Goal: Communication & Community: Answer question/provide support

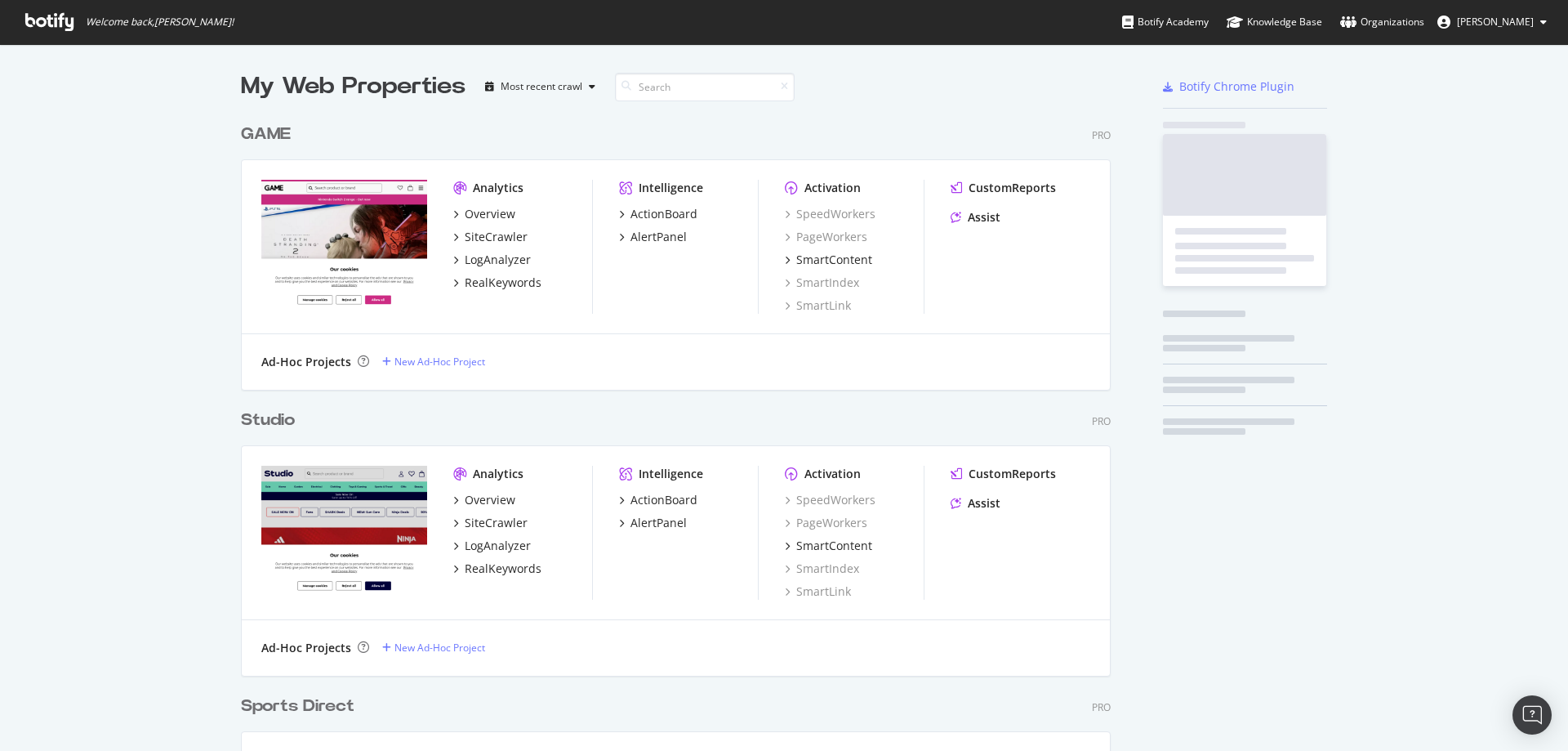
scroll to position [1299, 871]
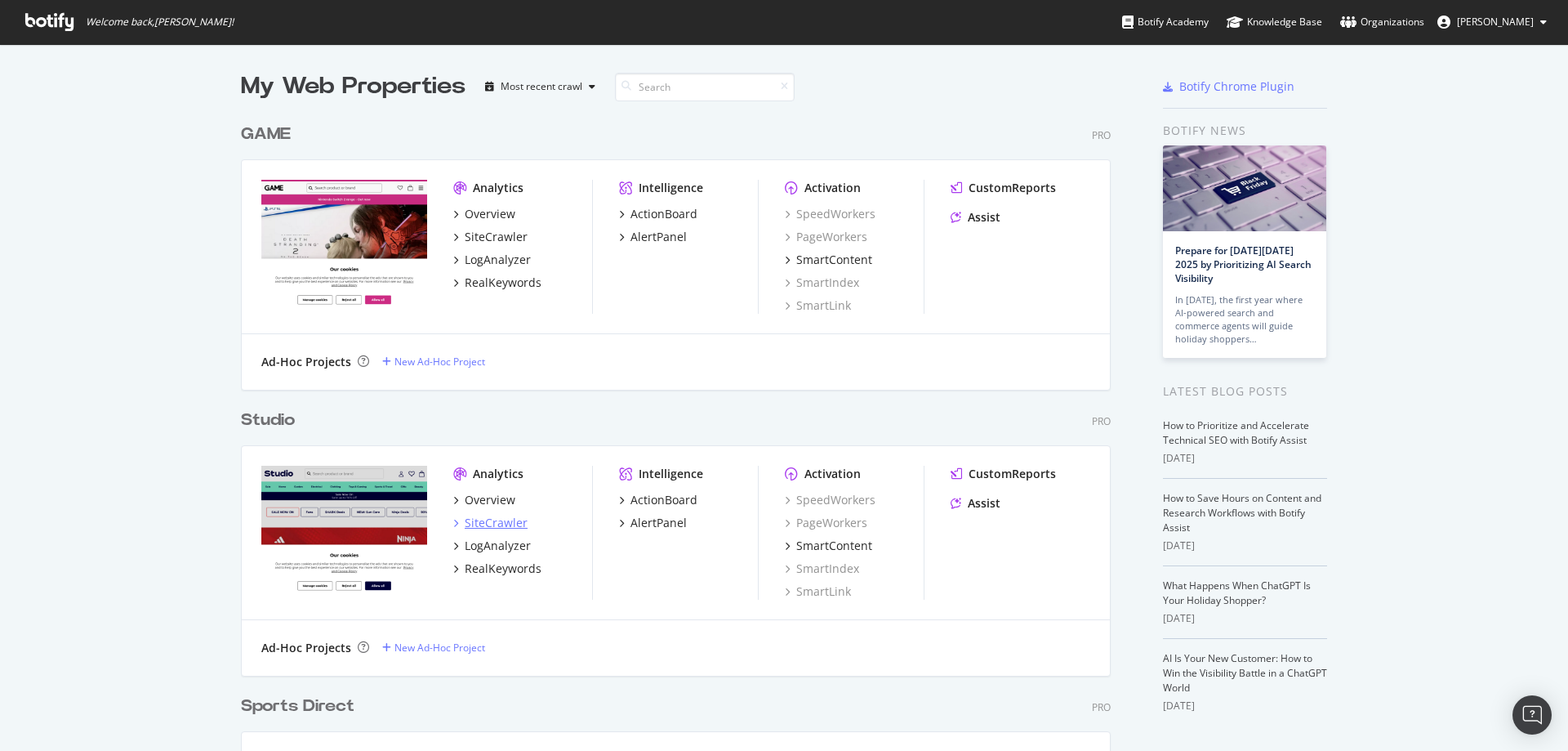
click at [483, 519] on div "SiteCrawler" at bounding box center [496, 523] width 63 height 16
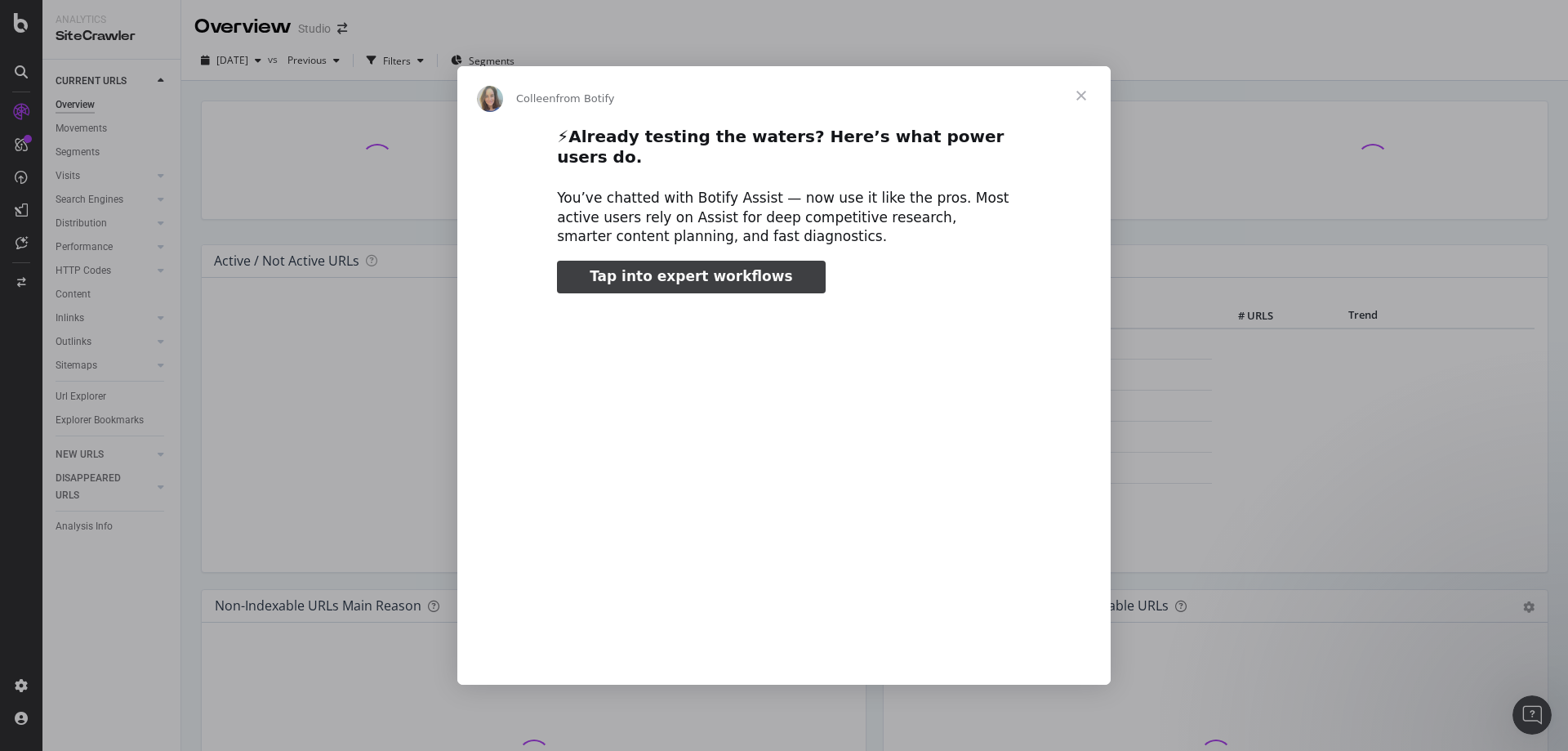
click at [1069, 102] on span "Close" at bounding box center [1082, 96] width 59 height 59
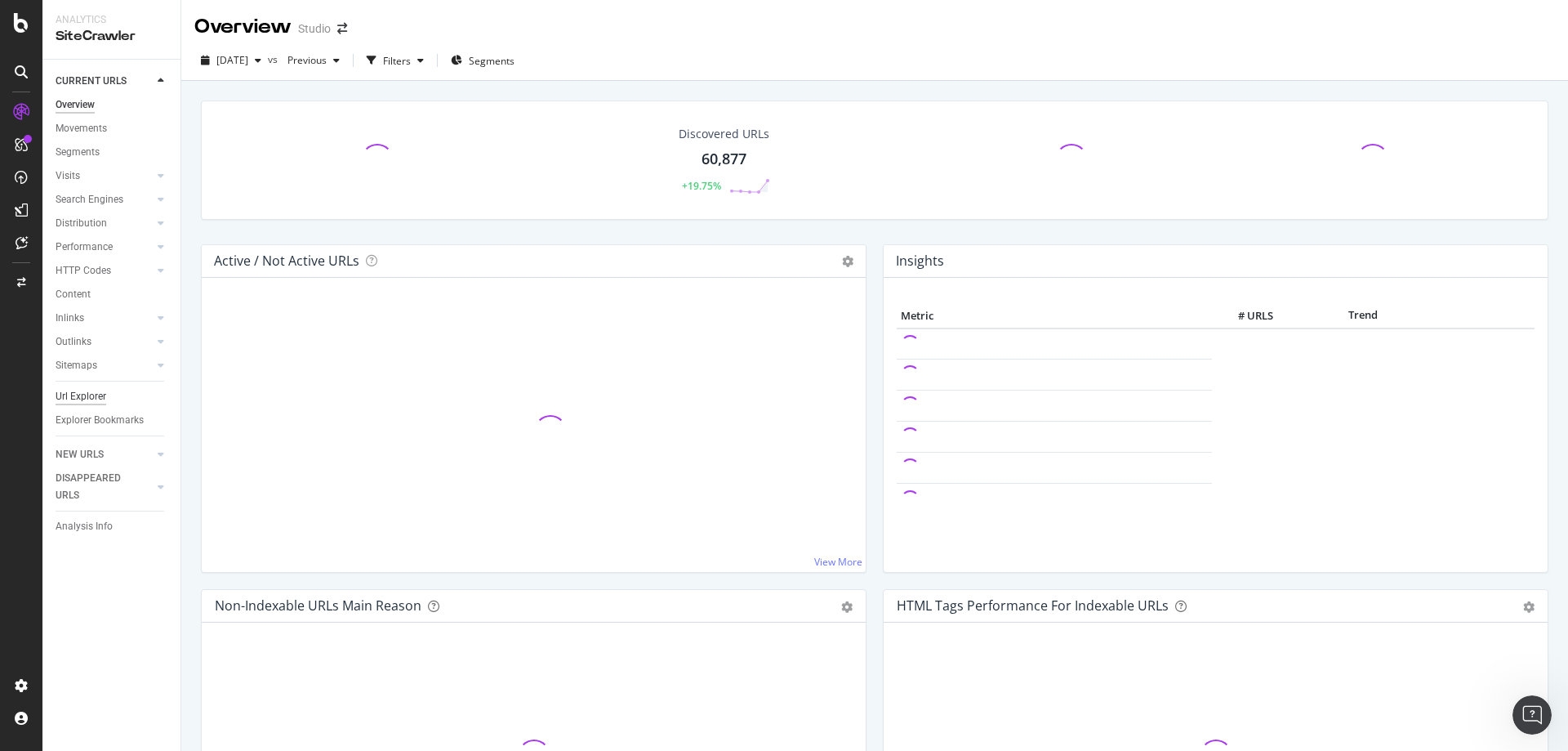
click at [96, 401] on div "Url Explorer" at bounding box center [81, 397] width 51 height 17
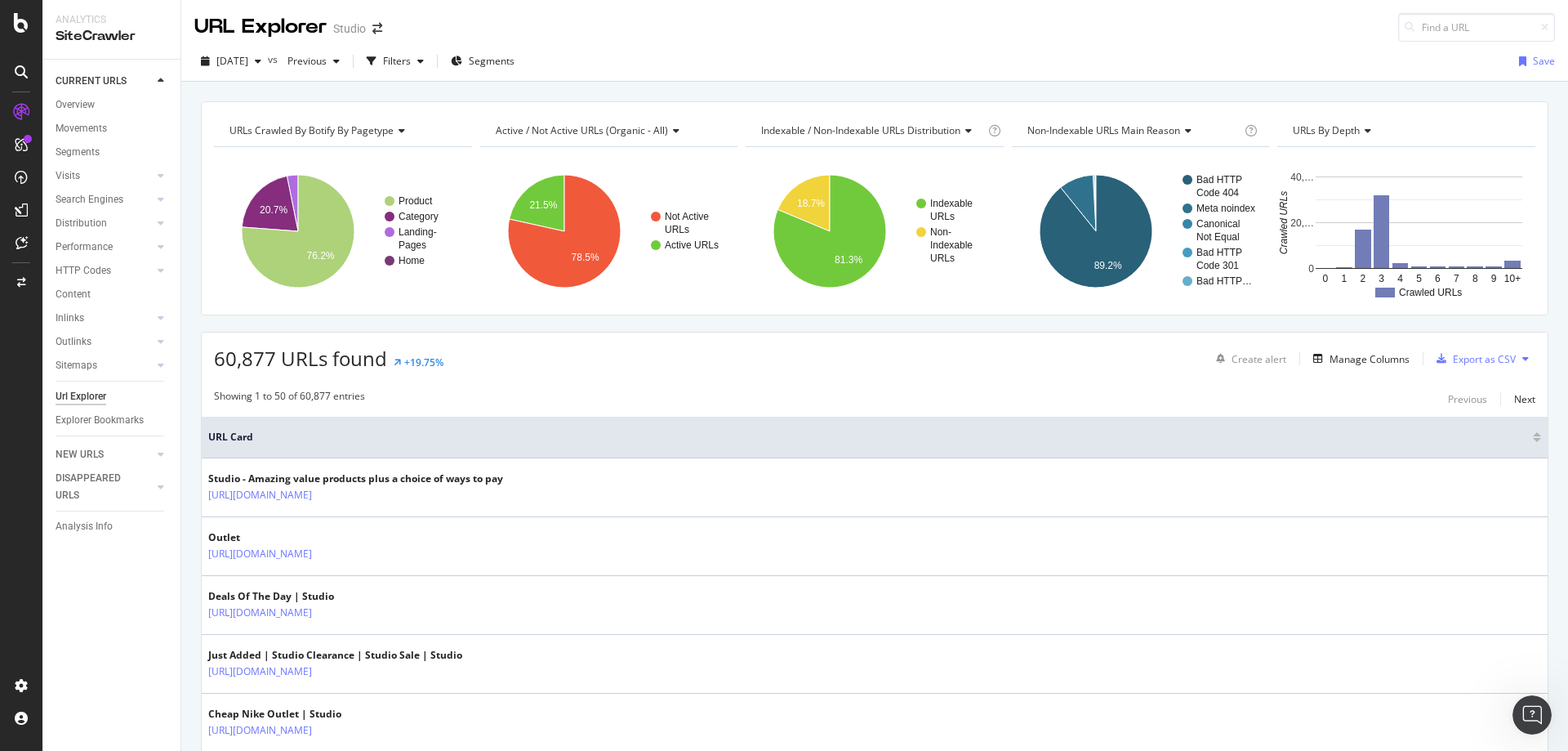
click at [358, 26] on div "Studio" at bounding box center [349, 28] width 33 height 16
click at [369, 30] on span at bounding box center [377, 29] width 23 height 12
click at [376, 30] on icon "arrow-right-arrow-left" at bounding box center [378, 29] width 10 height 12
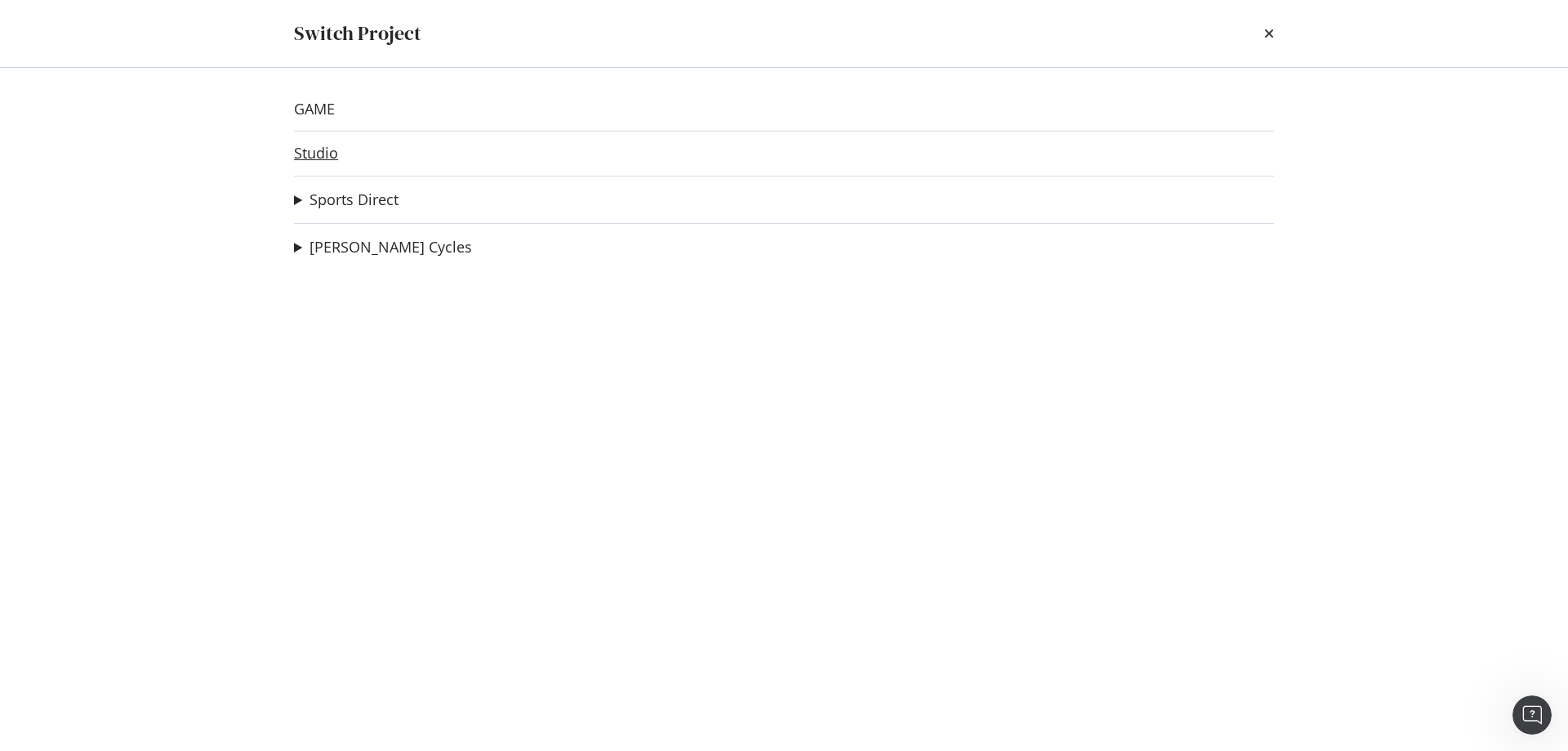
click at [320, 145] on link "Studio" at bounding box center [316, 153] width 44 height 17
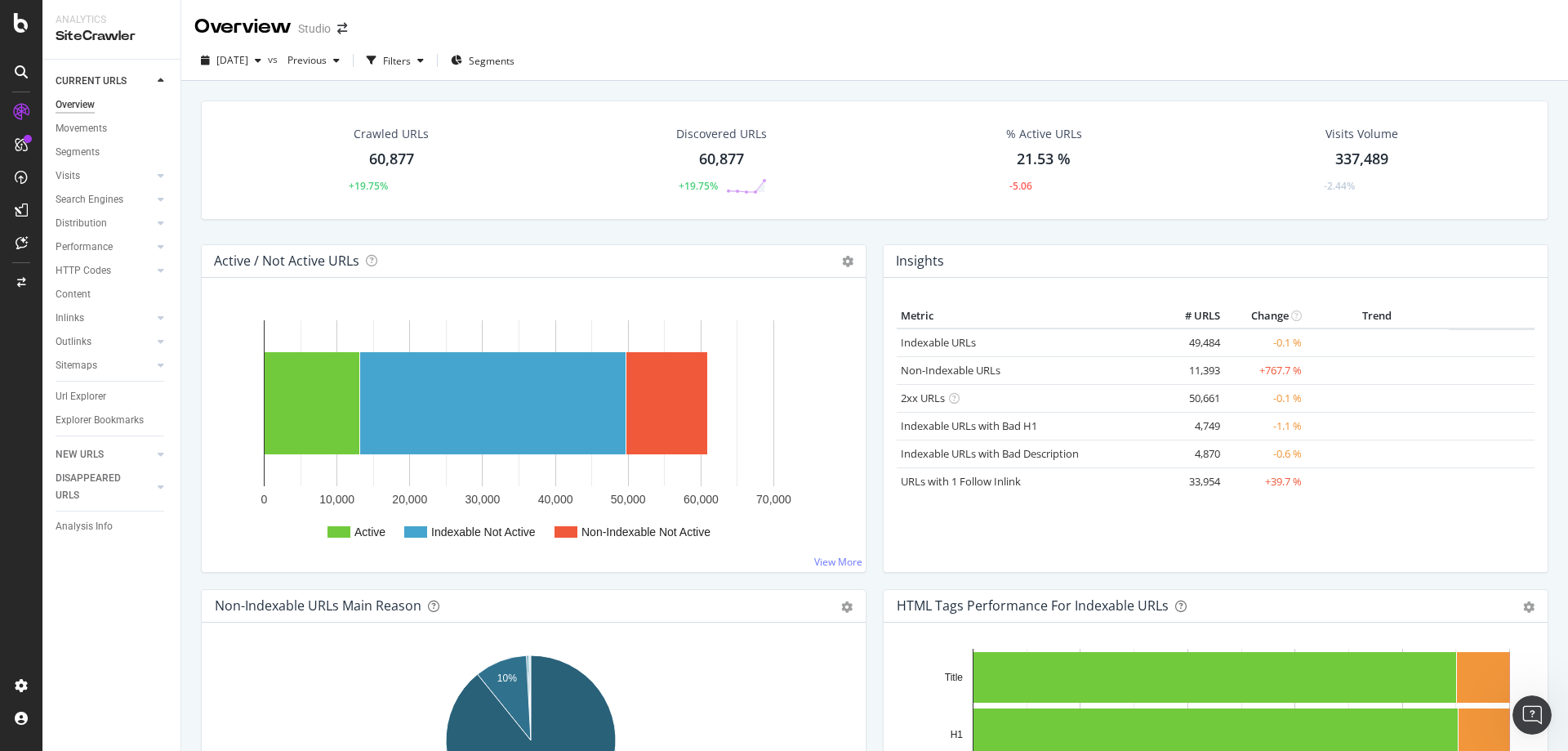
click at [328, 35] on div "Studio" at bounding box center [314, 28] width 33 height 16
click at [336, 35] on span at bounding box center [341, 29] width 23 height 12
click at [341, 22] on div "Overview Studio" at bounding box center [279, 26] width 169 height 28
click at [340, 27] on icon "arrow-right-arrow-left" at bounding box center [342, 29] width 10 height 12
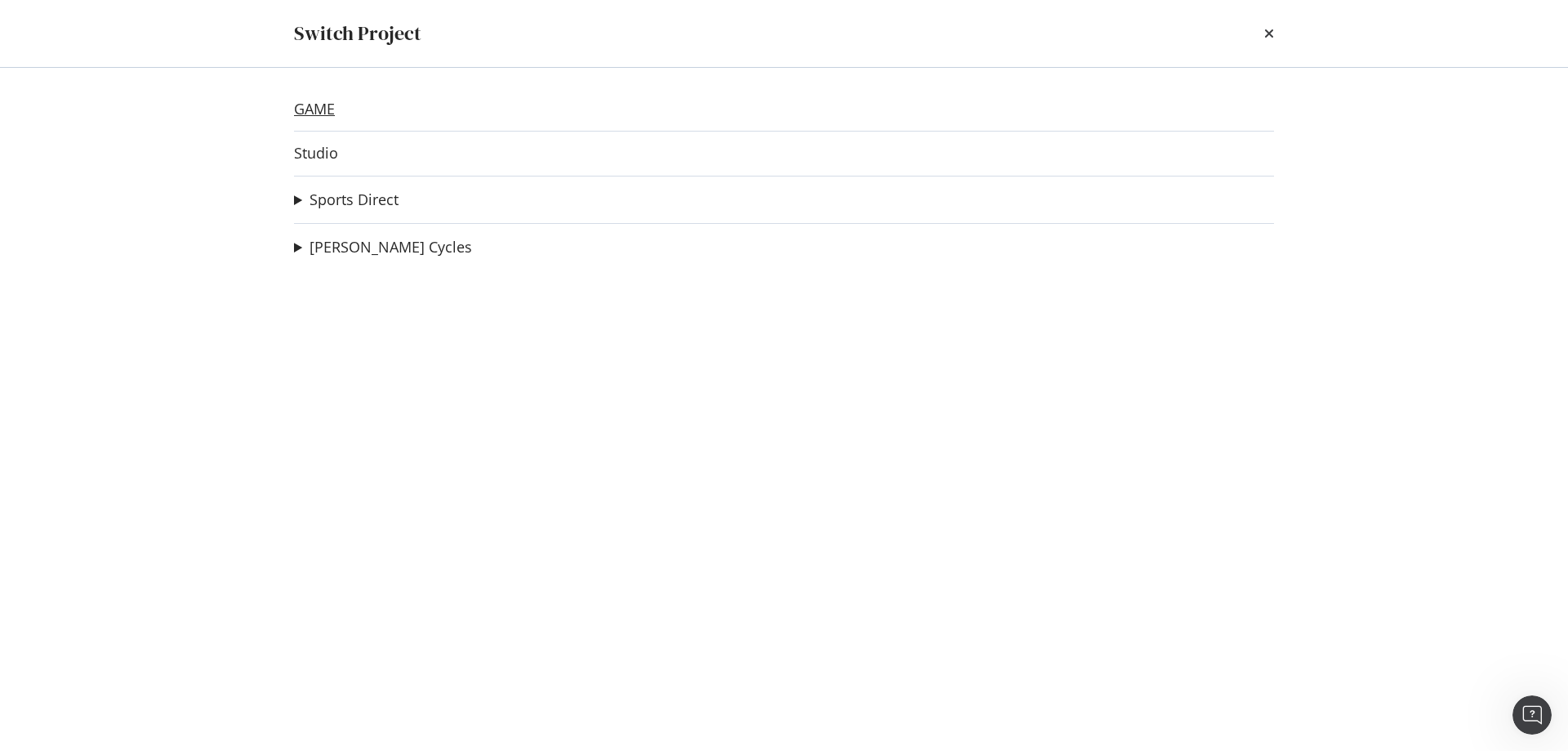
click at [331, 107] on link "GAME" at bounding box center [314, 109] width 41 height 17
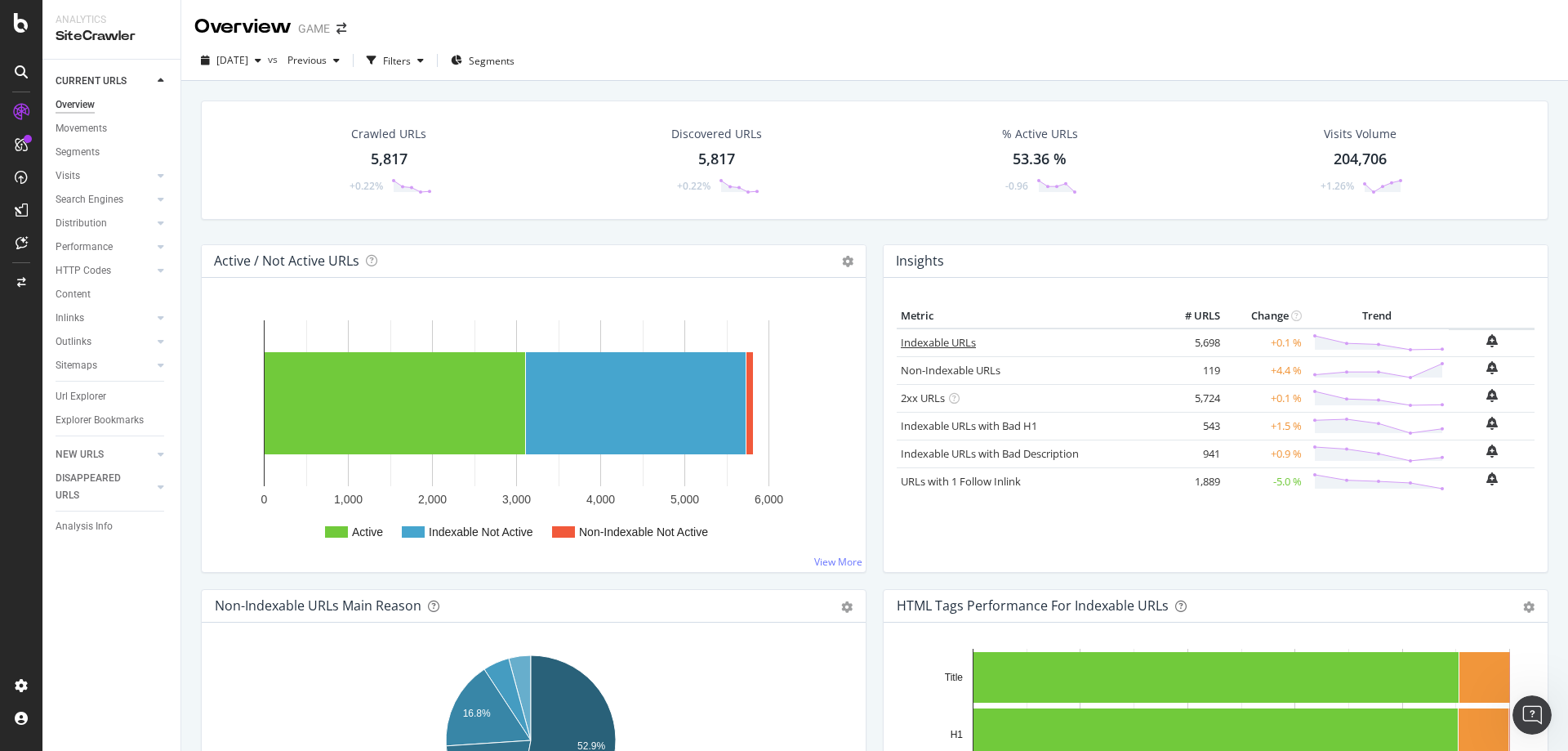
click at [935, 344] on link "Indexable URLs" at bounding box center [938, 342] width 75 height 14
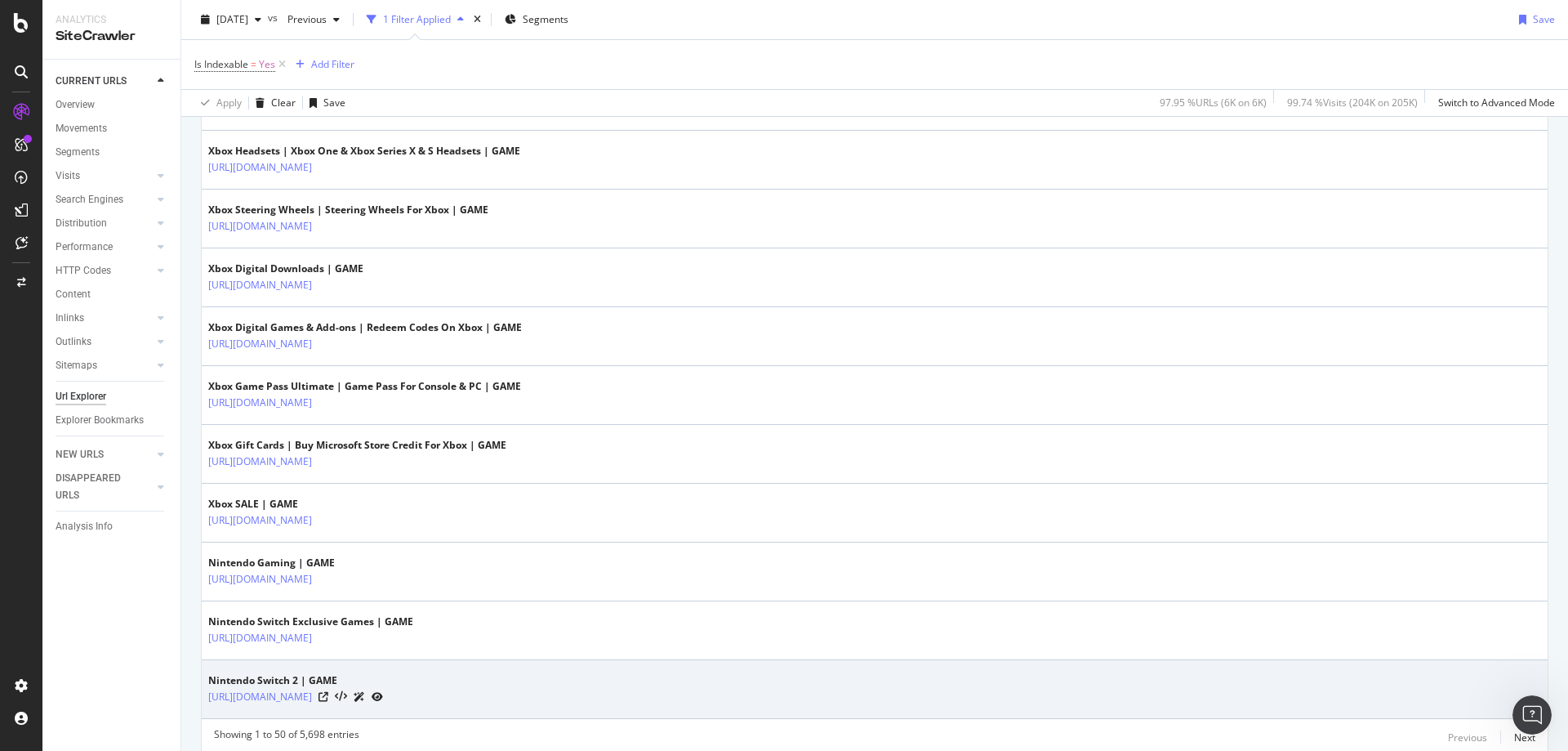
scroll to position [2820, 0]
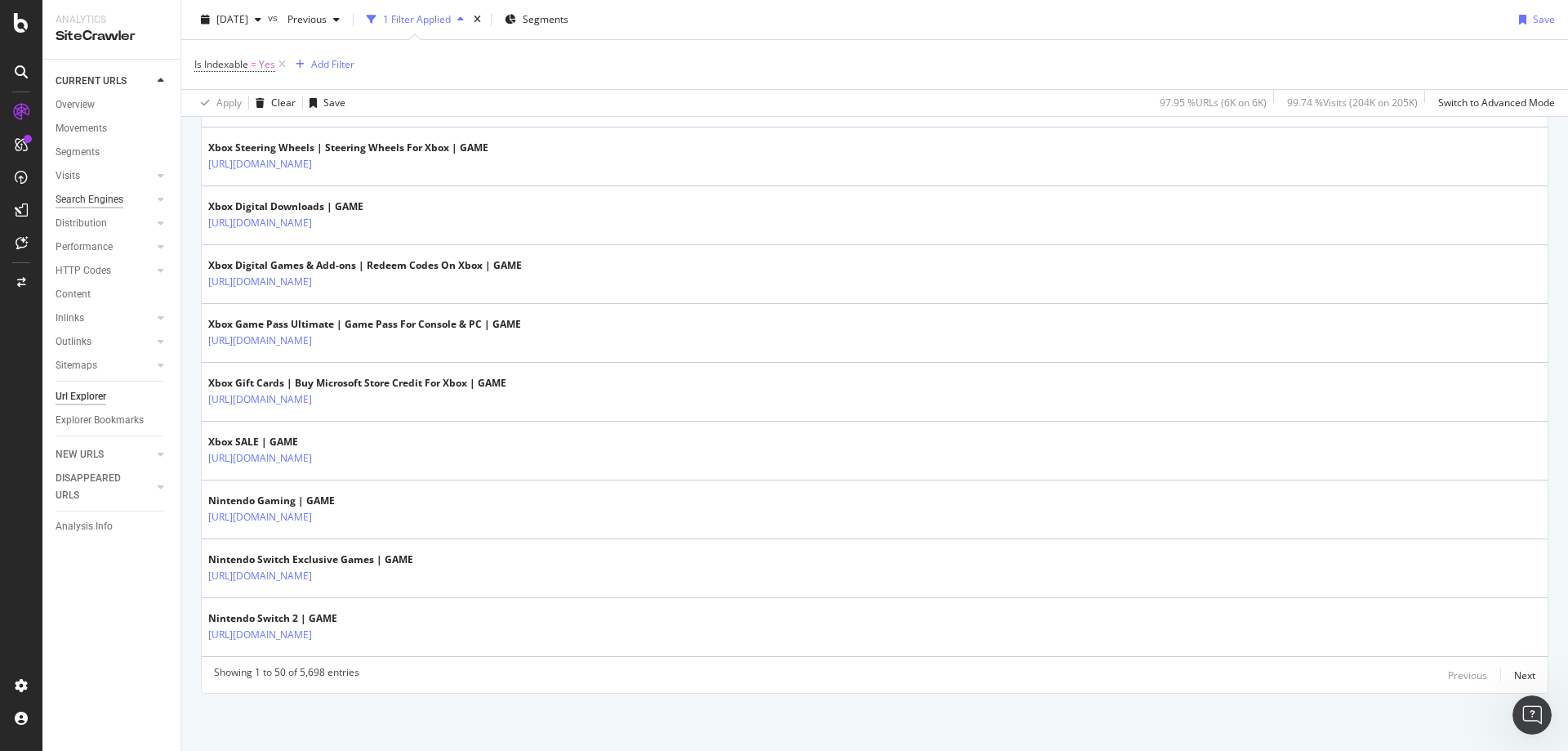
click at [94, 191] on div "Search Engines" at bounding box center [90, 200] width 68 height 17
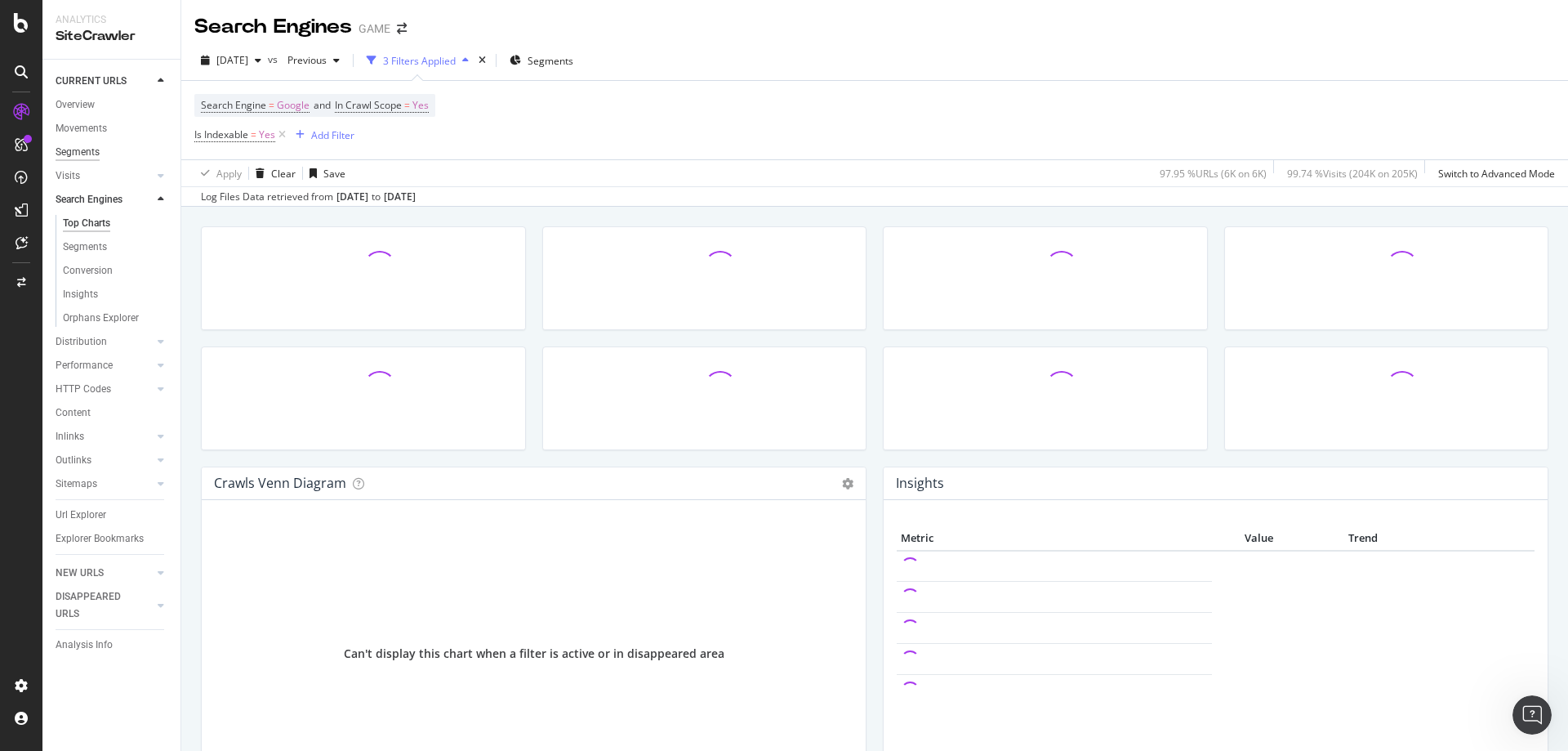
click at [90, 153] on div "Segments" at bounding box center [78, 152] width 44 height 17
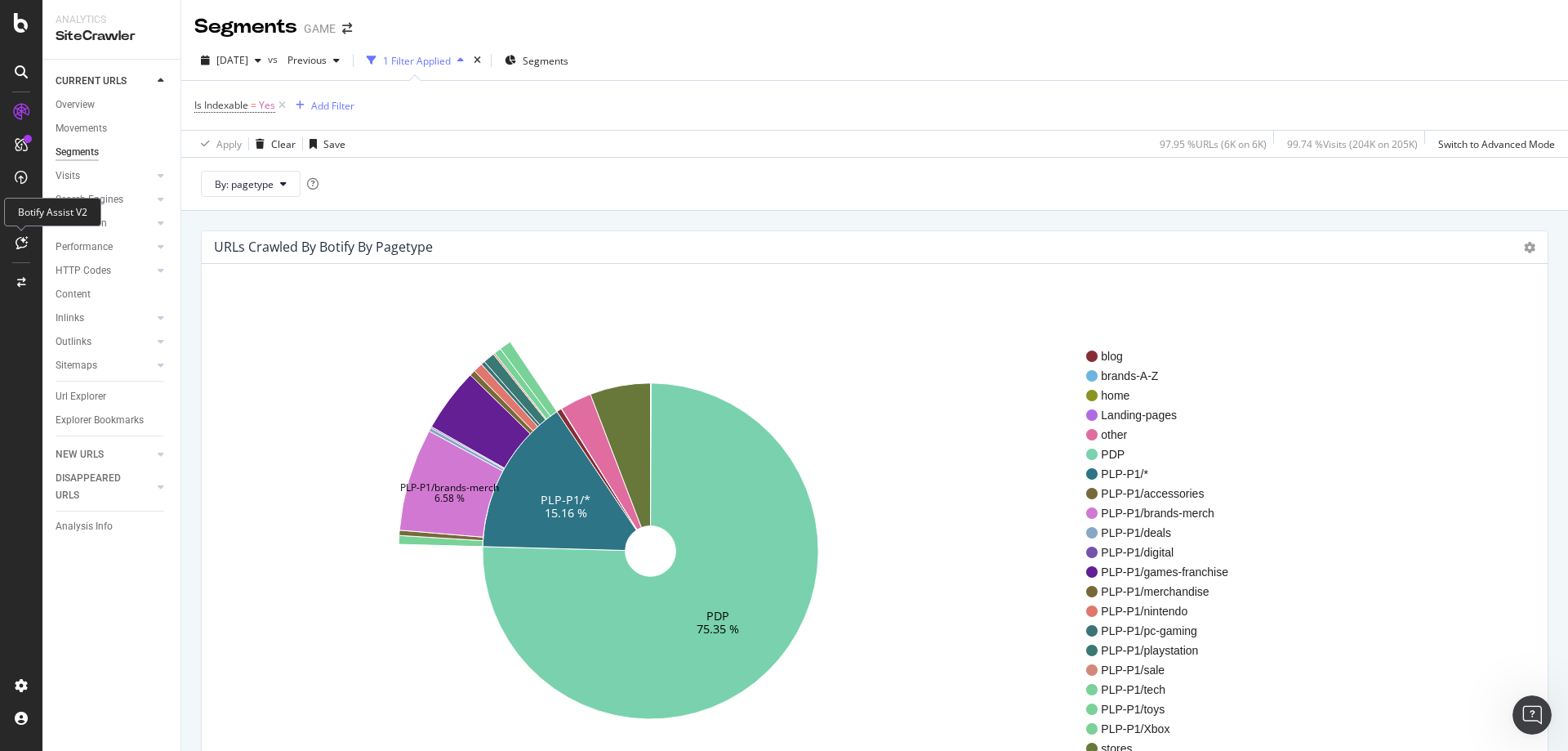
click at [11, 244] on div at bounding box center [21, 243] width 26 height 26
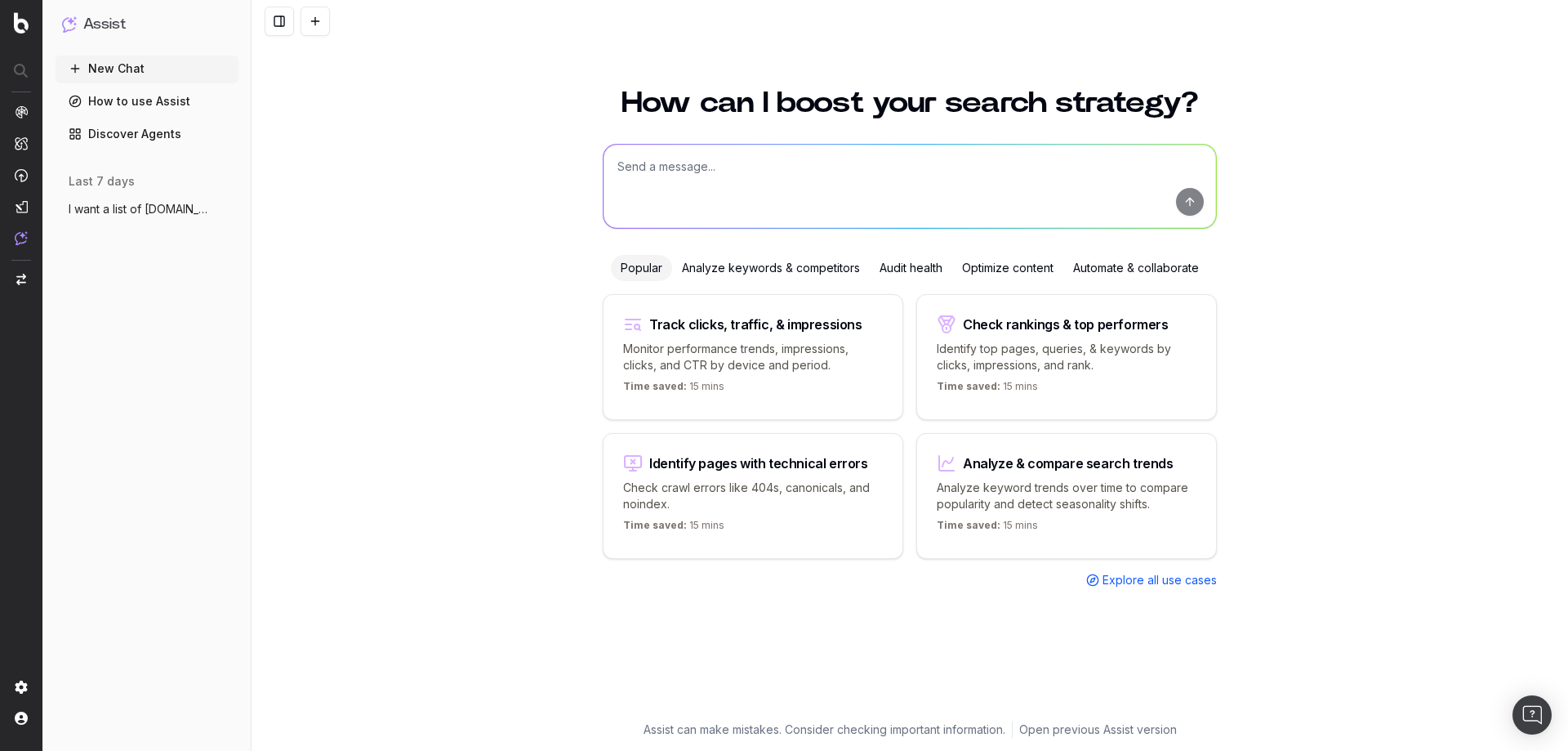
click at [802, 176] on textarea at bounding box center [910, 186] width 613 height 84
type textarea "where is the exclude list for the crawler"
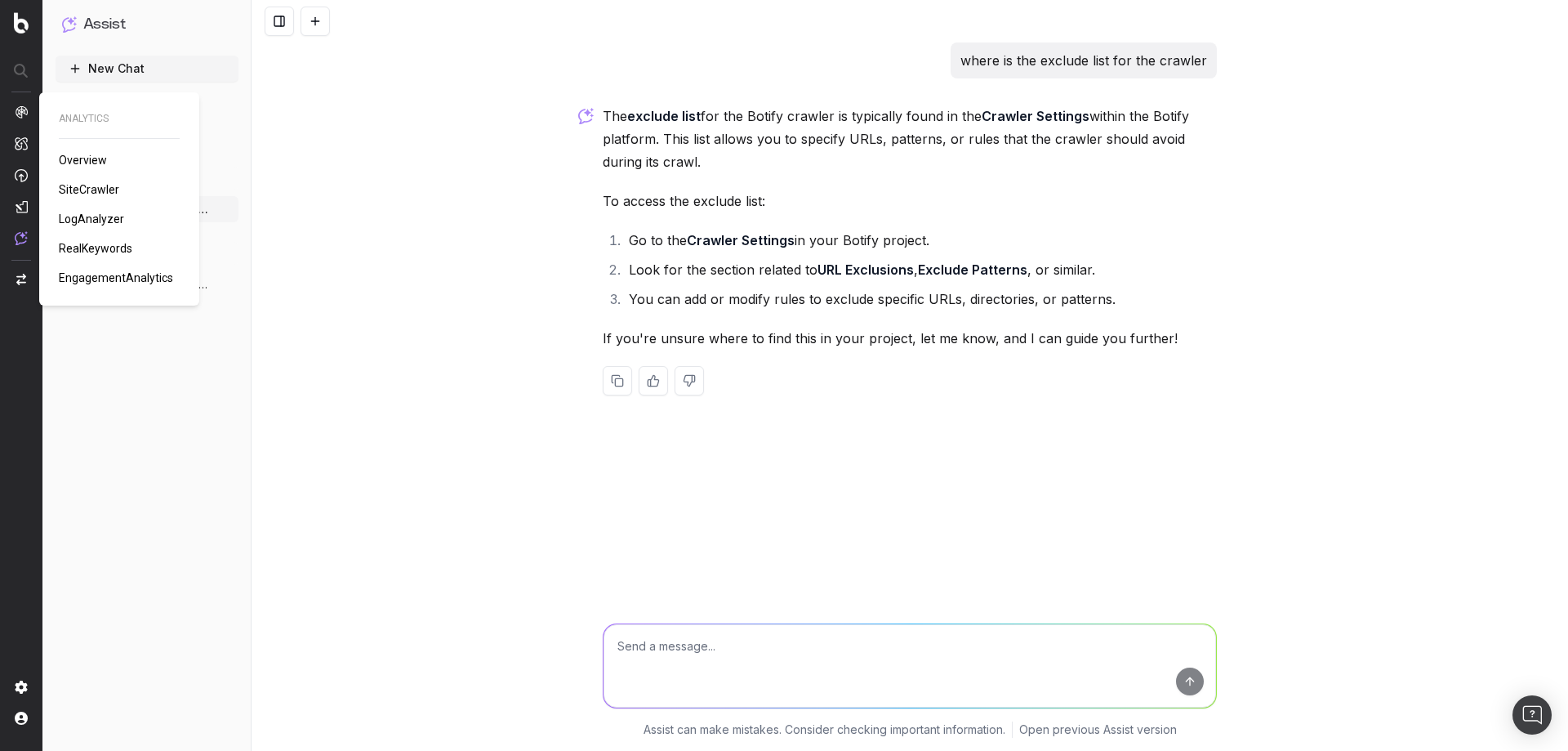
click at [19, 117] on img at bounding box center [20, 112] width 13 height 13
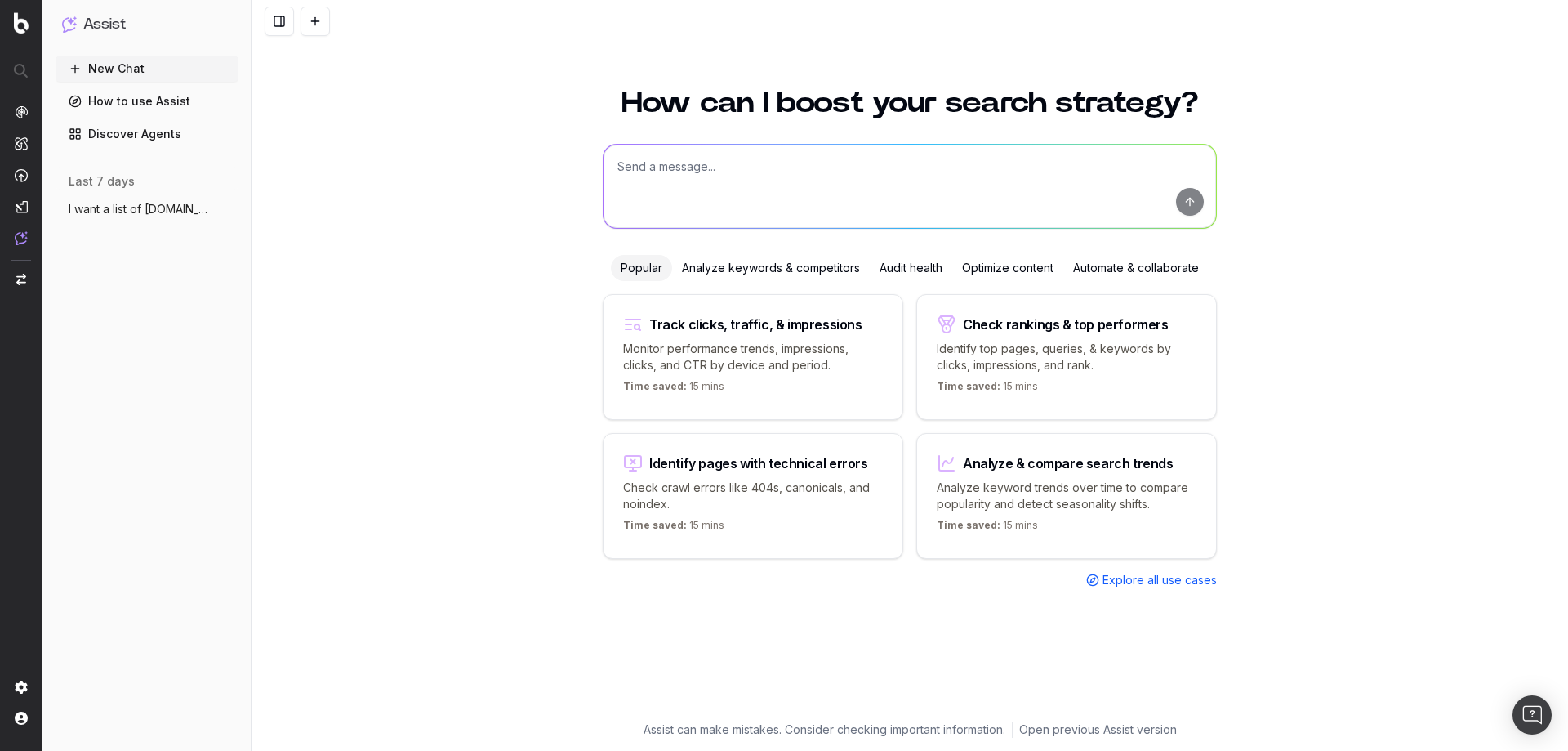
click at [109, 207] on span "I want a list of GAME.co.uk URLs that in" at bounding box center [140, 209] width 144 height 16
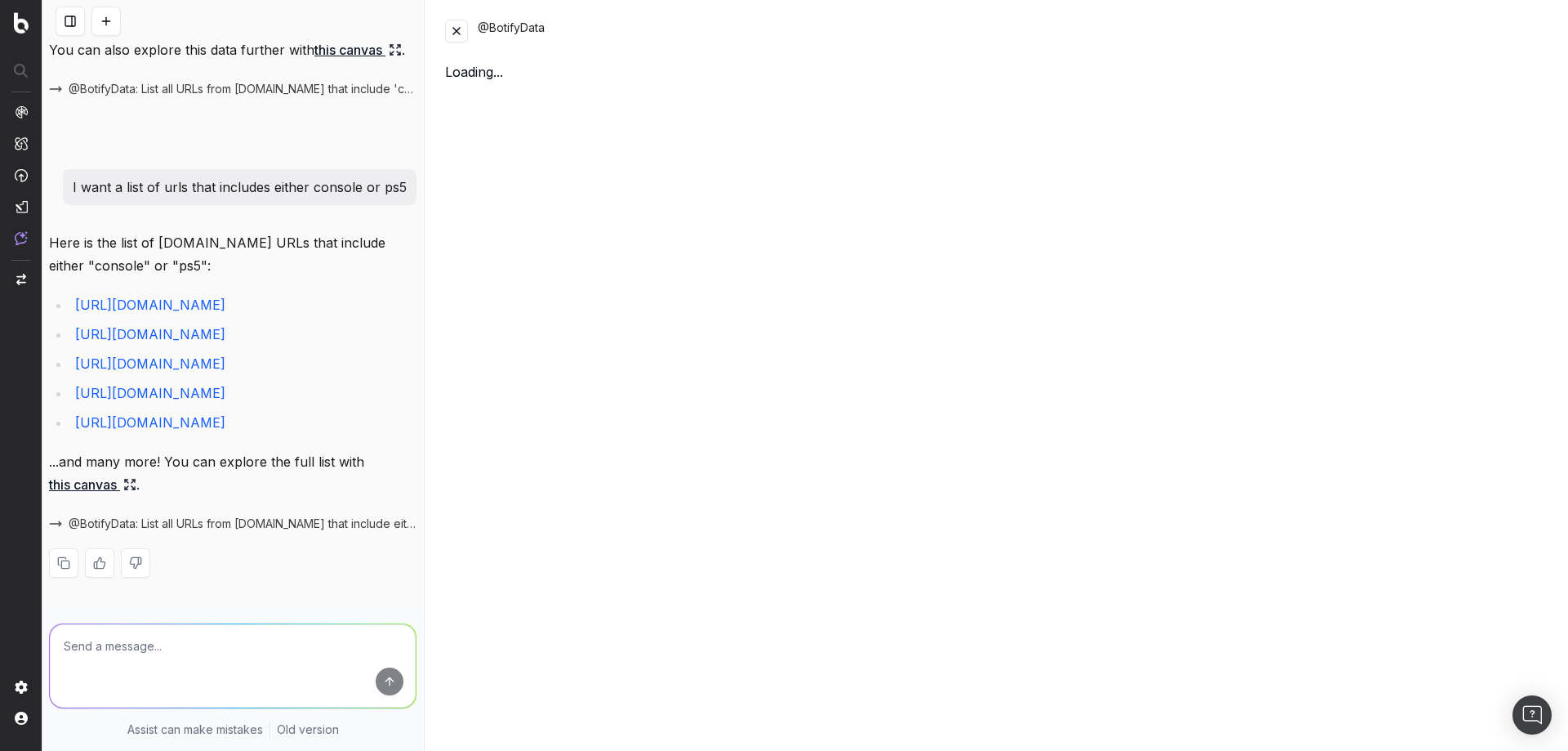
scroll to position [612, 0]
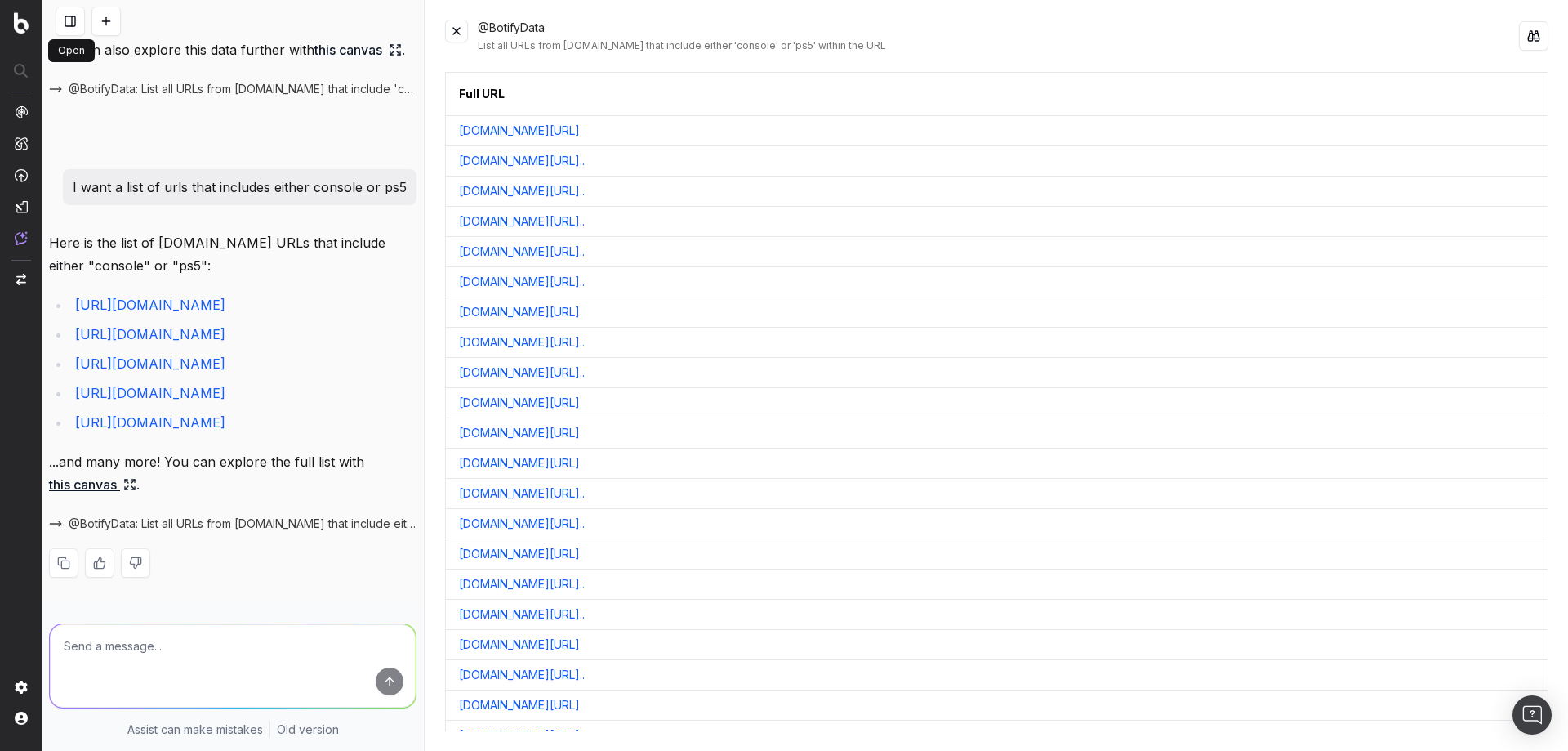
click at [74, 21] on button at bounding box center [70, 21] width 30 height 30
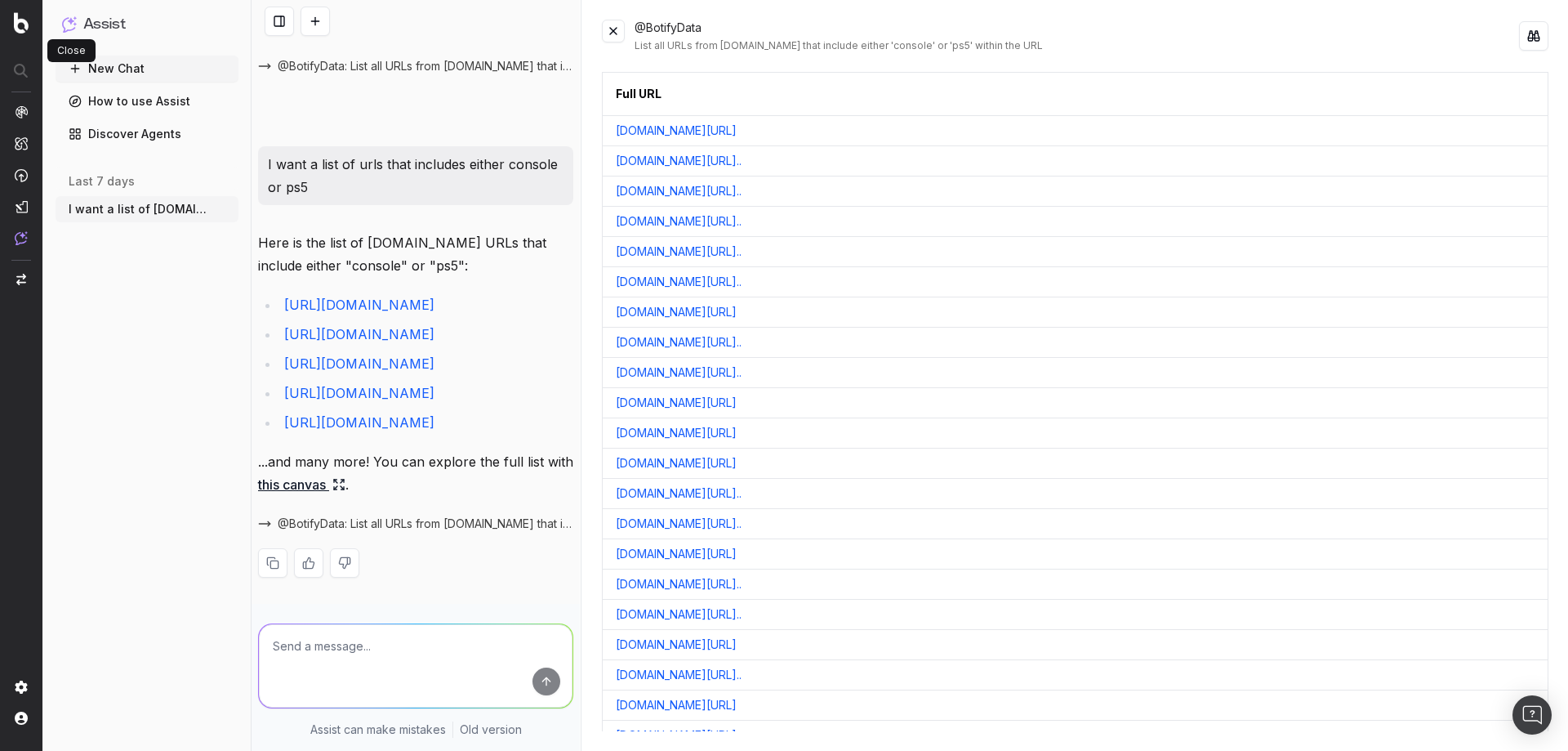
scroll to position [635, 0]
click at [141, 96] on link "How to use Assist" at bounding box center [147, 101] width 183 height 26
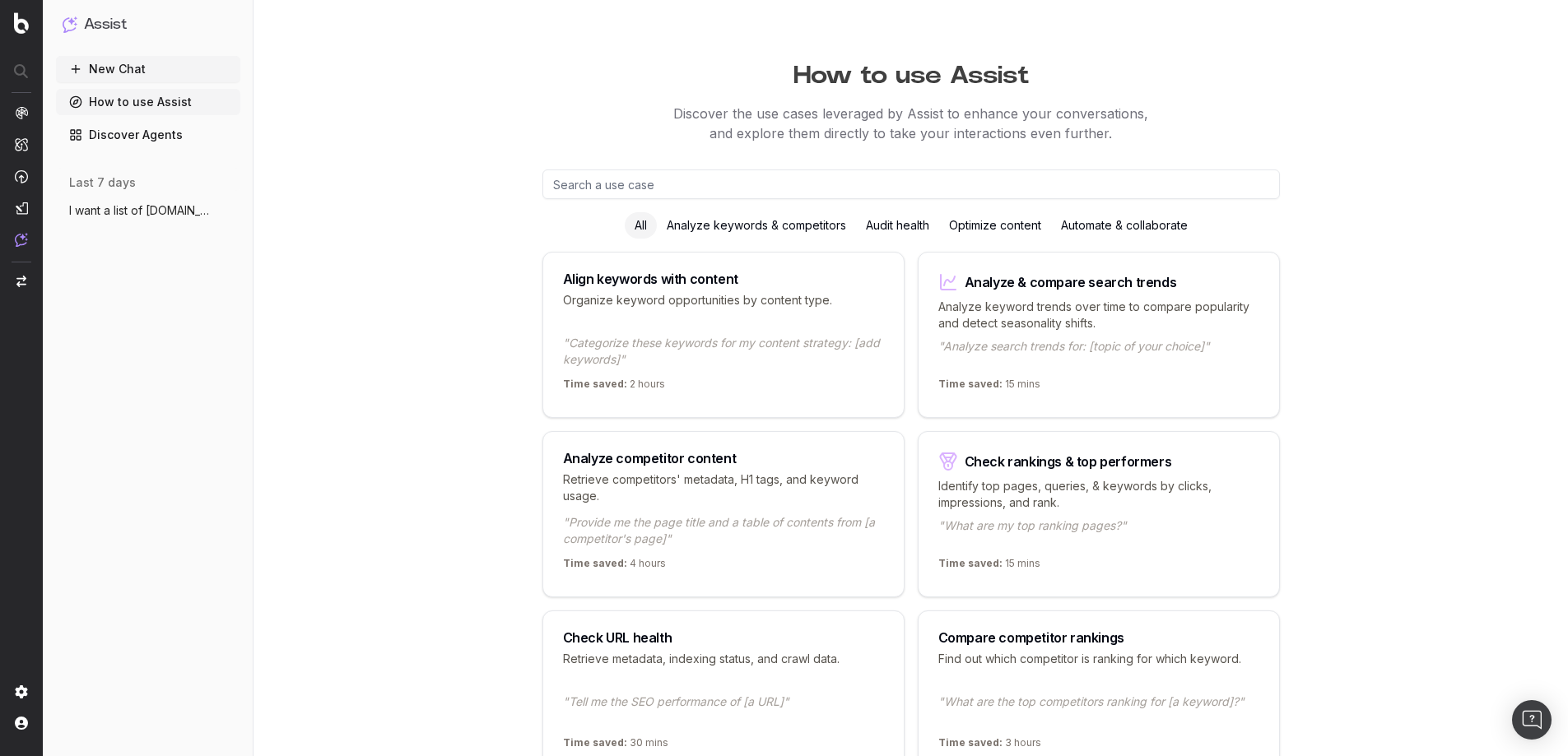
click at [139, 75] on button "New Chat" at bounding box center [148, 69] width 184 height 26
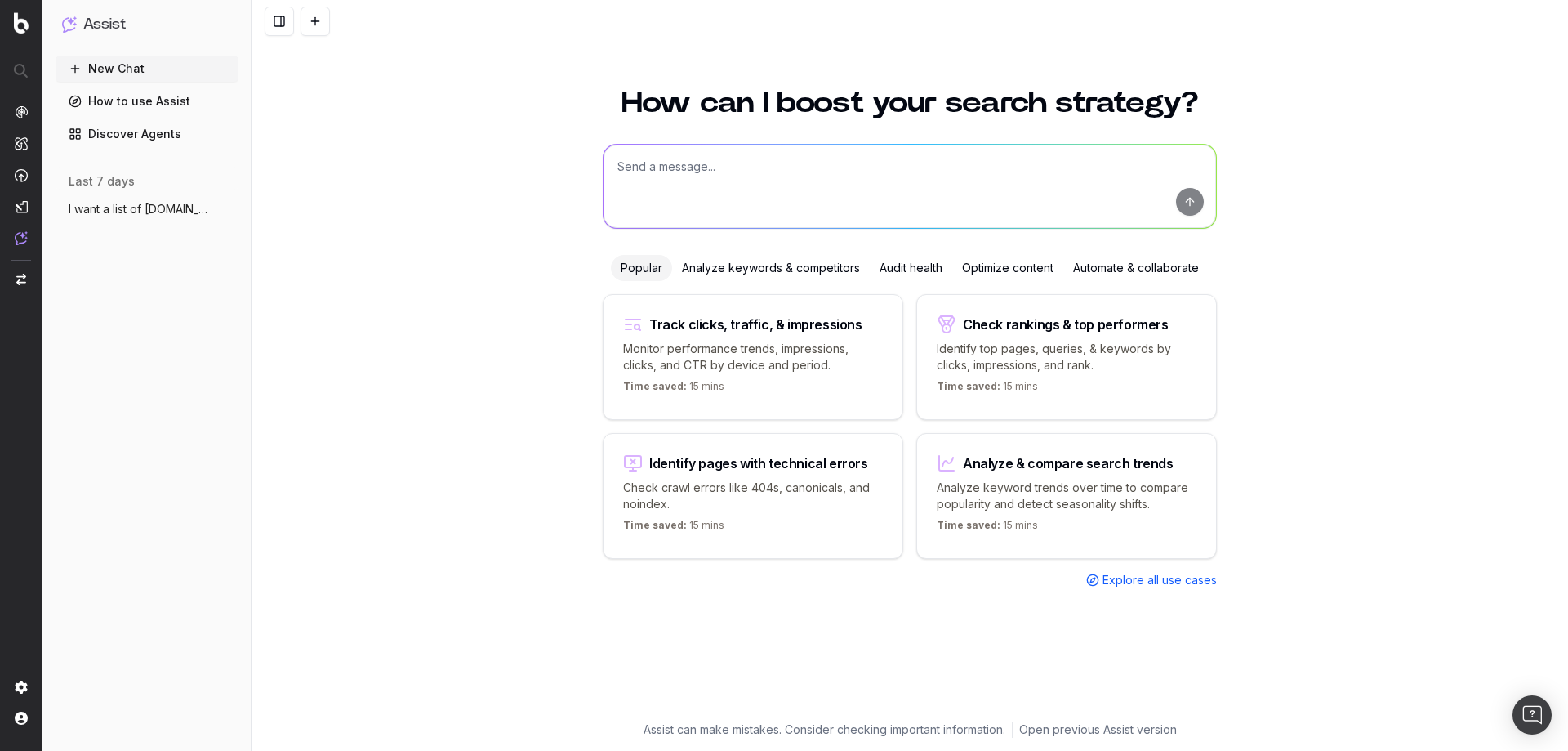
click at [715, 200] on textarea at bounding box center [910, 186] width 613 height 84
type textarea "is the current crawl including all product urls or are those excluded"
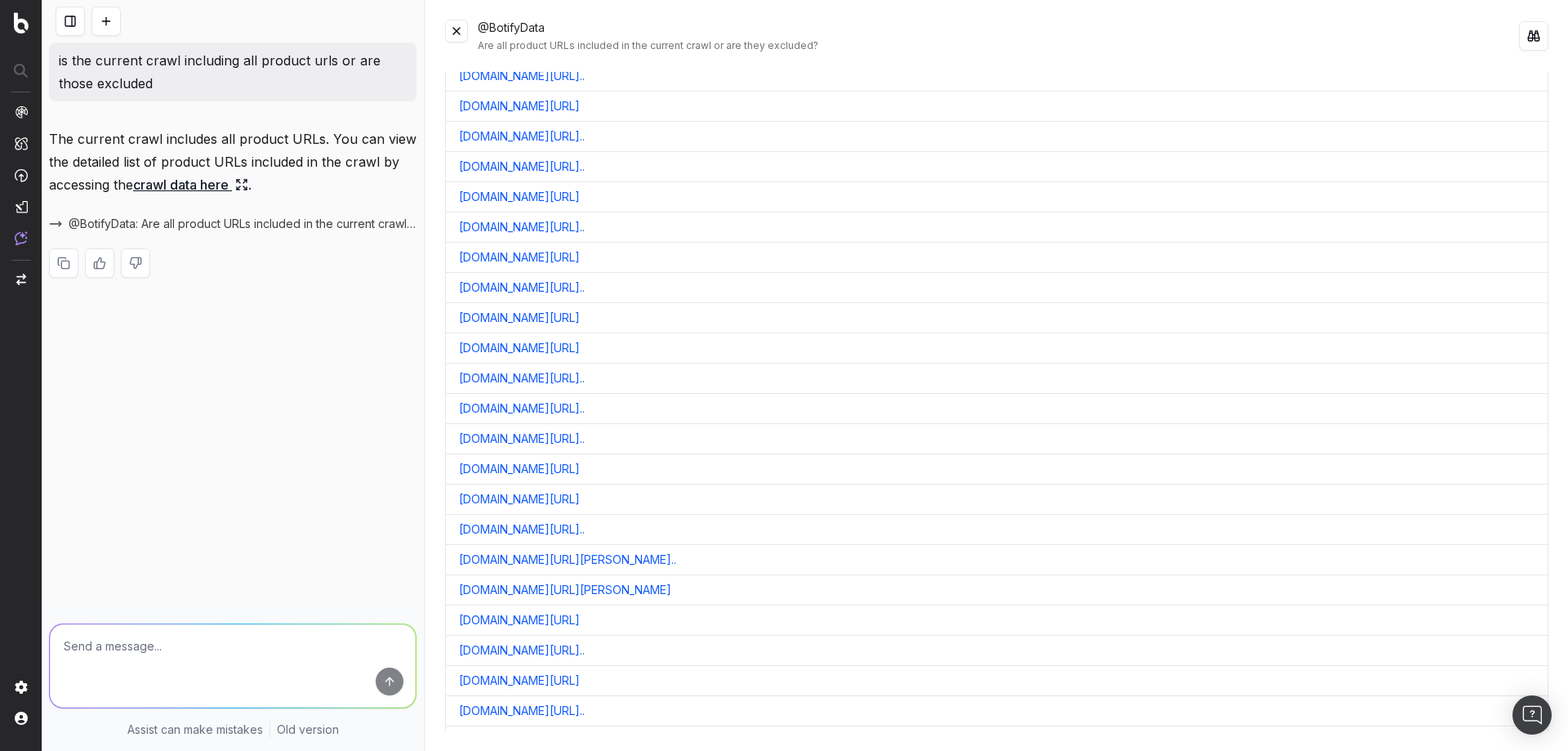
scroll to position [10632, 0]
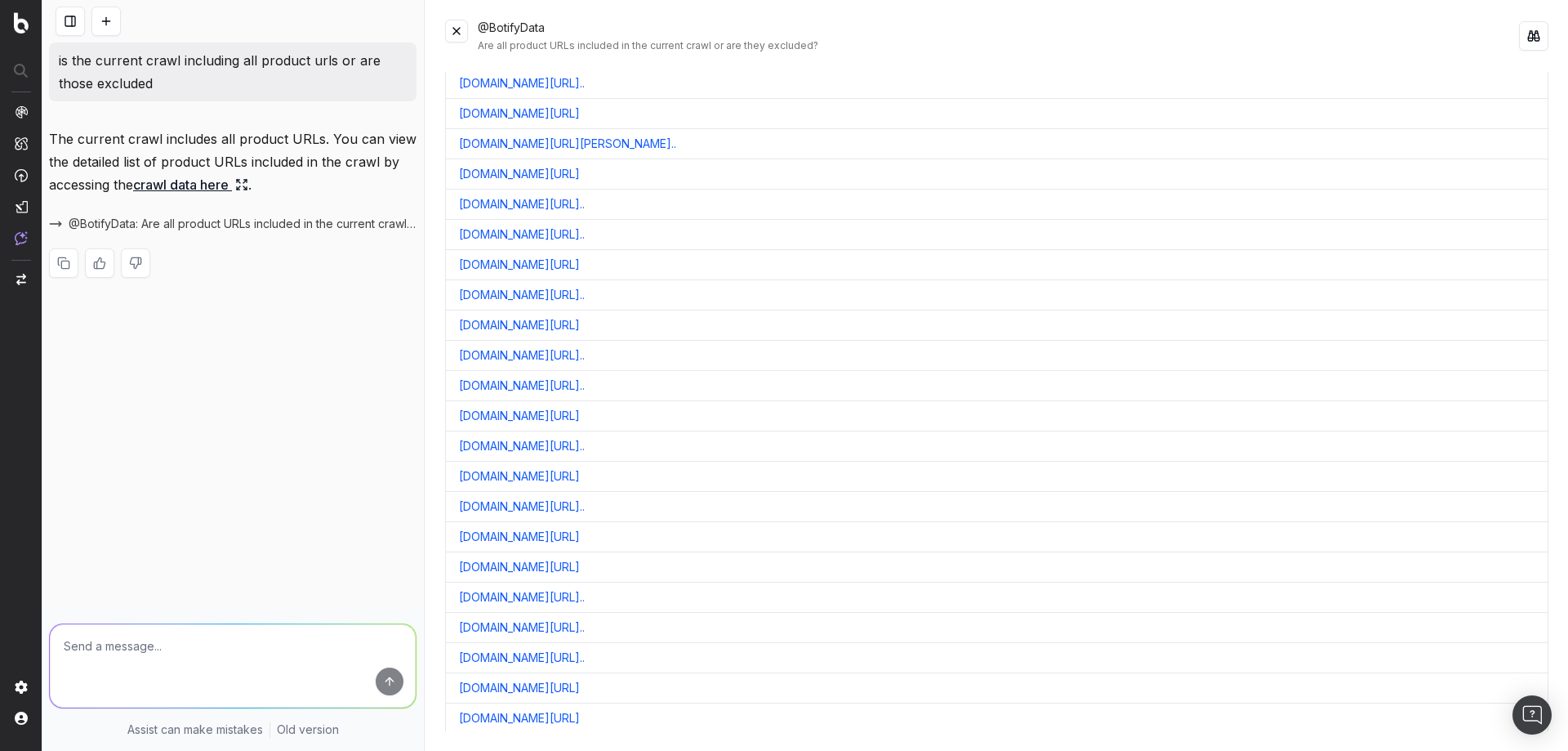
click at [174, 192] on link "crawl data here" at bounding box center [191, 184] width 115 height 23
click at [181, 185] on link "crawl data here" at bounding box center [191, 184] width 115 height 23
click at [213, 181] on link "crawl data here" at bounding box center [191, 184] width 115 height 23
click at [249, 187] on icon at bounding box center [241, 184] width 13 height 13
click at [204, 187] on link "crawl data here" at bounding box center [191, 184] width 115 height 23
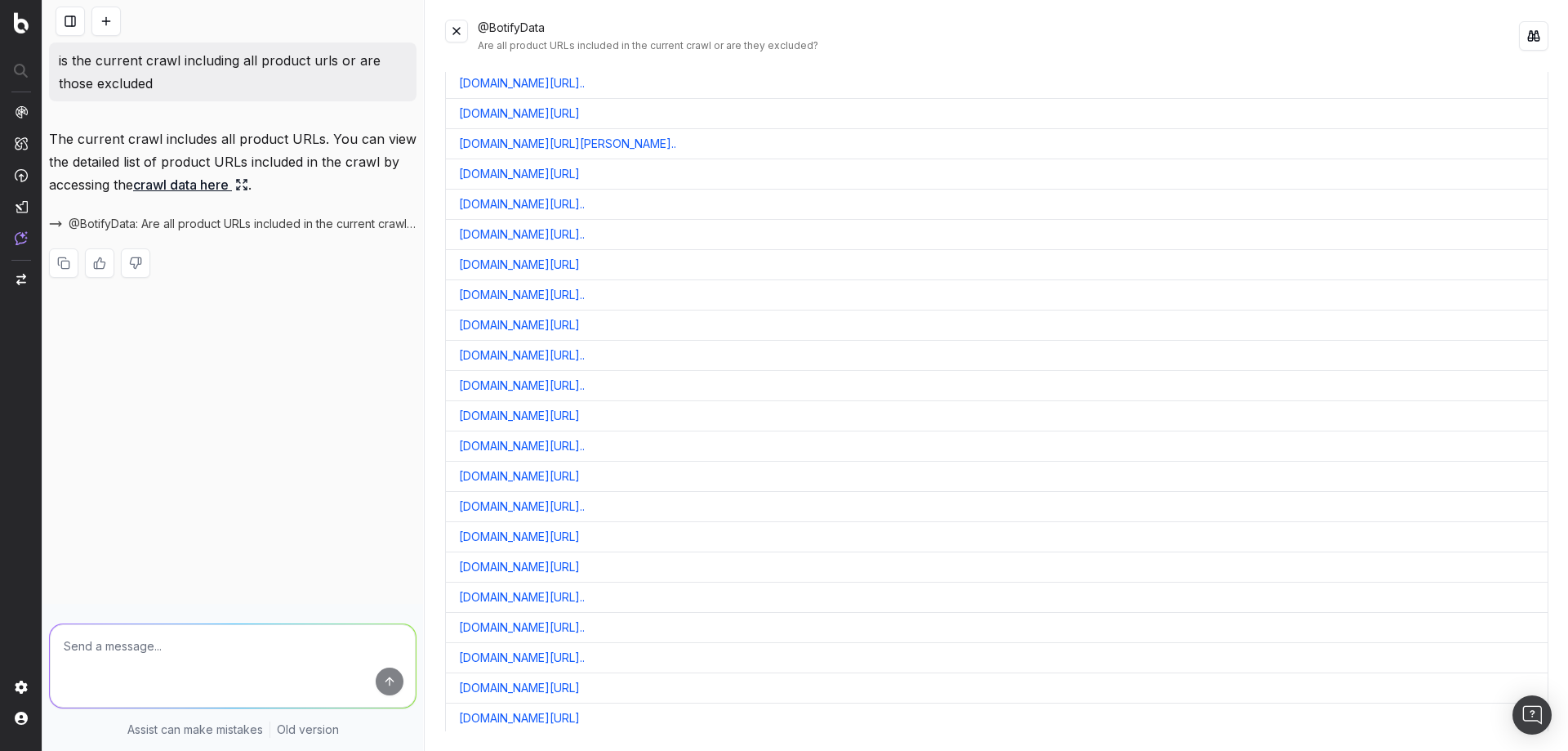
click at [210, 184] on link "crawl data here" at bounding box center [191, 184] width 115 height 23
click at [210, 184] on link "crawl data here" at bounding box center [191, 184] width 115 height 23
click at [240, 185] on link "crawl data here" at bounding box center [191, 184] width 115 height 23
click at [247, 187] on icon at bounding box center [245, 188] width 3 height 3
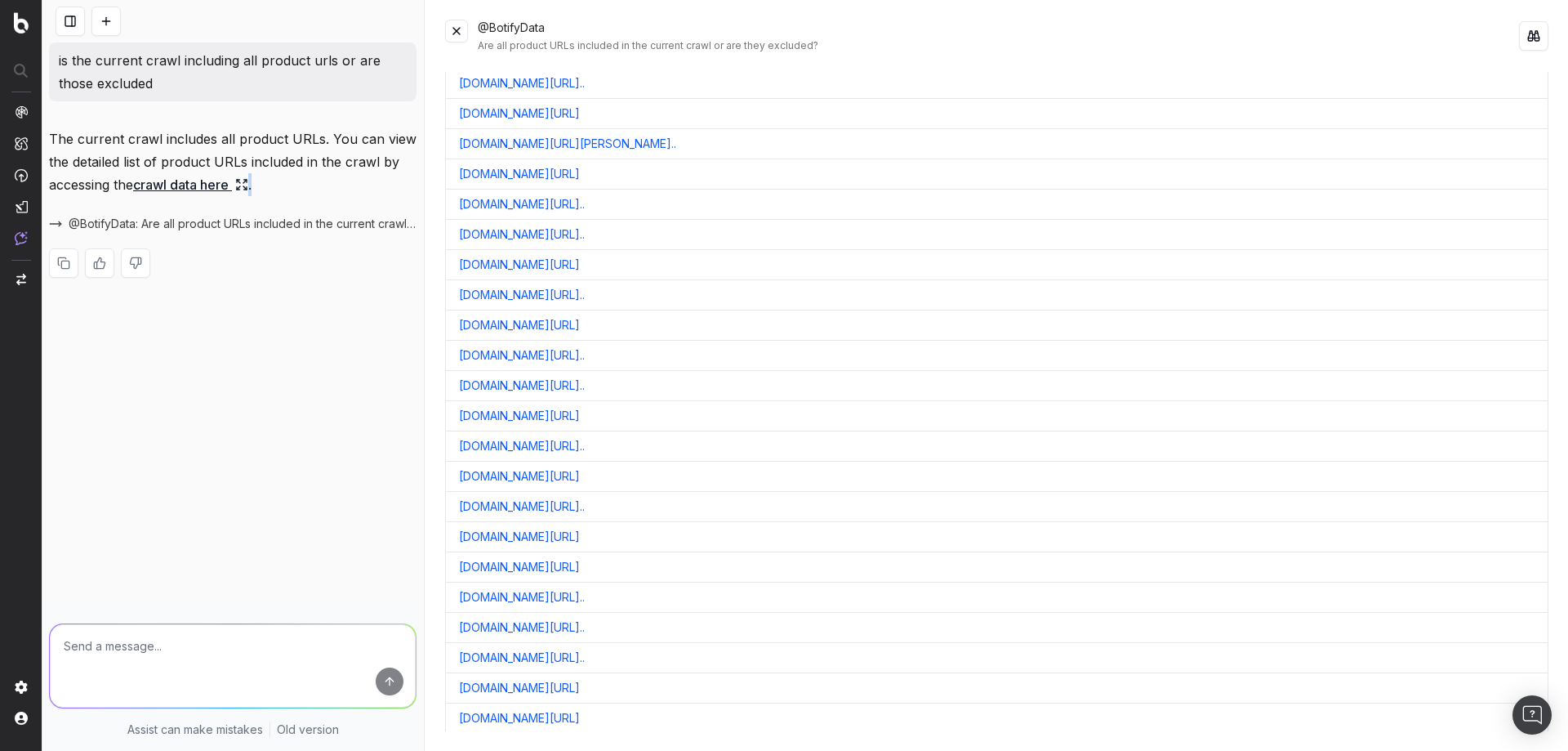
click at [247, 187] on icon at bounding box center [245, 188] width 3 height 3
click at [249, 184] on icon at bounding box center [241, 184] width 13 height 13
drag, startPoint x: 221, startPoint y: 184, endPoint x: 163, endPoint y: 369, distance: 193.9
click at [163, 369] on div "is the current crawl including all product urls or are those excluded The curre…" at bounding box center [232, 376] width 380 height 751
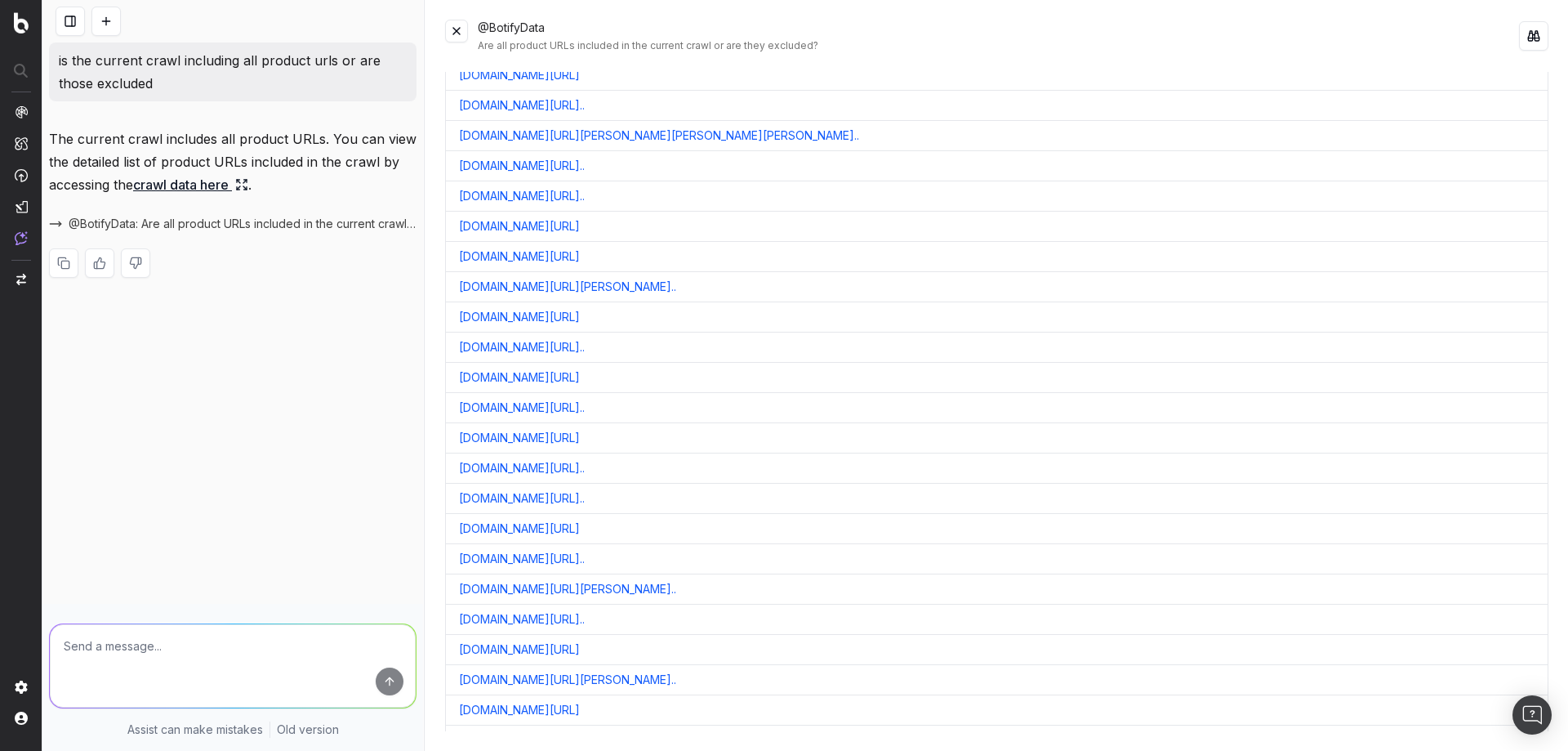
scroll to position [9896, 0]
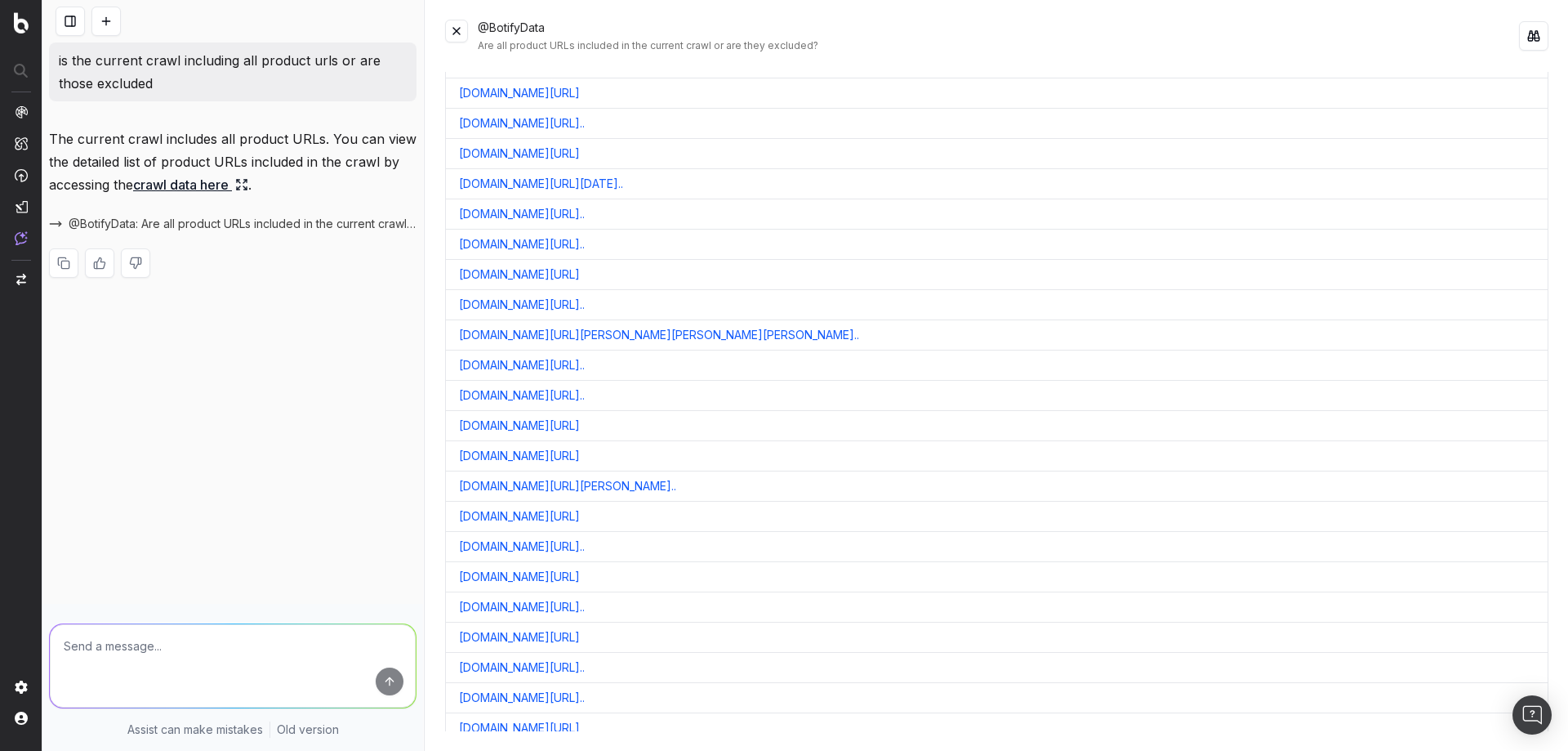
click at [134, 666] on textarea at bounding box center [232, 666] width 366 height 84
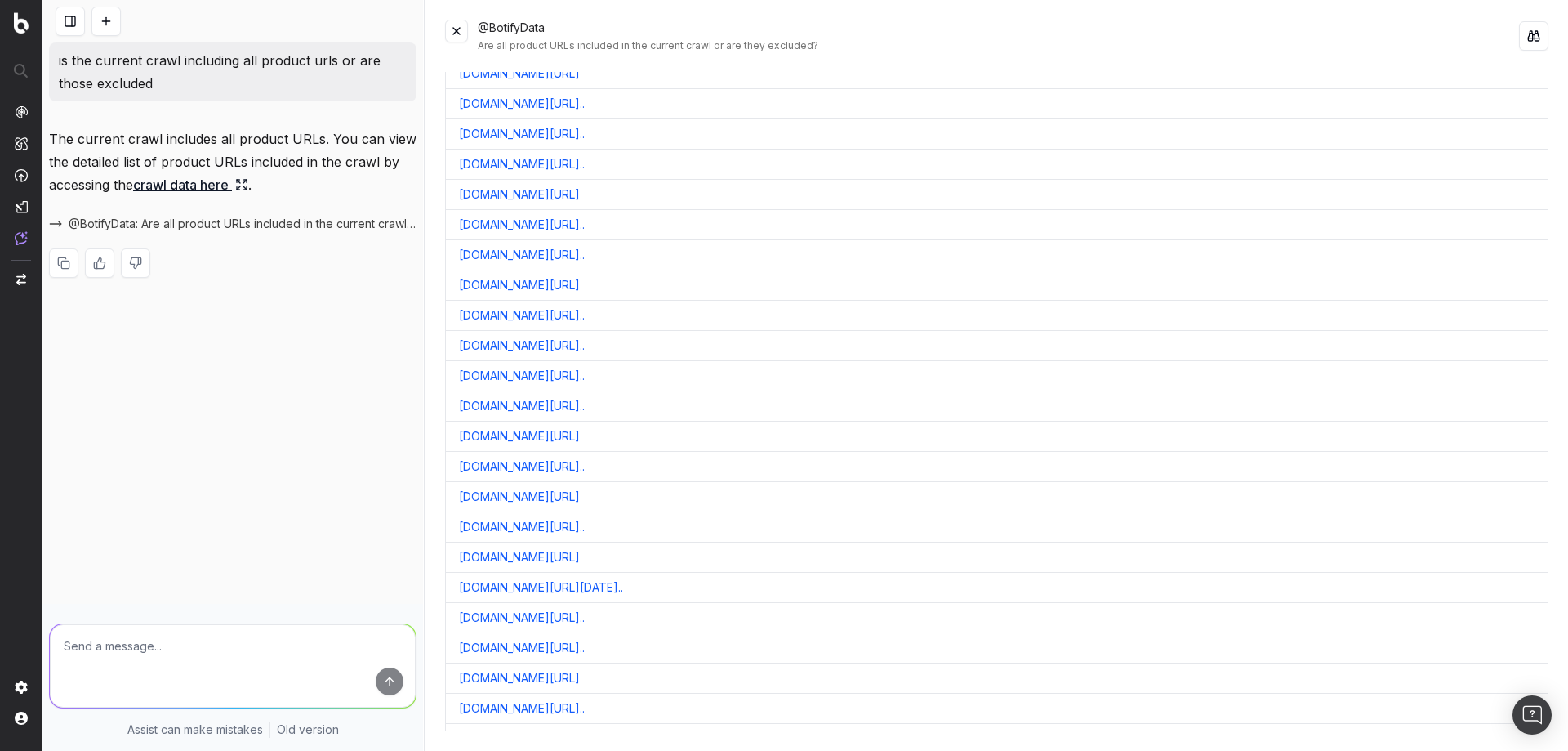
scroll to position [9487, 0]
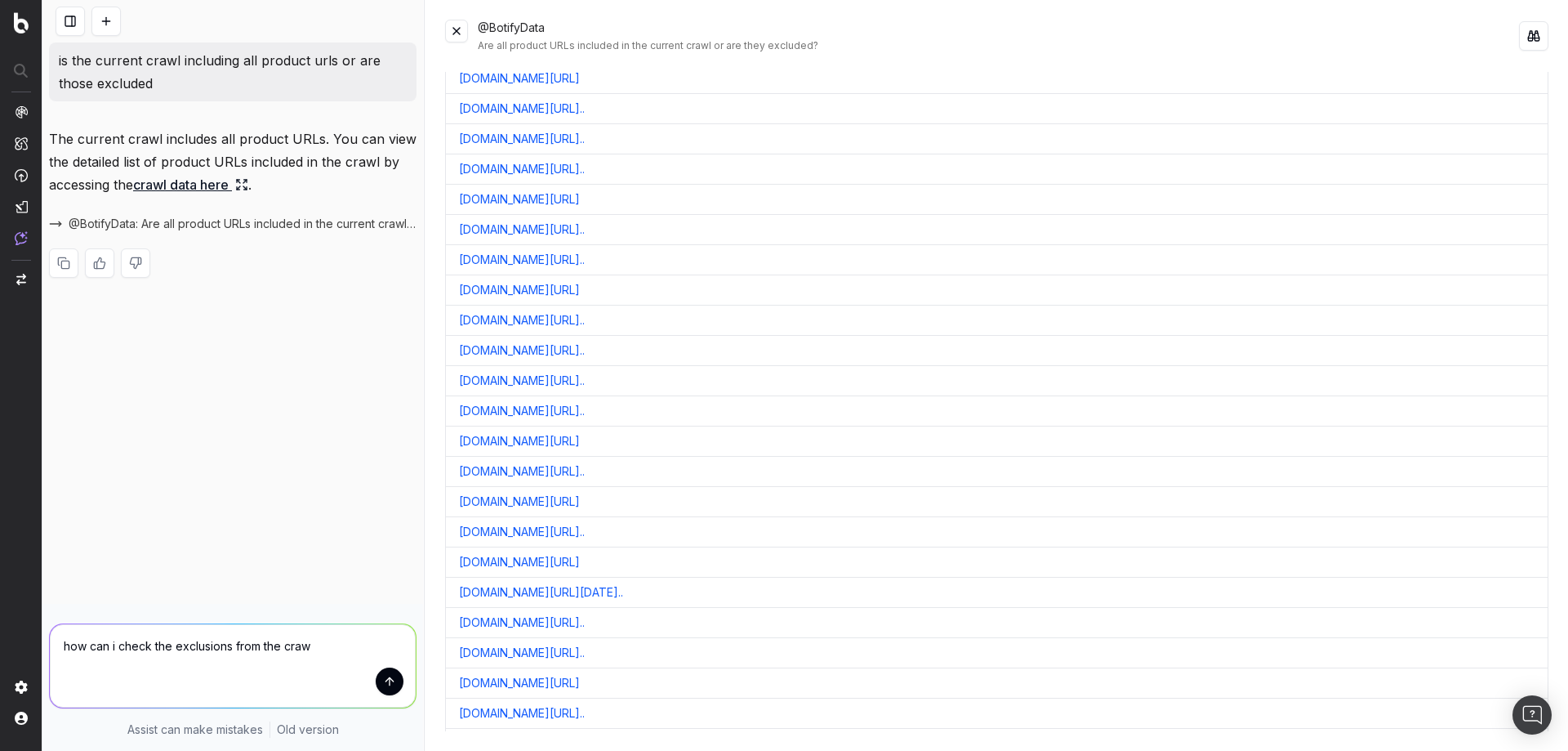
type textarea "how can i check the exclusions from the crawl"
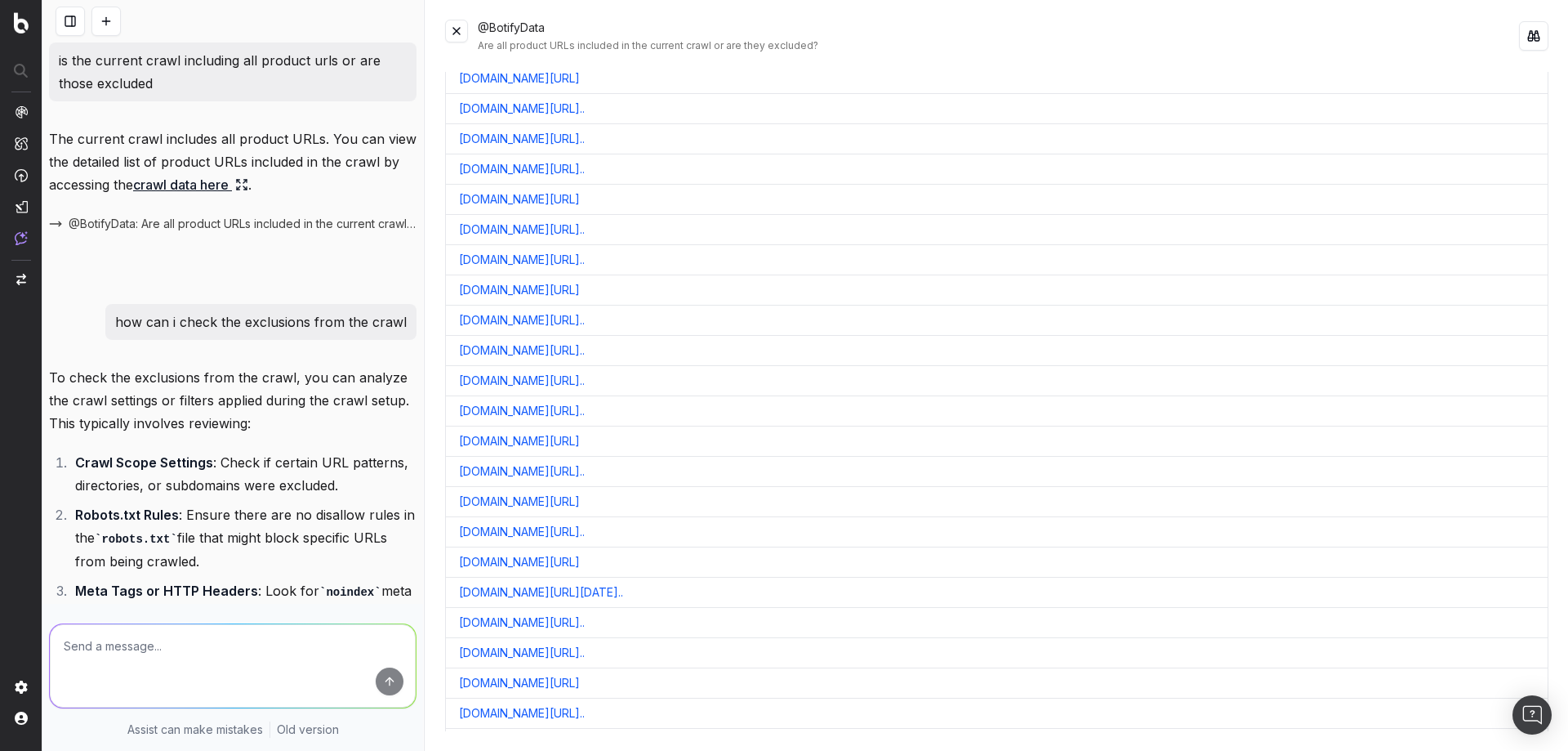
scroll to position [231, 0]
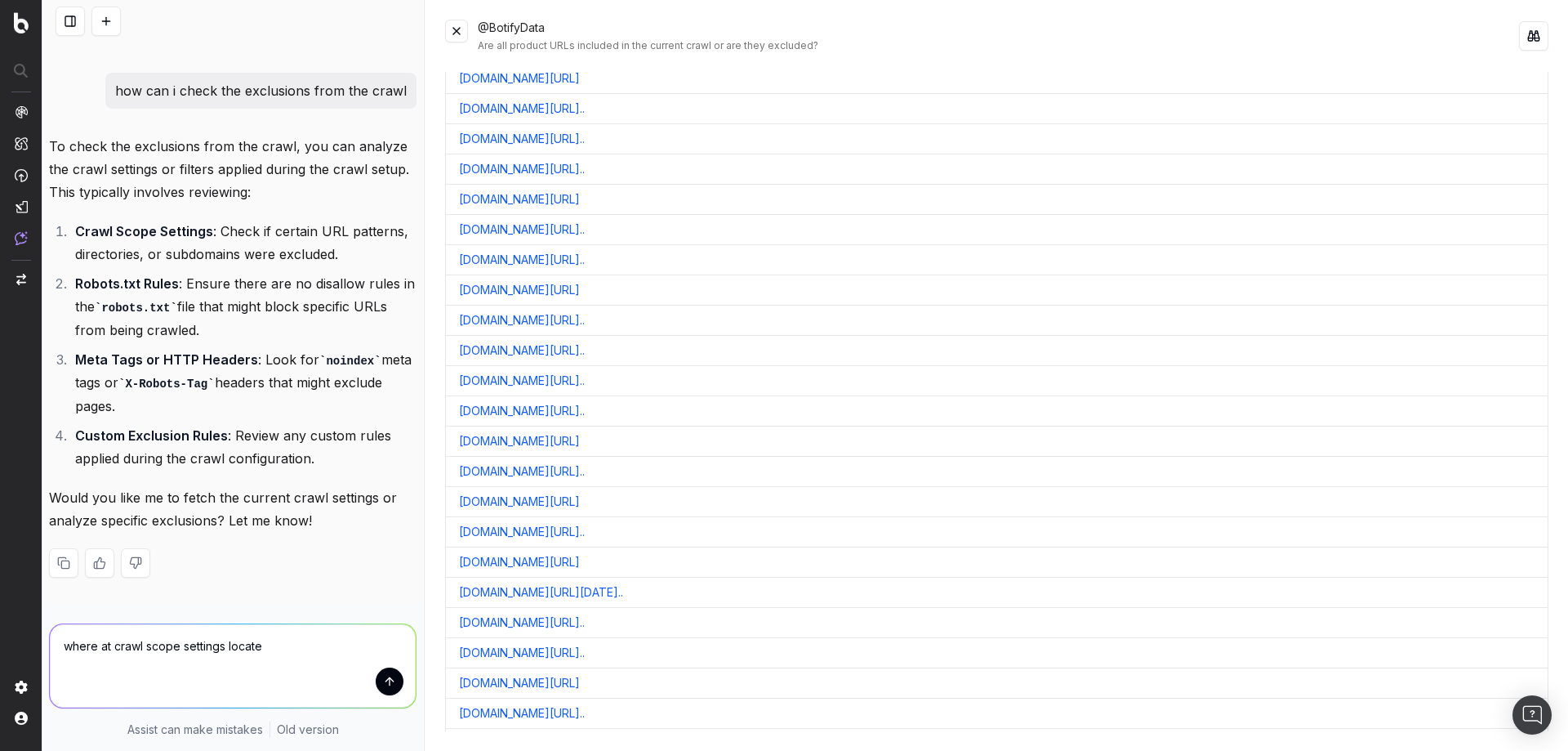
type textarea "where at crawl scope settings located"
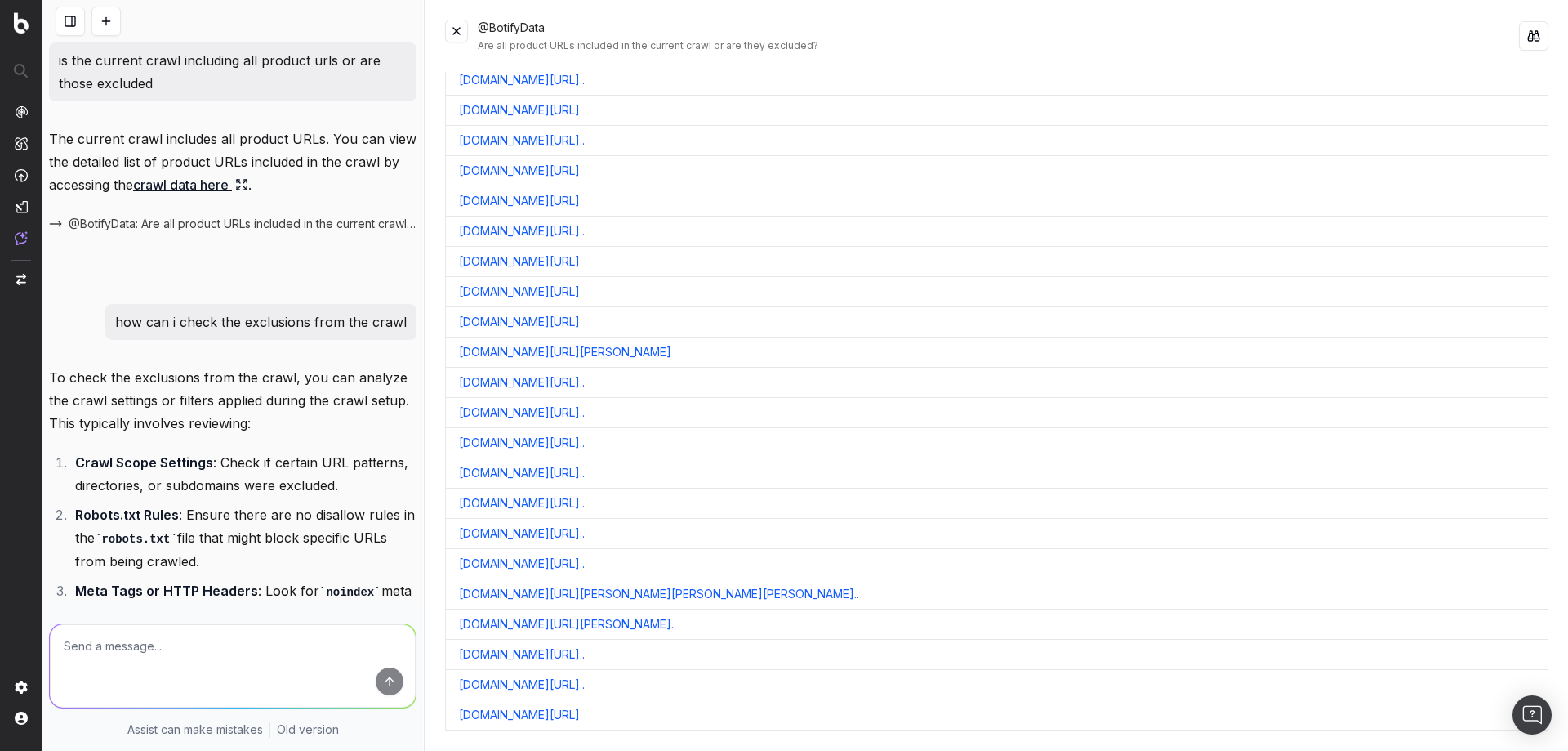
scroll to position [2785, 0]
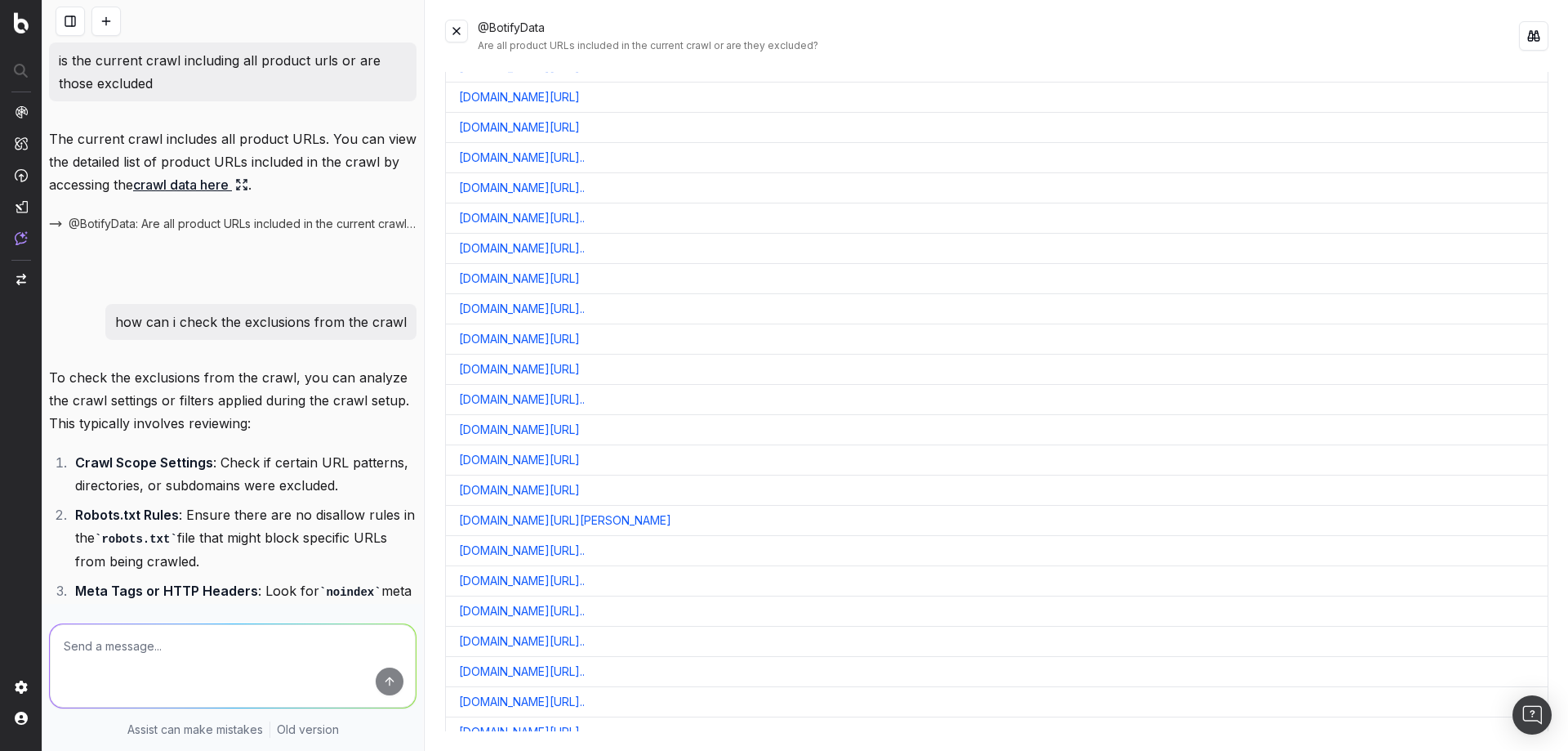
click at [259, 680] on textarea at bounding box center [232, 666] width 366 height 84
type textarea "is there anyway to crawl in list mode on botify"
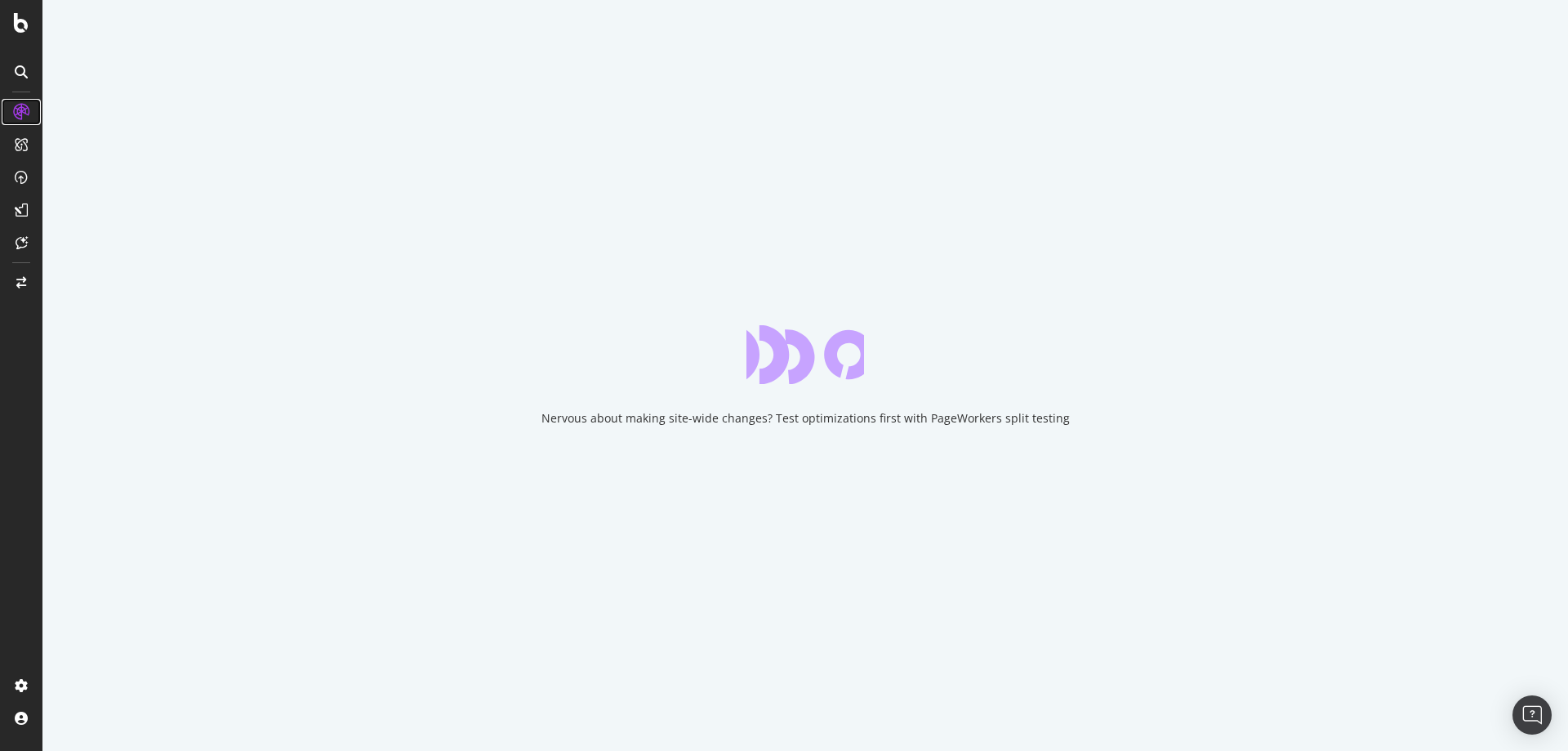
click at [23, 106] on icon at bounding box center [20, 112] width 16 height 16
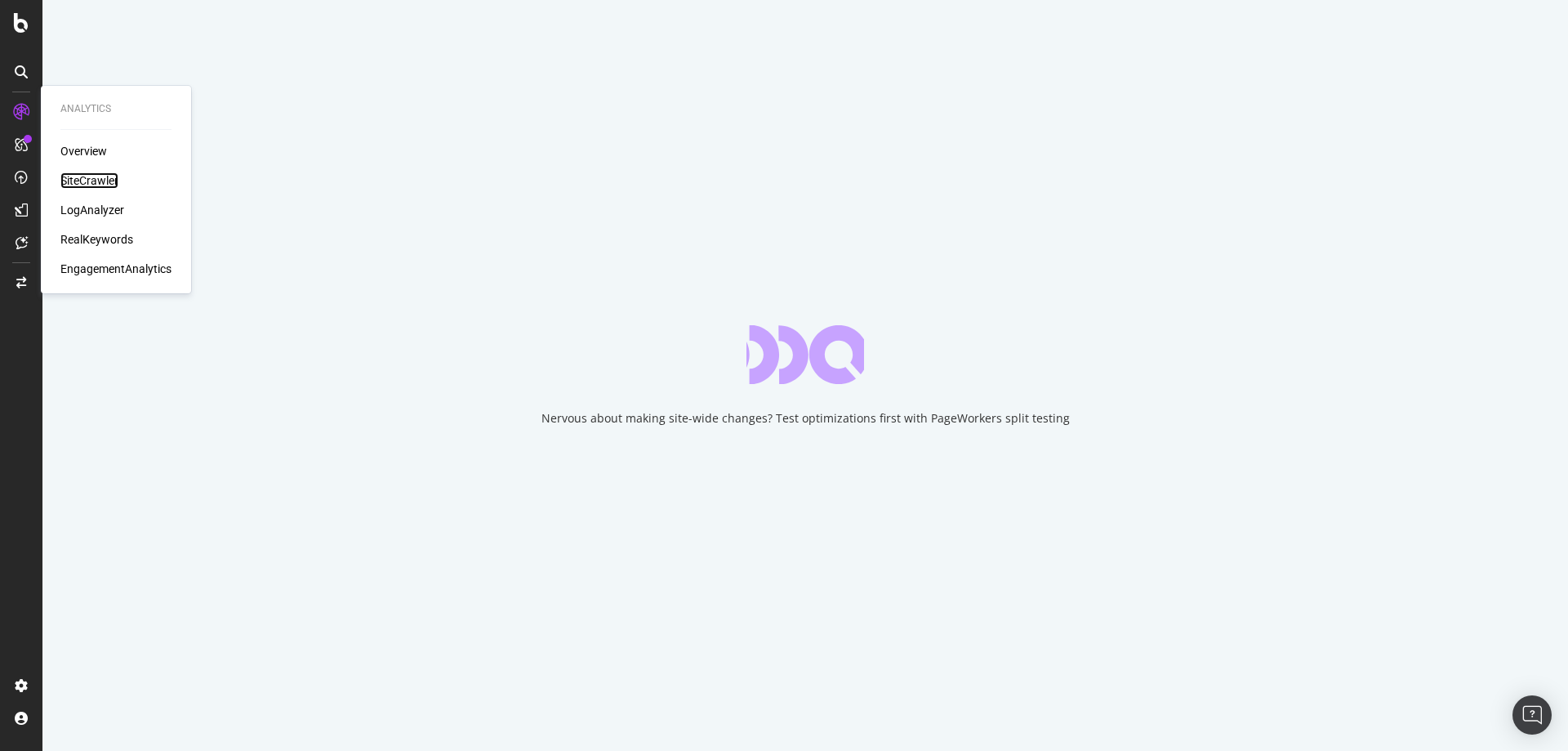
click at [103, 177] on div "SiteCrawler" at bounding box center [90, 180] width 58 height 16
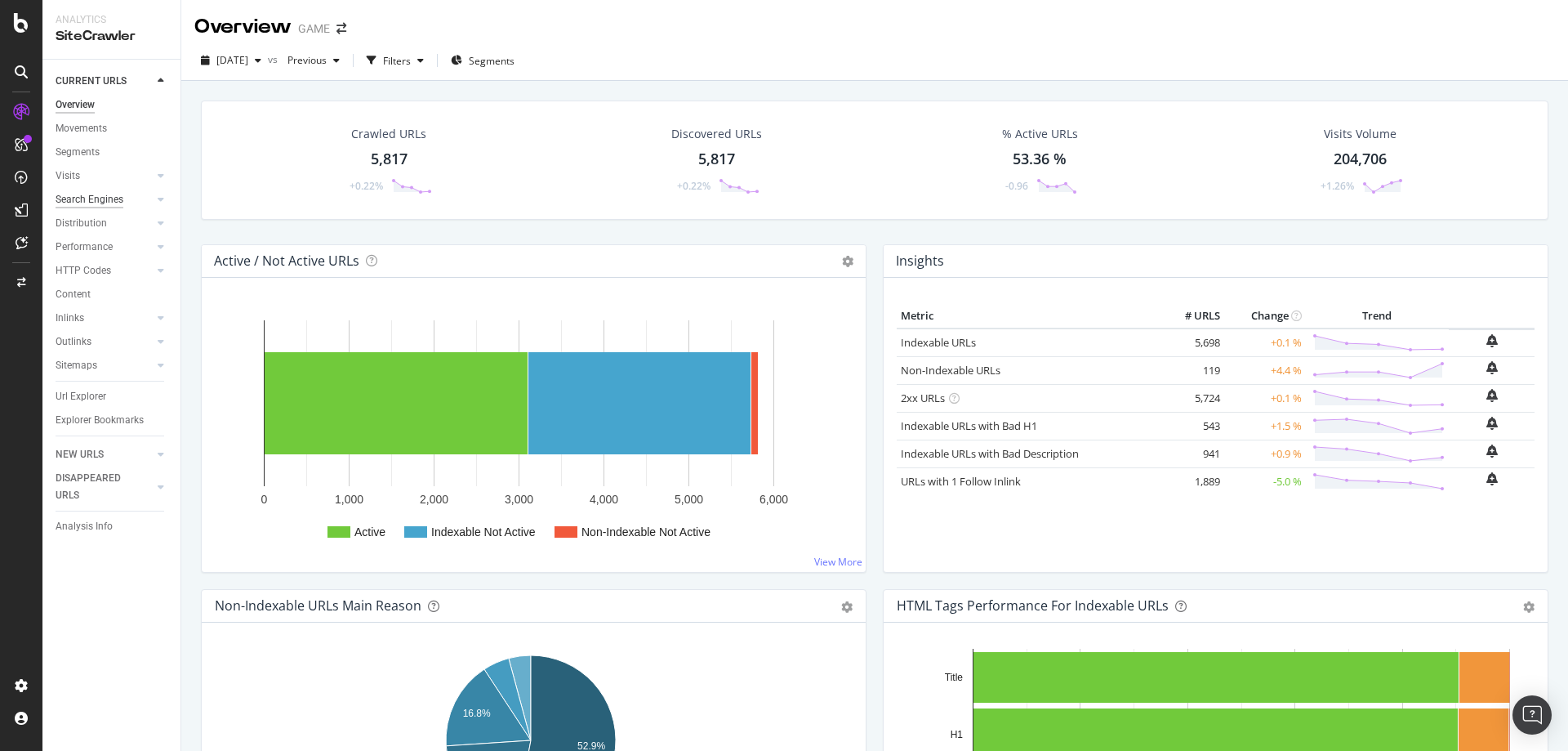
click at [100, 205] on div "Search Engines" at bounding box center [90, 200] width 68 height 17
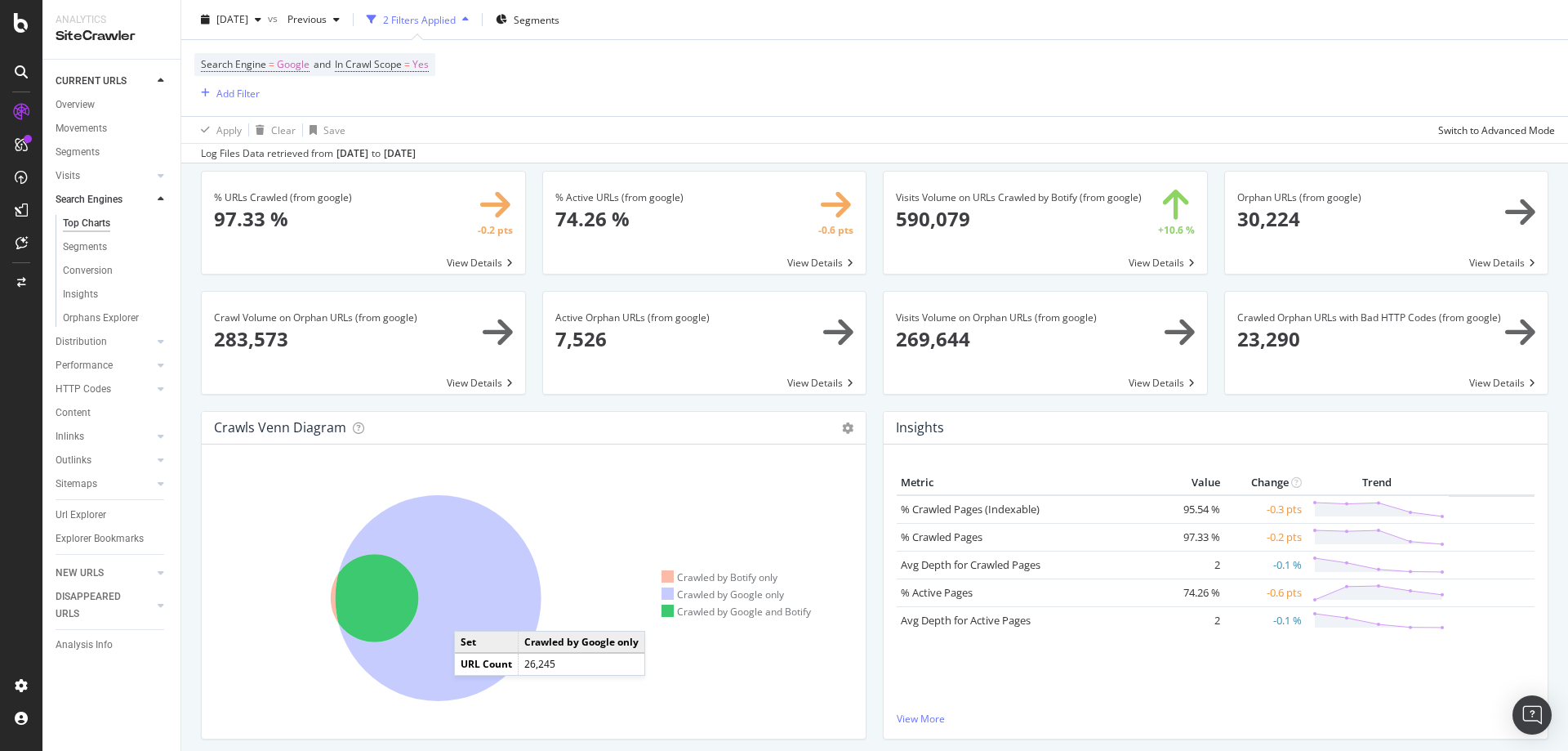
scroll to position [82, 0]
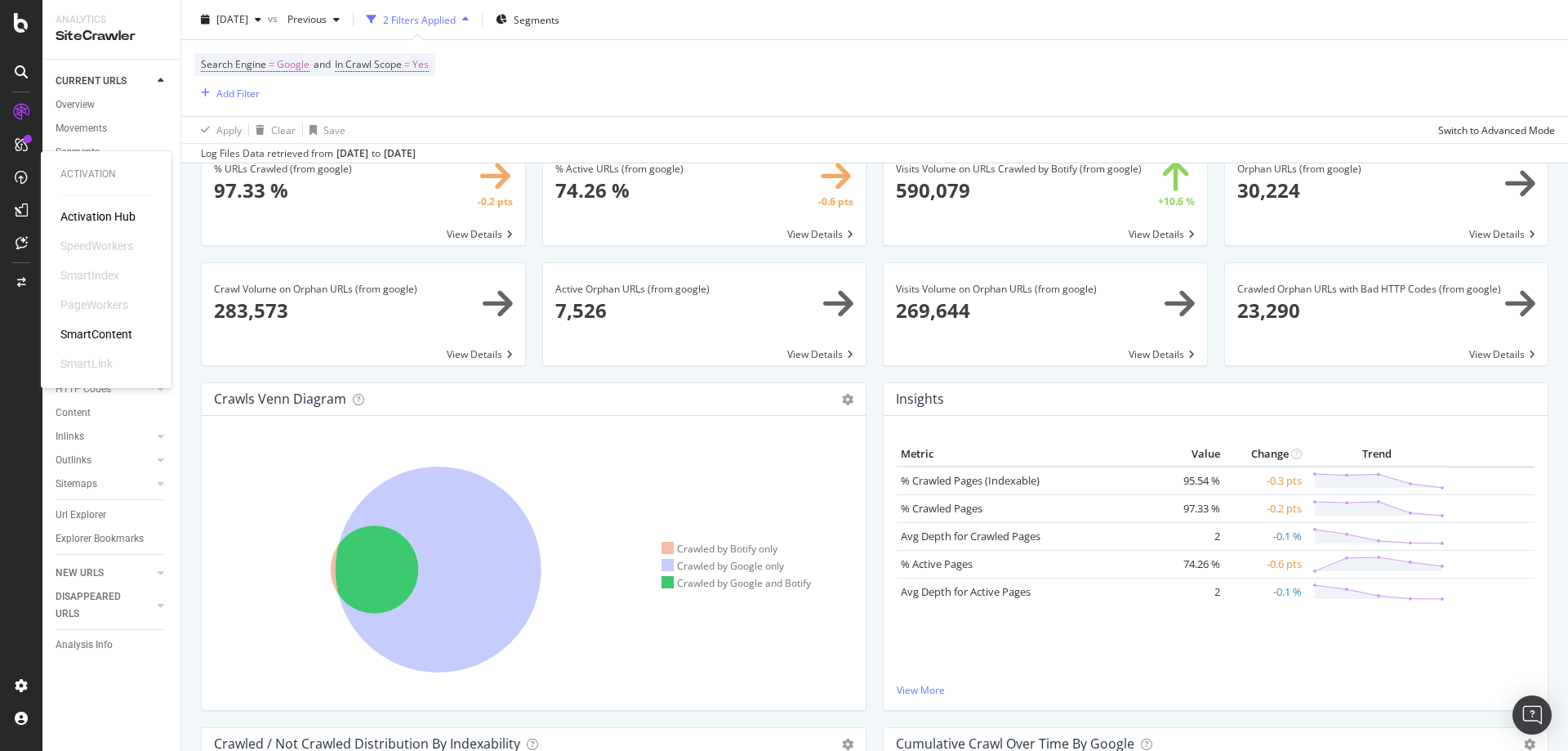
click at [25, 175] on icon at bounding box center [20, 177] width 13 height 13
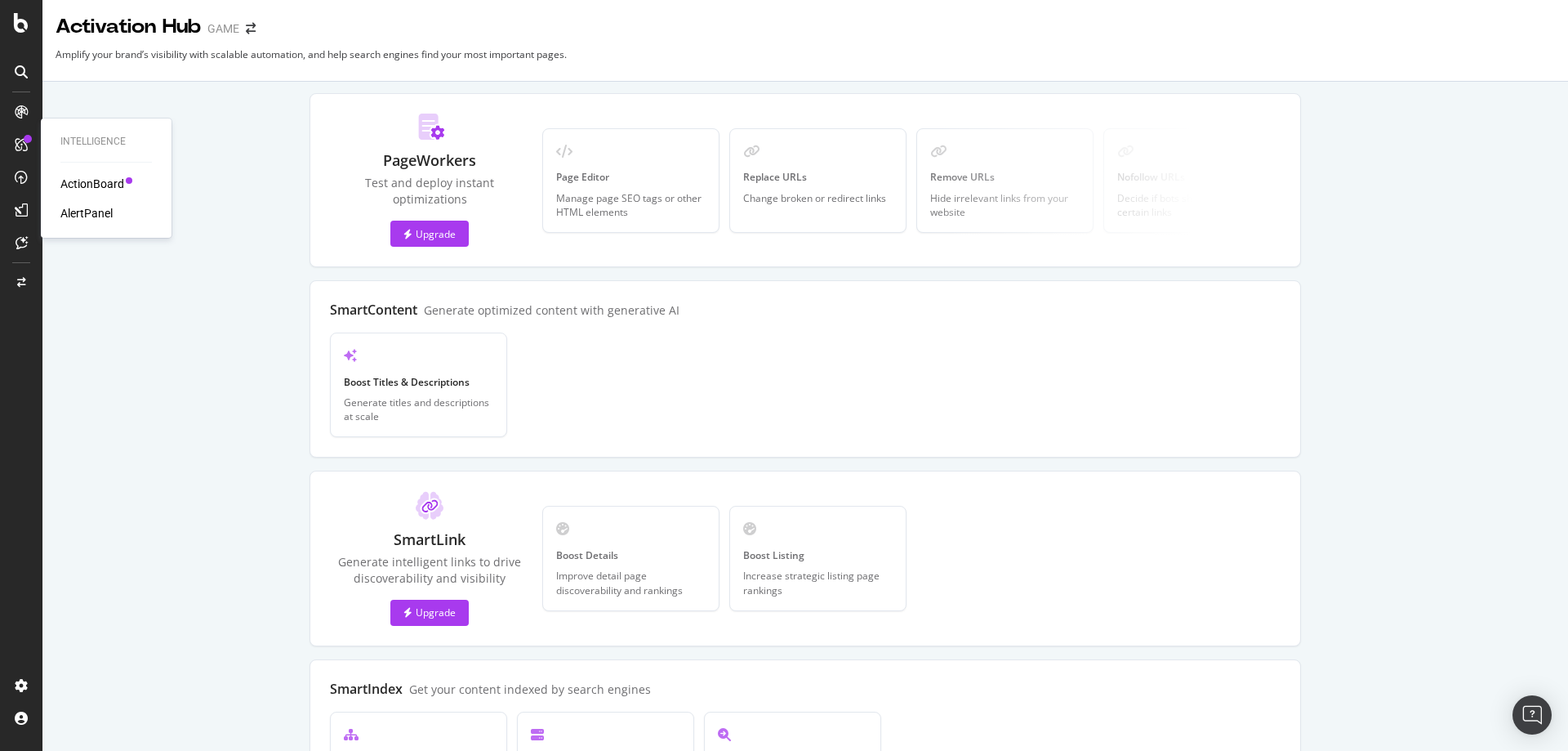
click at [26, 151] on div at bounding box center [21, 145] width 26 height 26
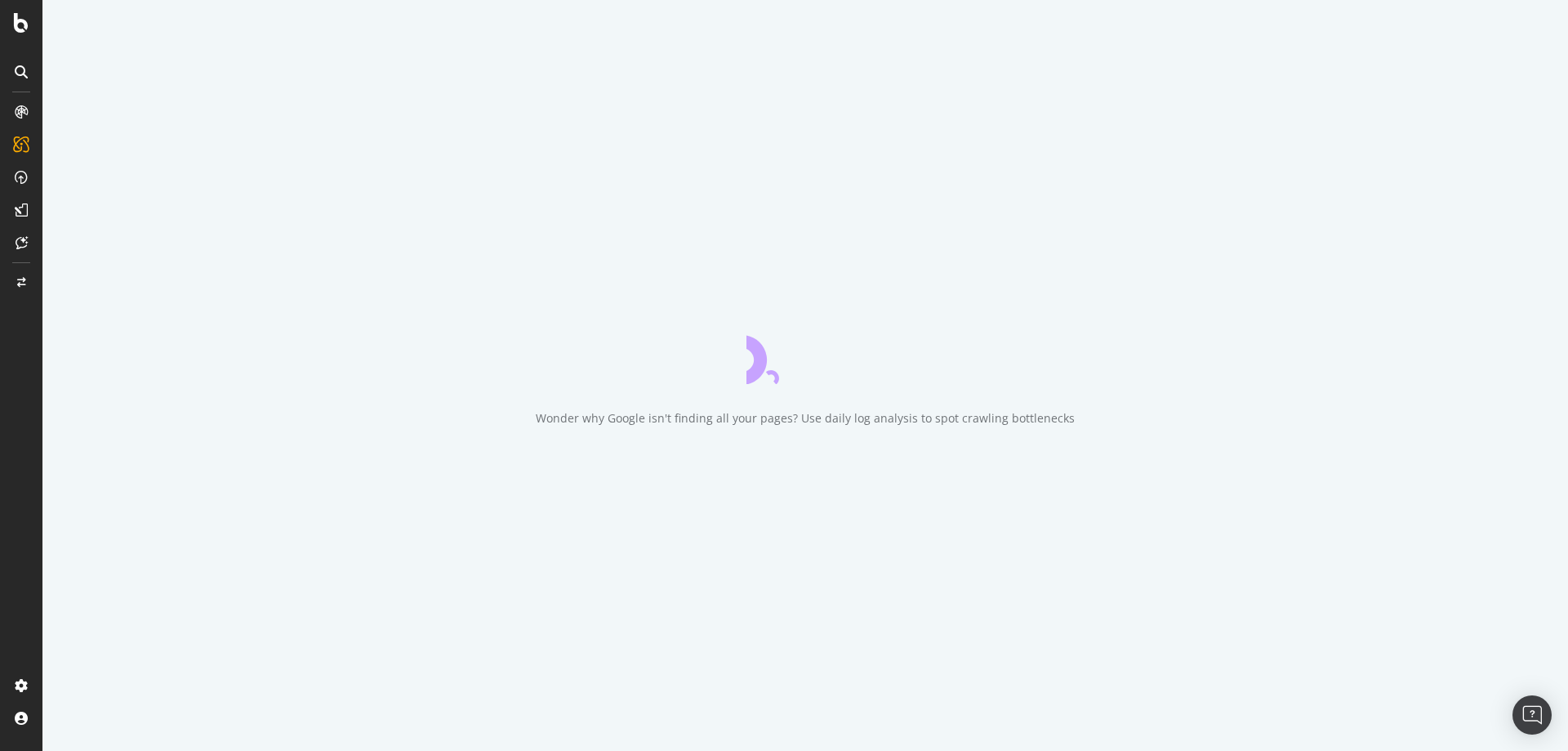
click at [15, 118] on div at bounding box center [21, 112] width 26 height 26
click at [15, 118] on icon at bounding box center [20, 112] width 16 height 16
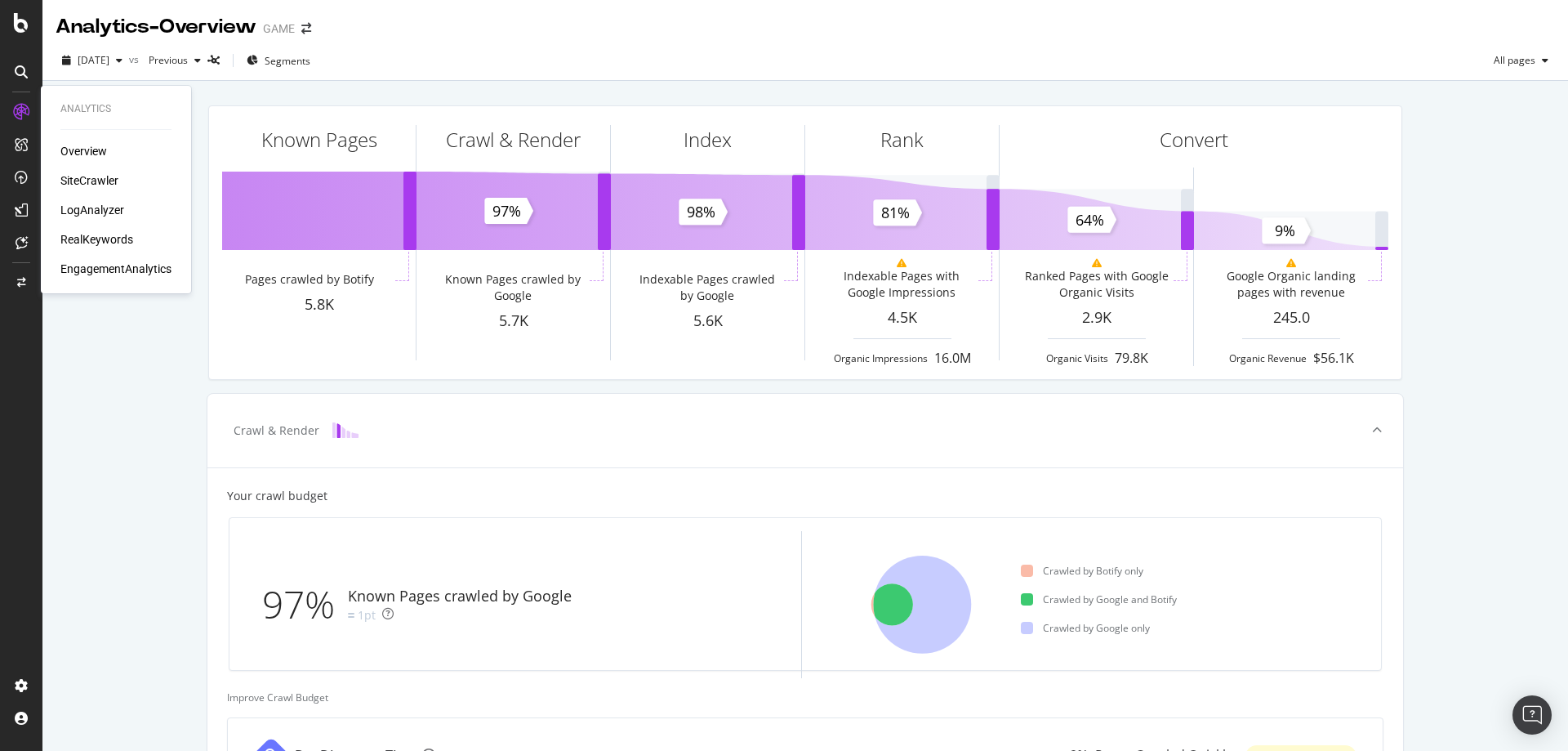
click at [96, 179] on div "SiteCrawler" at bounding box center [90, 180] width 58 height 16
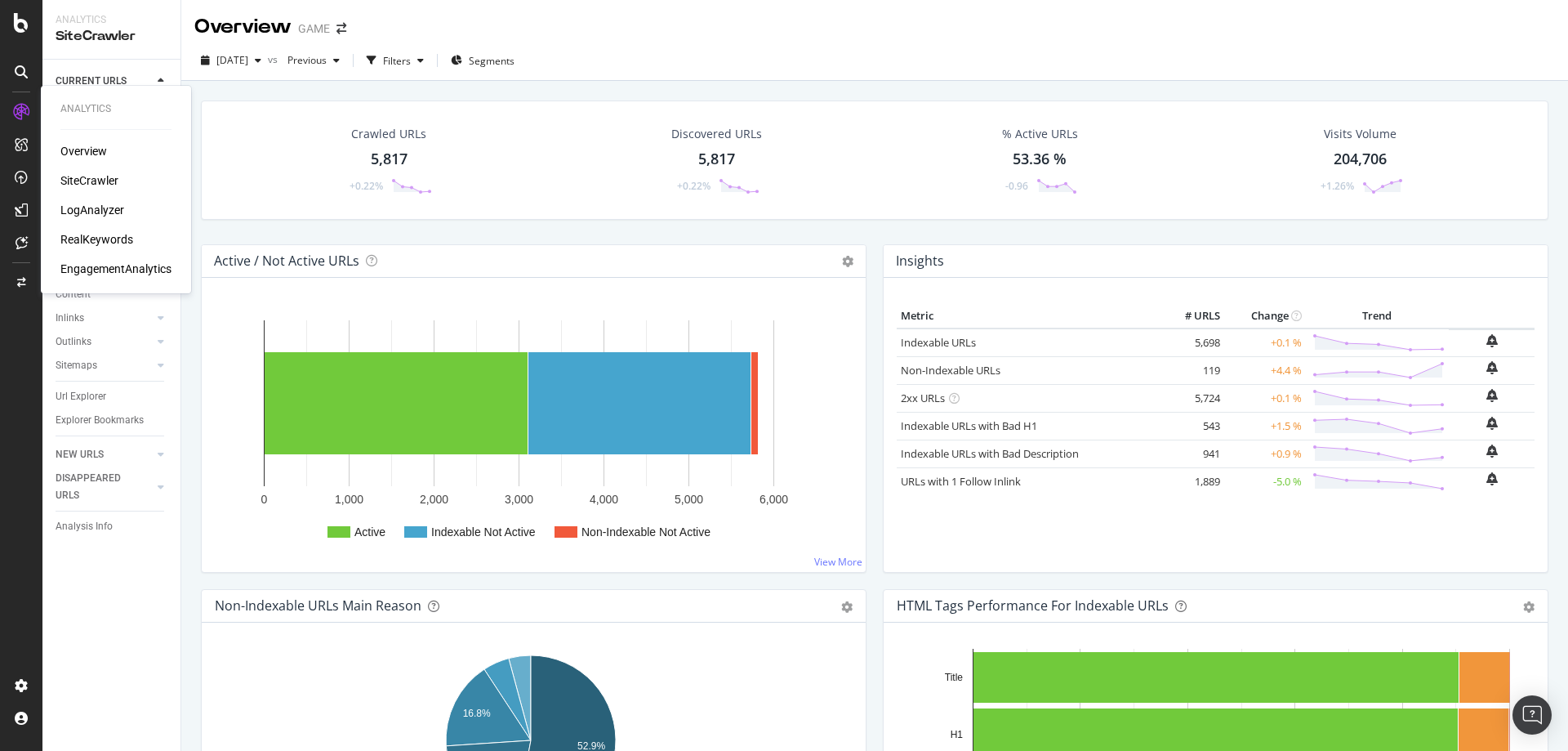
click at [98, 210] on div "LogAnalyzer" at bounding box center [92, 210] width 63 height 16
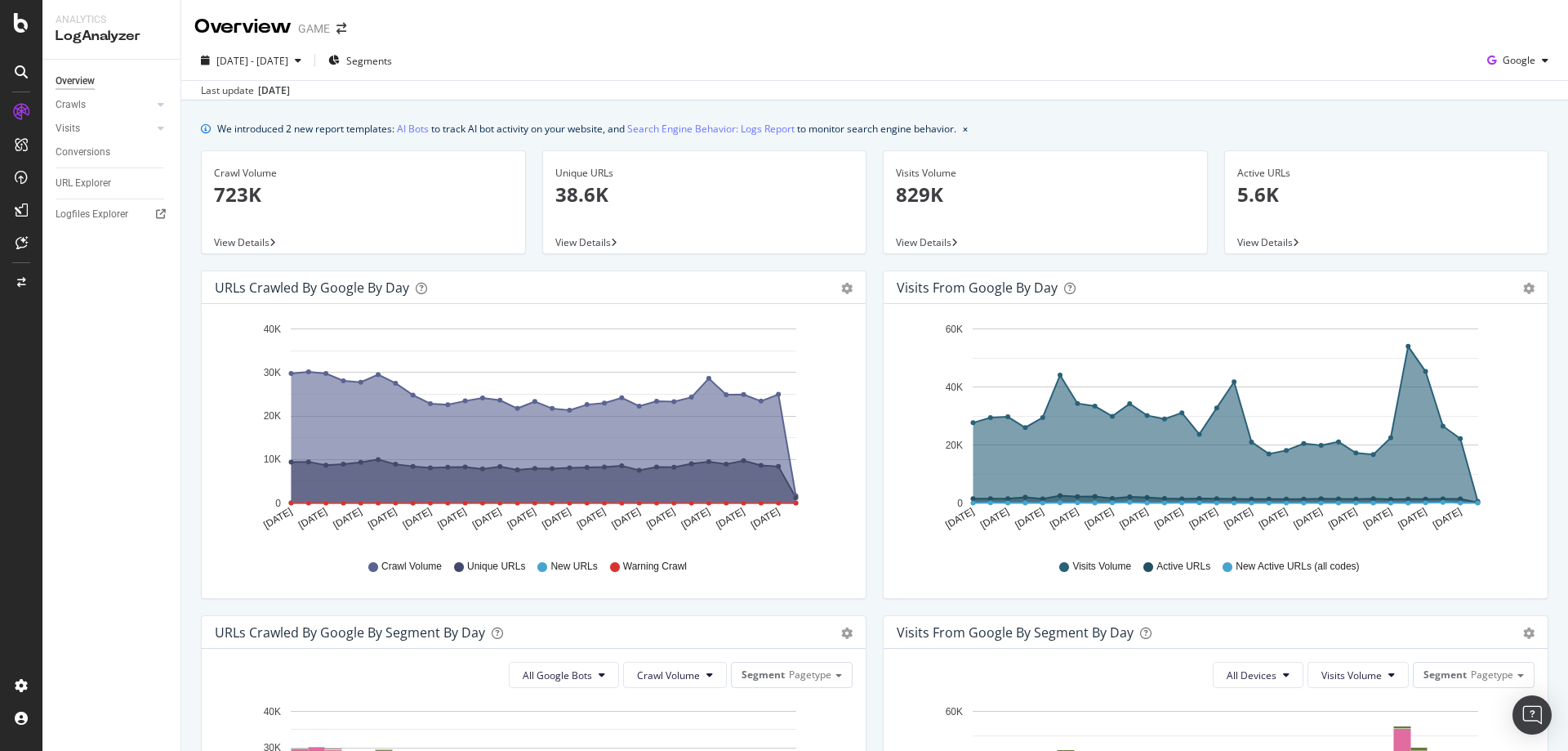
click at [588, 242] on span "View Details" at bounding box center [583, 242] width 56 height 14
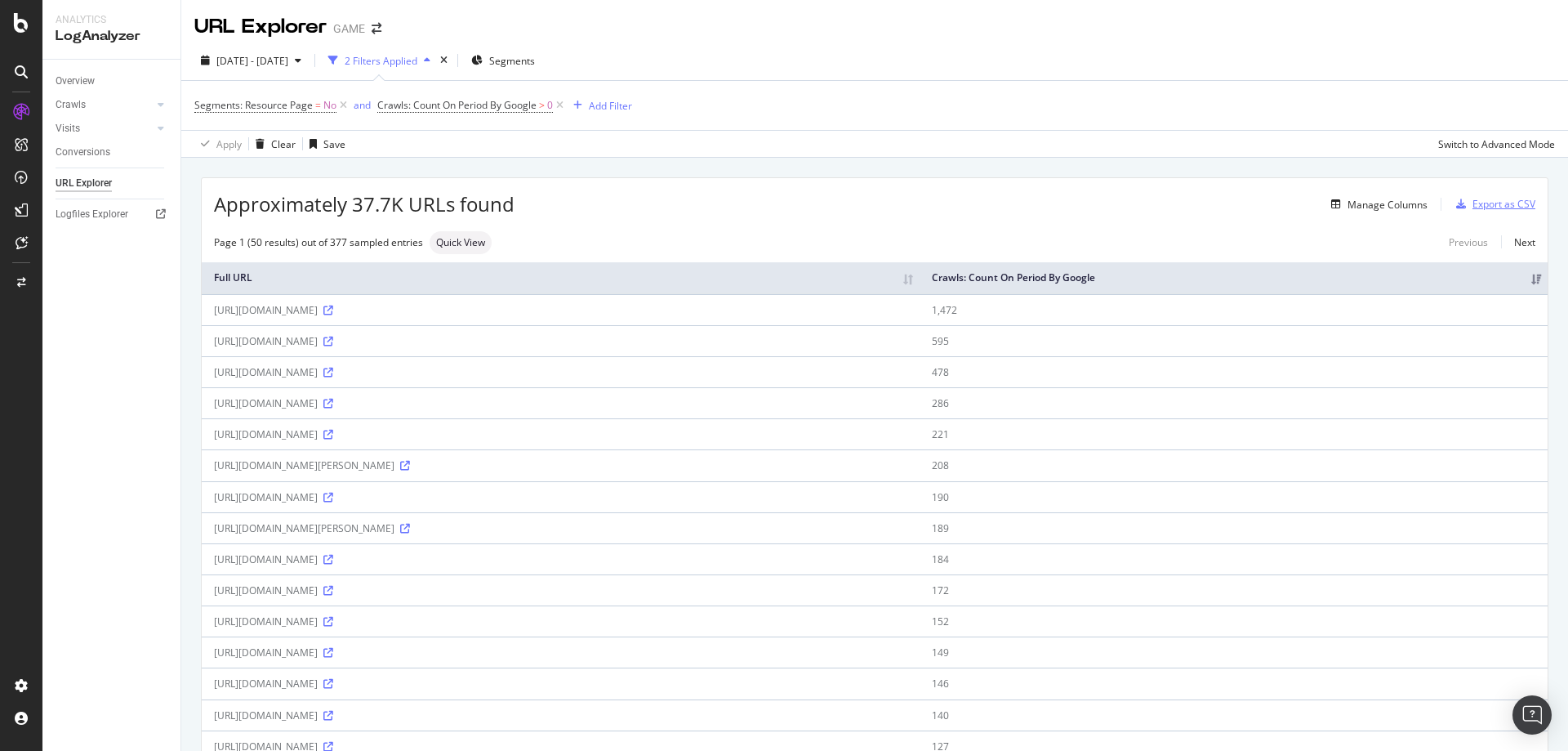
click at [1472, 208] on div "Export as CSV" at bounding box center [1504, 204] width 63 height 14
click at [1502, 206] on div "Export as CSV" at bounding box center [1504, 204] width 63 height 14
click at [1476, 200] on div "Export as CSV" at bounding box center [1504, 204] width 63 height 14
click at [1472, 201] on div "Export as CSV" at bounding box center [1504, 204] width 63 height 14
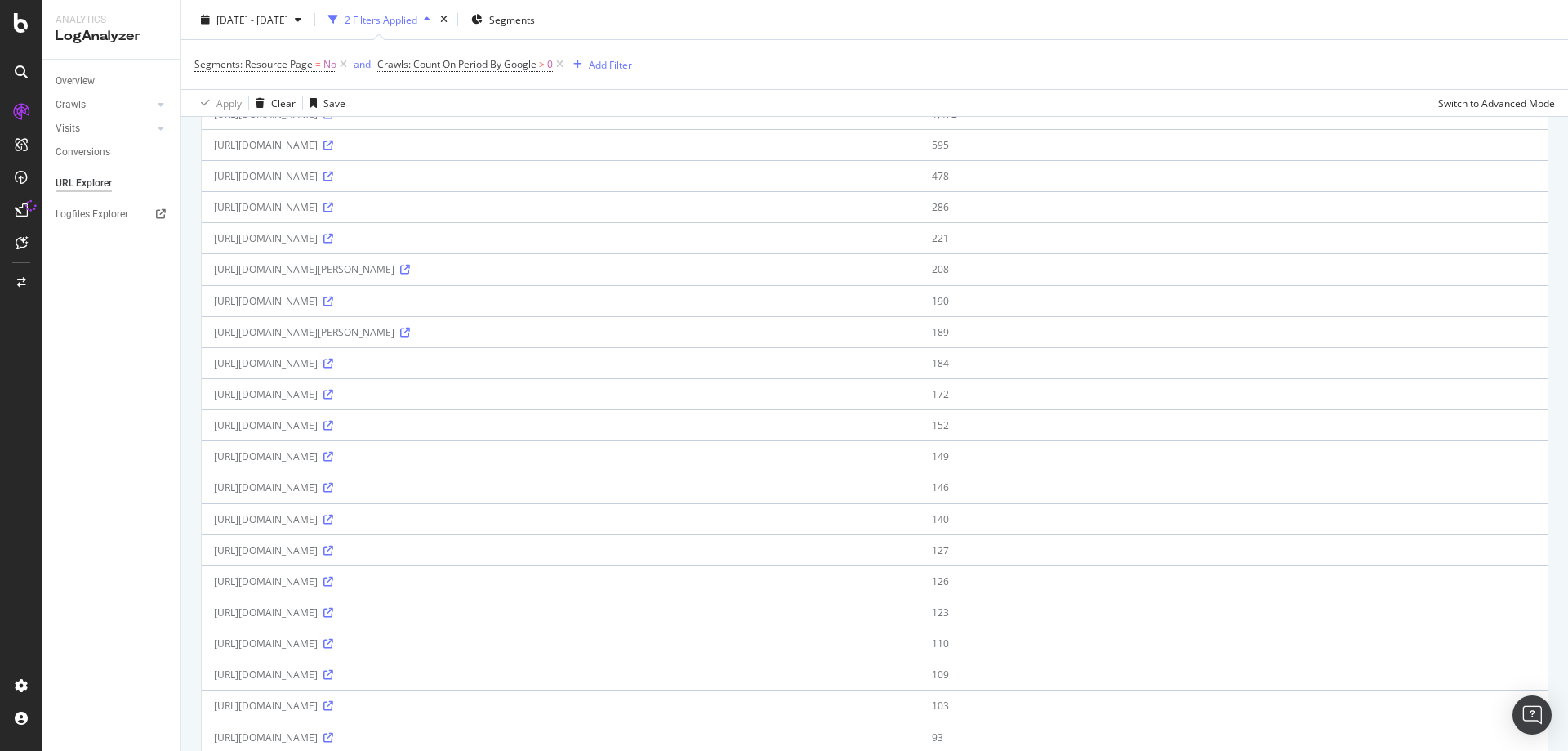
scroll to position [408, 0]
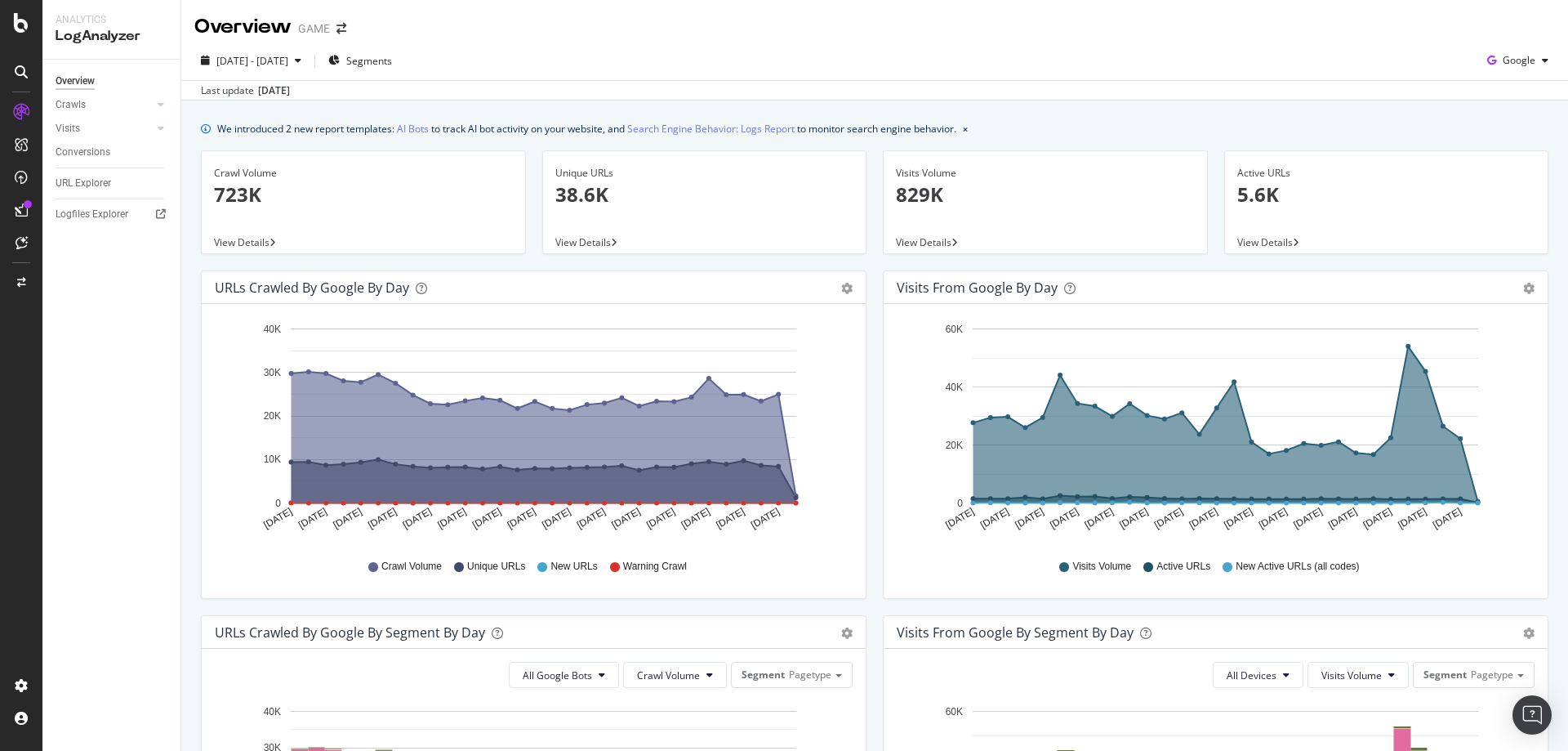
click at [240, 191] on p "723K" at bounding box center [363, 195] width 299 height 28
click at [260, 237] on span "View Details" at bounding box center [242, 242] width 56 height 14
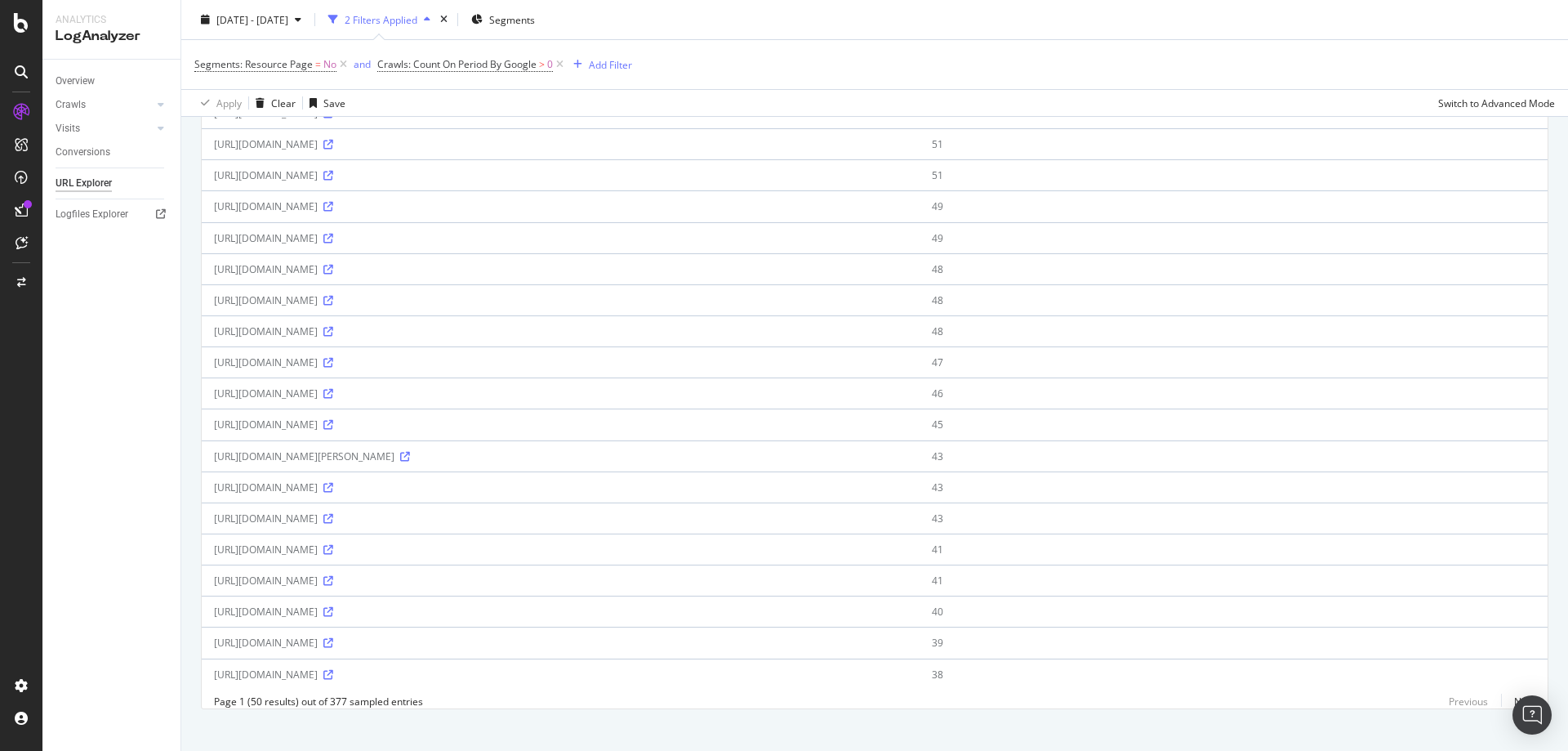
scroll to position [1191, 0]
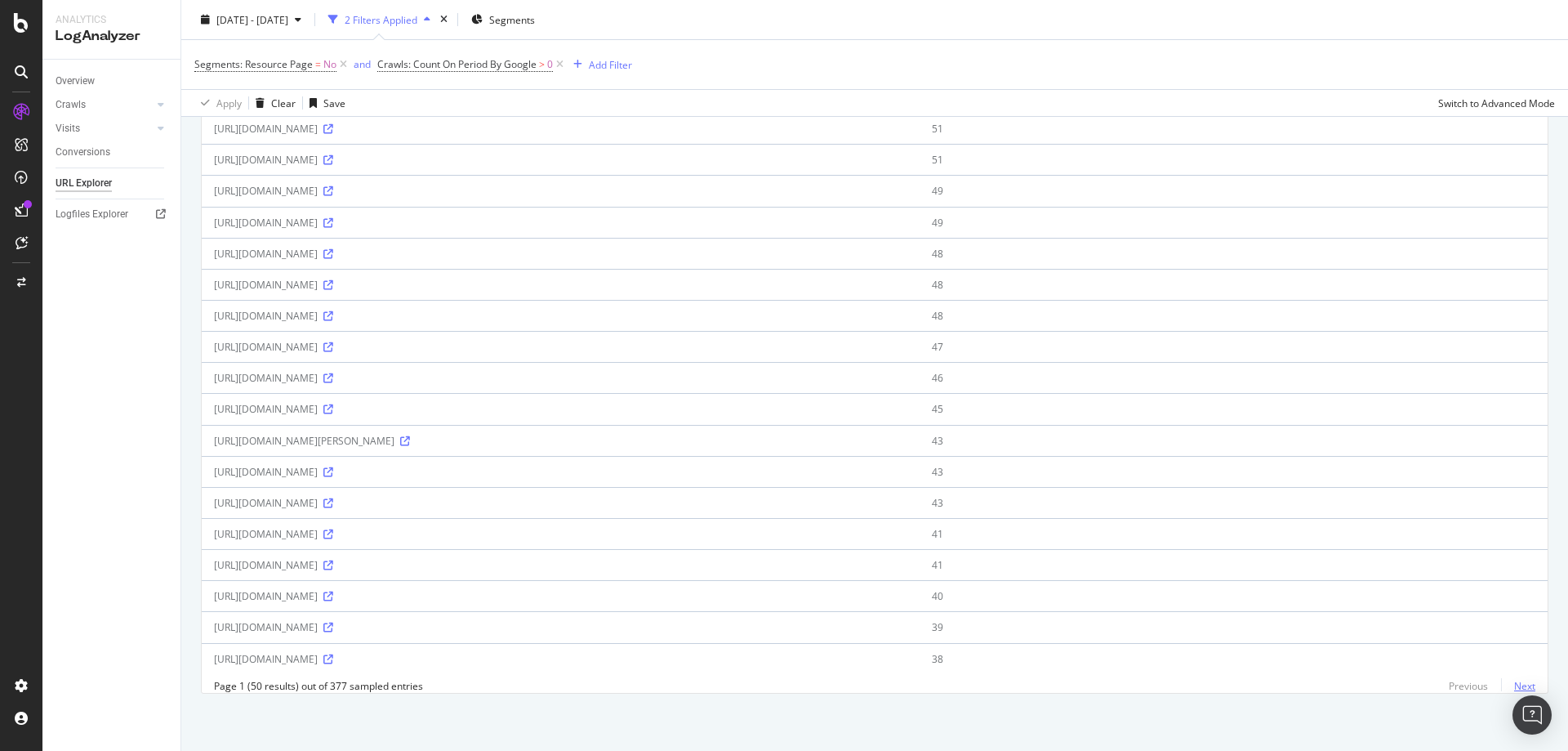
click at [1514, 692] on link "Next" at bounding box center [1518, 686] width 35 height 24
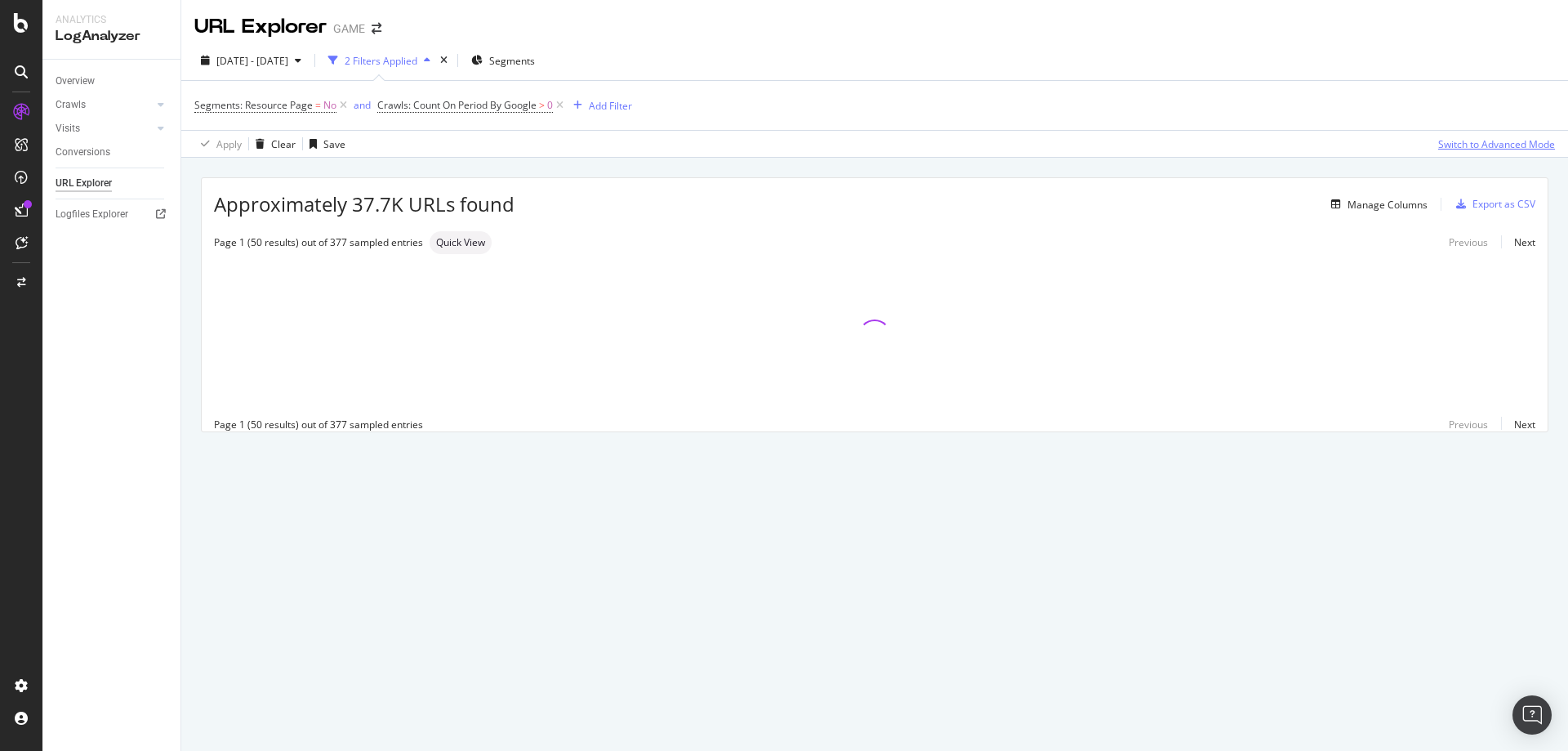
click at [1494, 141] on div "Switch to Advanced Mode" at bounding box center [1497, 144] width 117 height 14
click at [75, 154] on div "Conversions" at bounding box center [83, 152] width 55 height 17
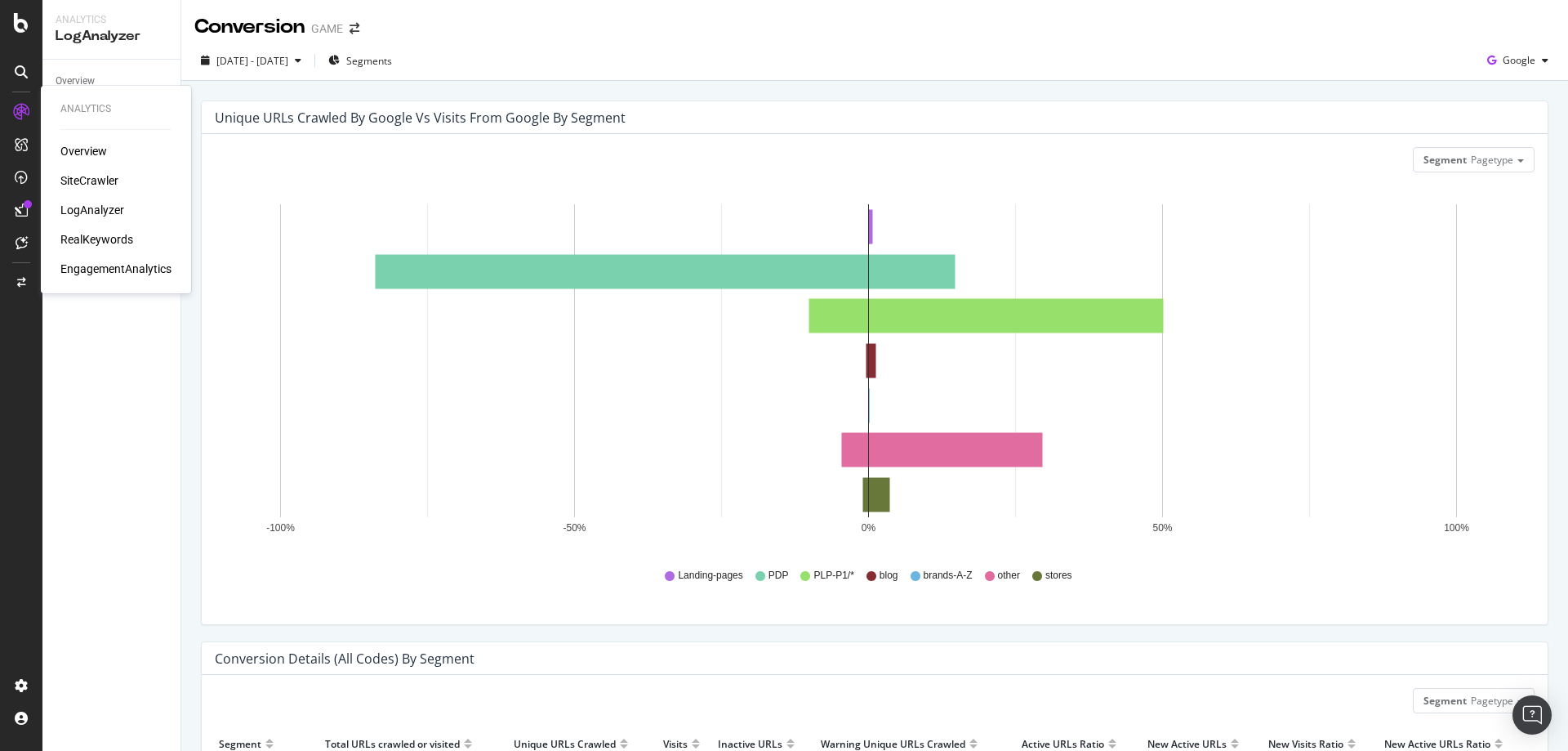
click at [102, 244] on div "RealKeywords" at bounding box center [97, 238] width 73 height 16
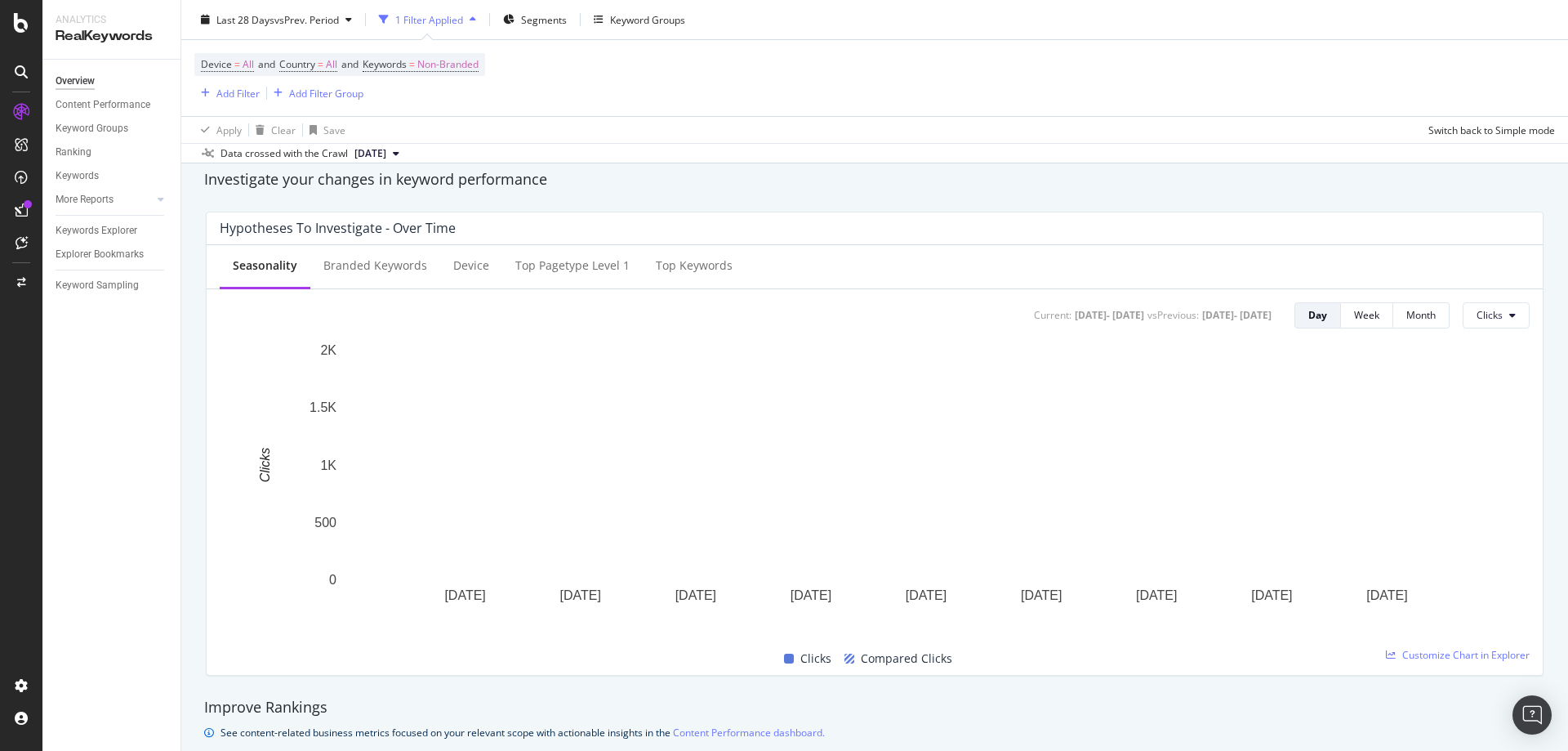
scroll to position [572, 0]
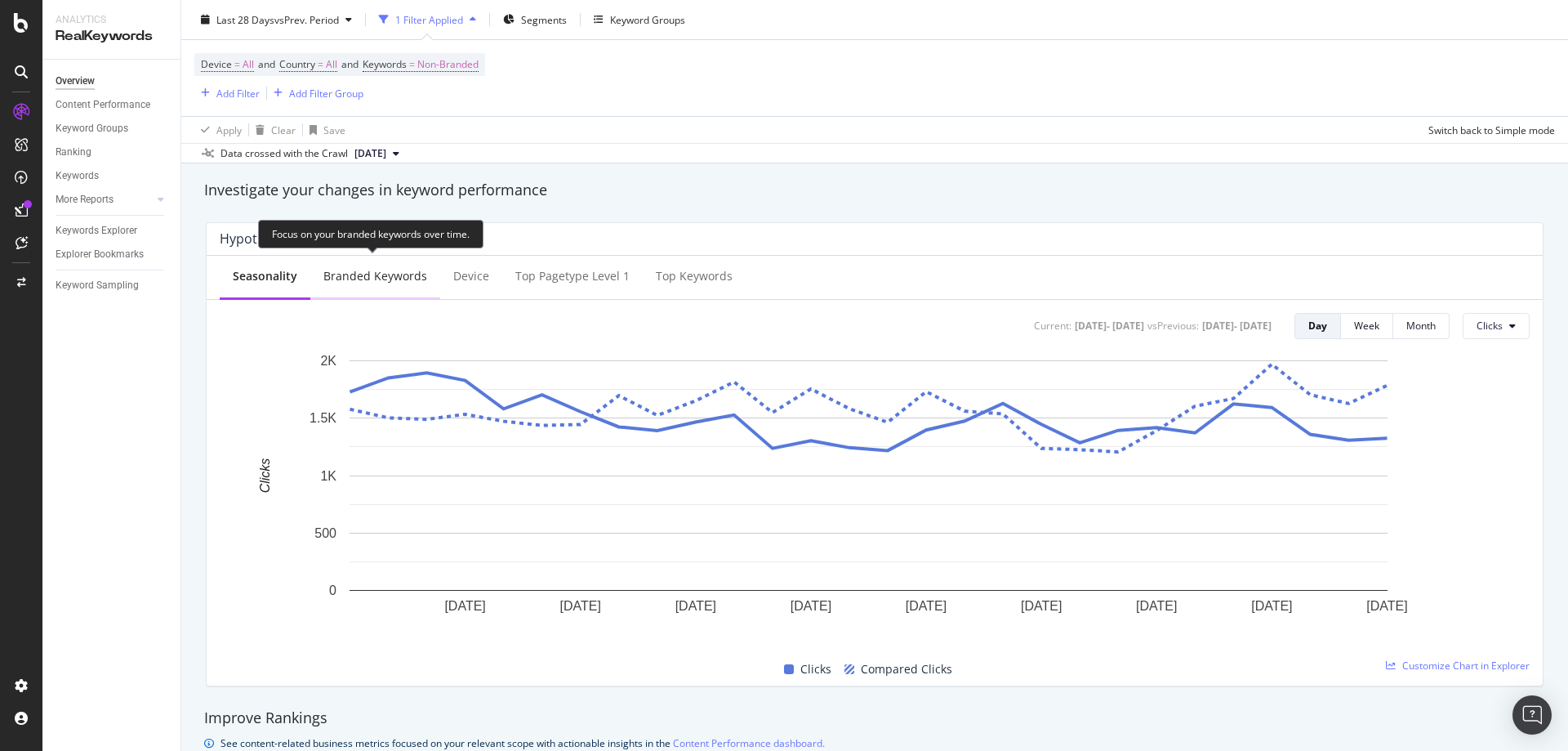
click at [373, 285] on div "Branded Keywords" at bounding box center [375, 277] width 130 height 45
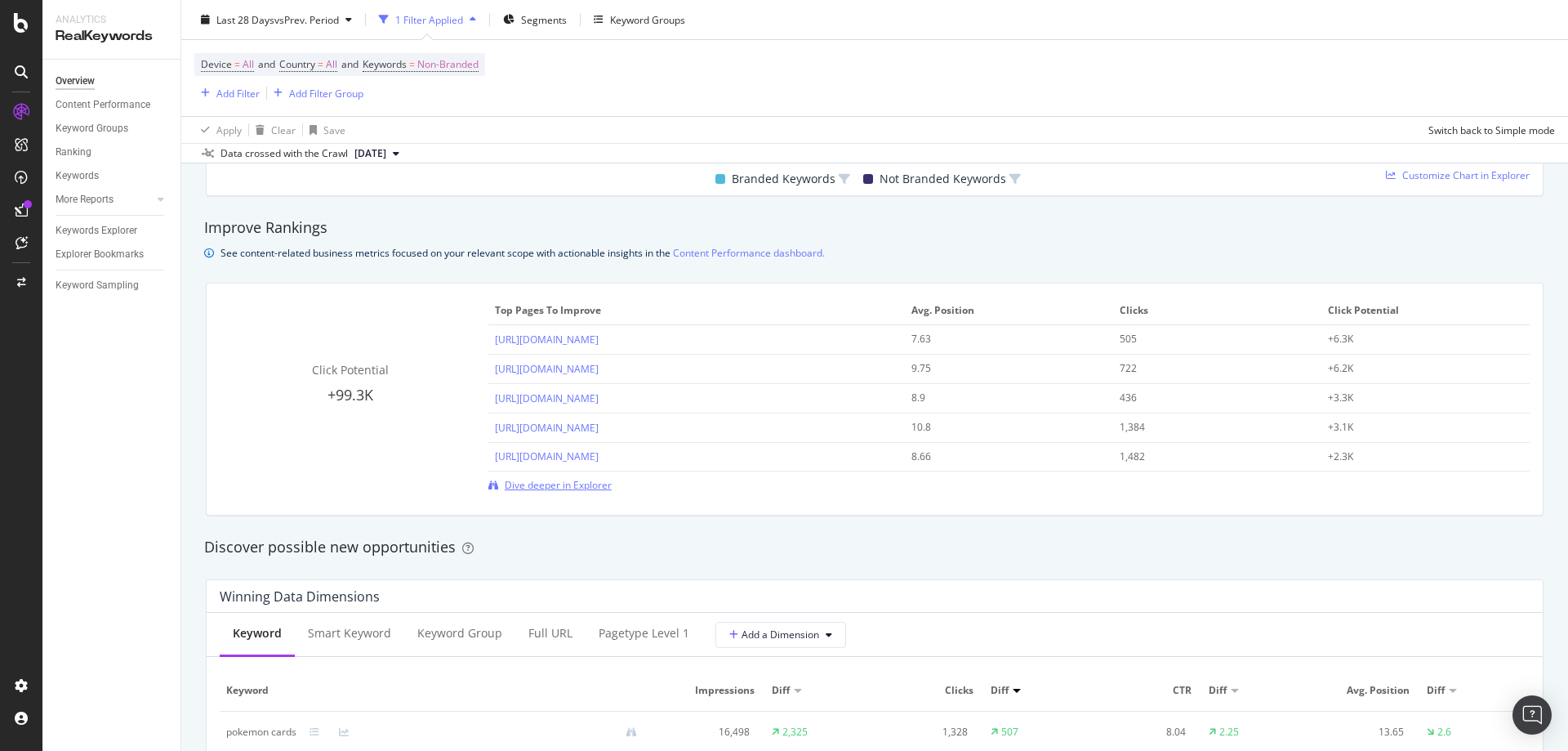
scroll to position [1471, 0]
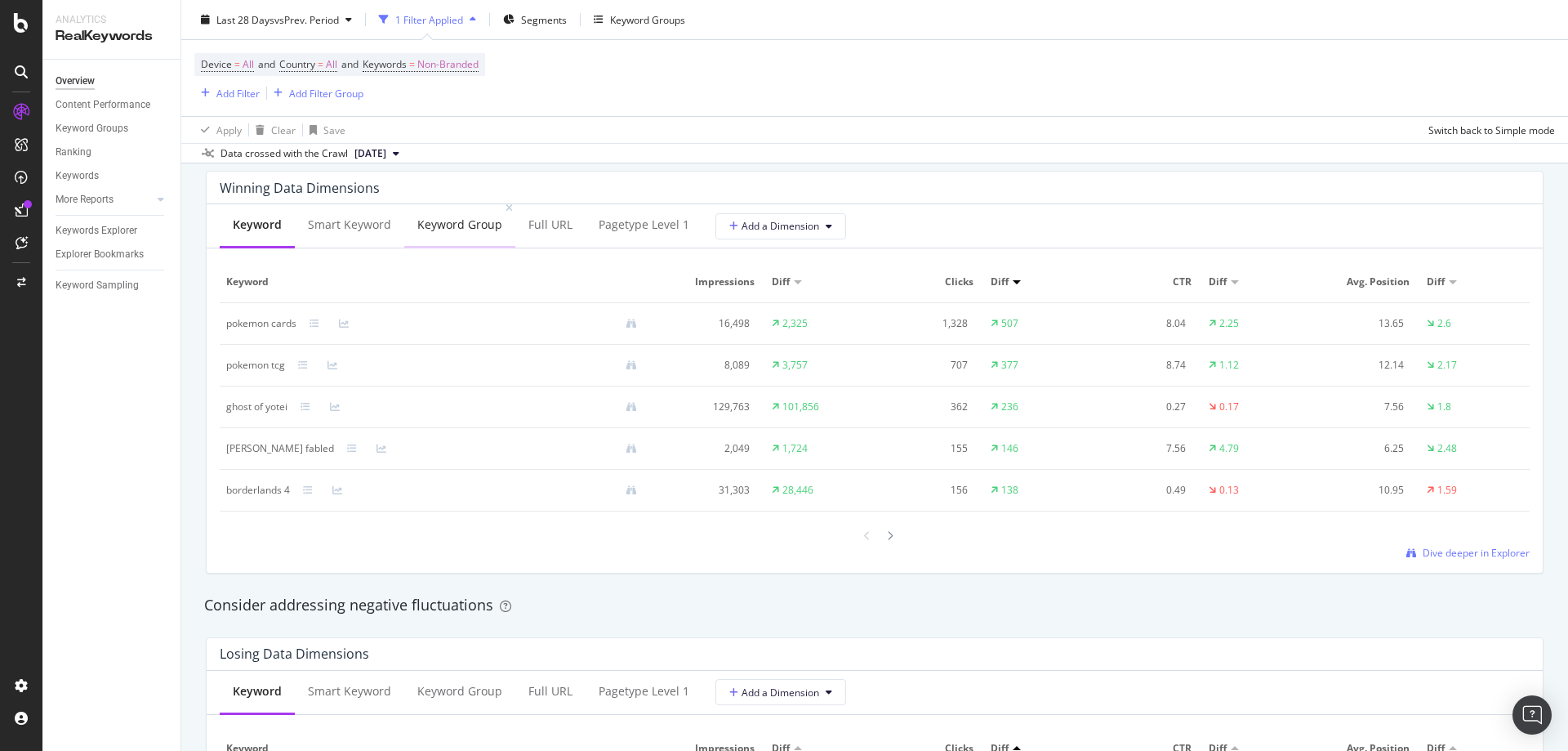
click at [432, 235] on div "Keyword Group" at bounding box center [459, 226] width 111 height 45
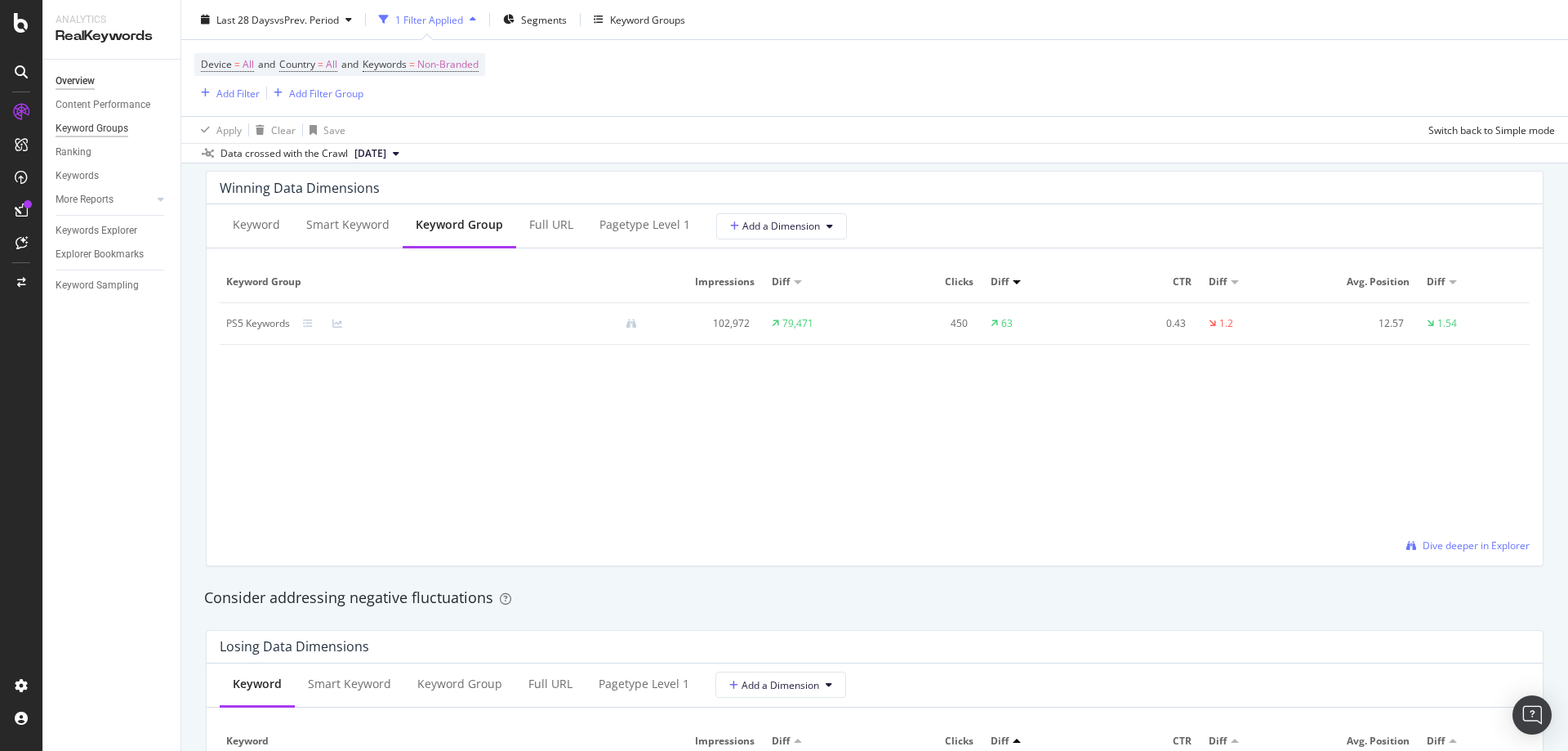
click at [100, 134] on div "Keyword Groups" at bounding box center [92, 129] width 73 height 17
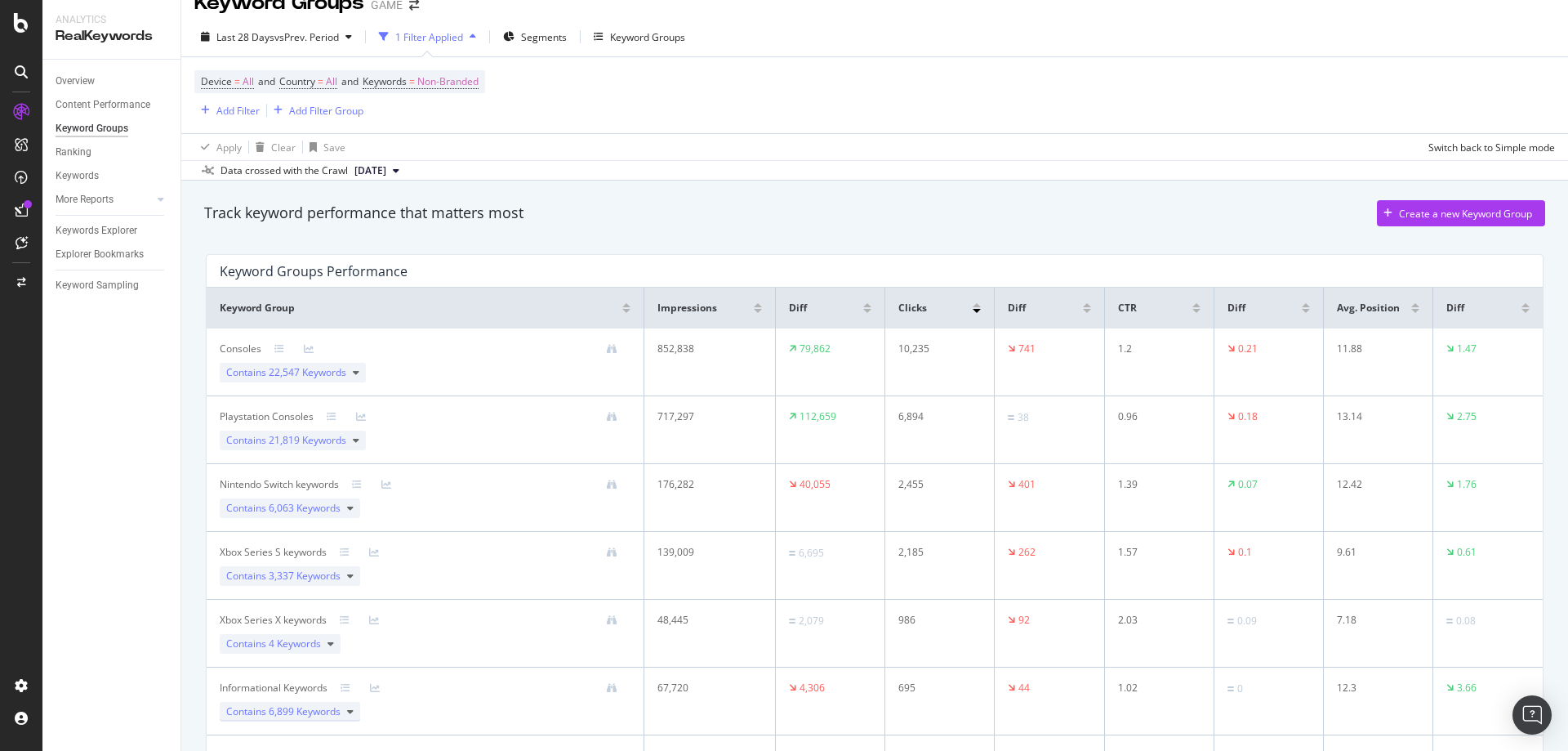
scroll to position [10, 0]
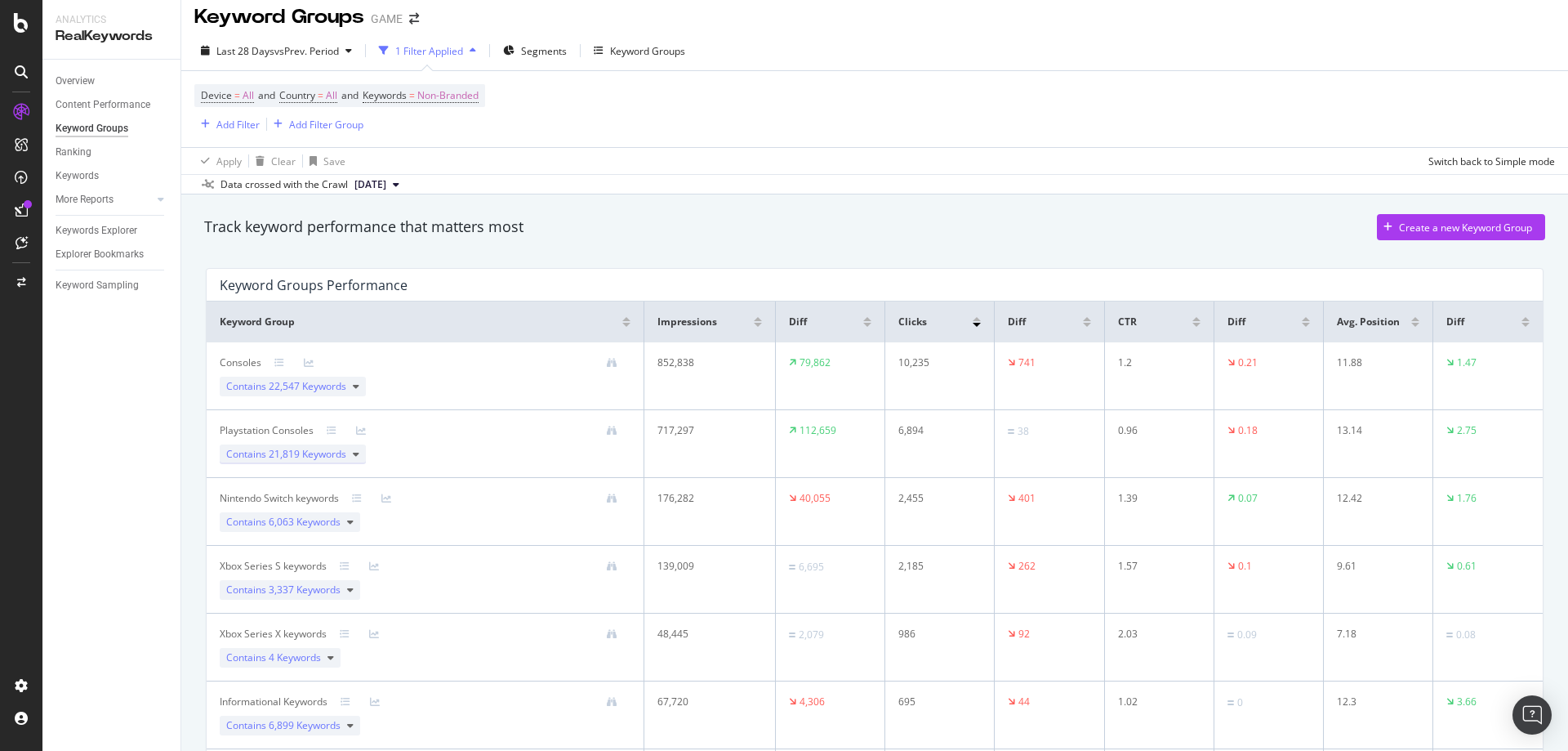
click at [312, 453] on span "21,819 Keywords" at bounding box center [308, 454] width 78 height 14
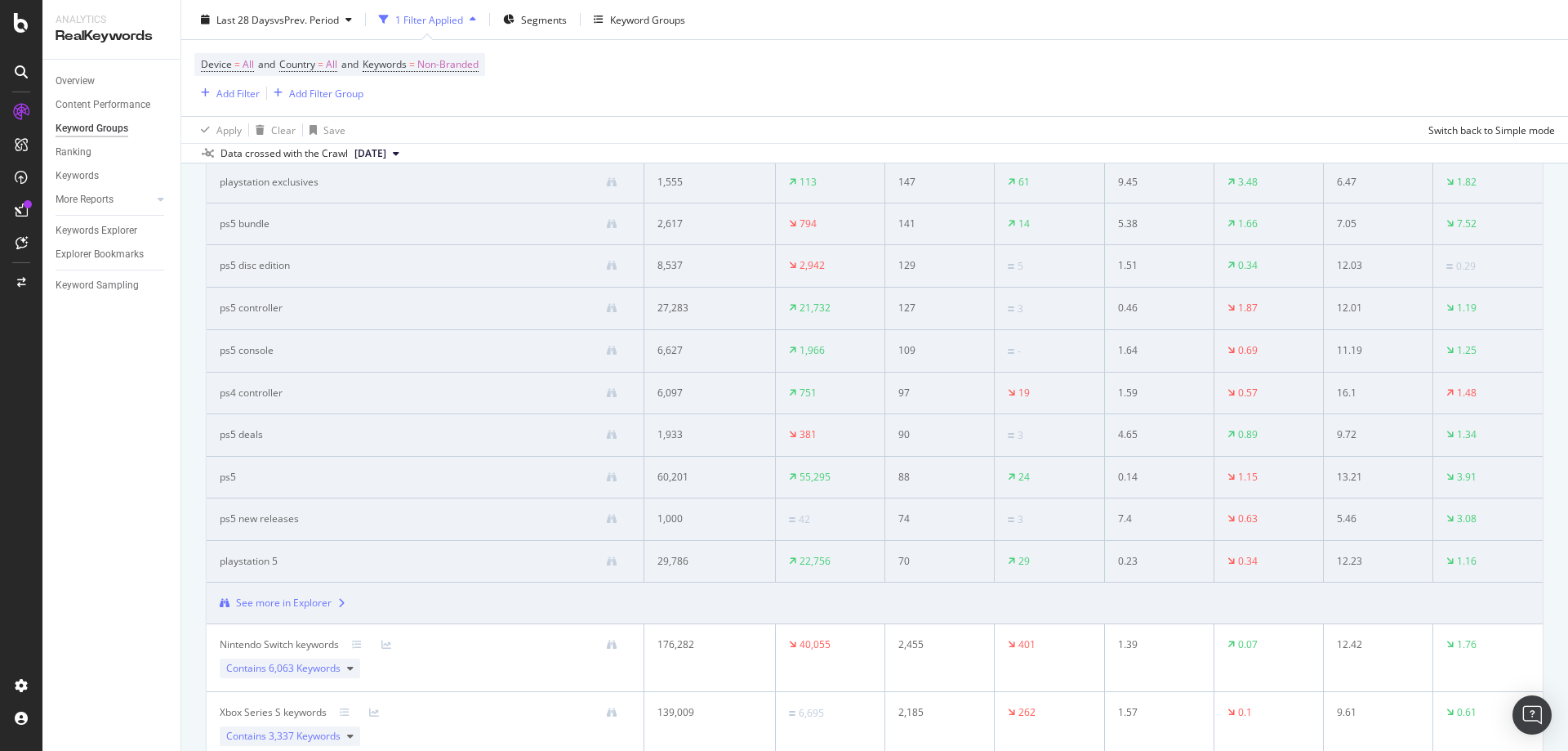
scroll to position [327, 0]
click at [259, 595] on div "See more in Explorer" at bounding box center [283, 602] width 96 height 14
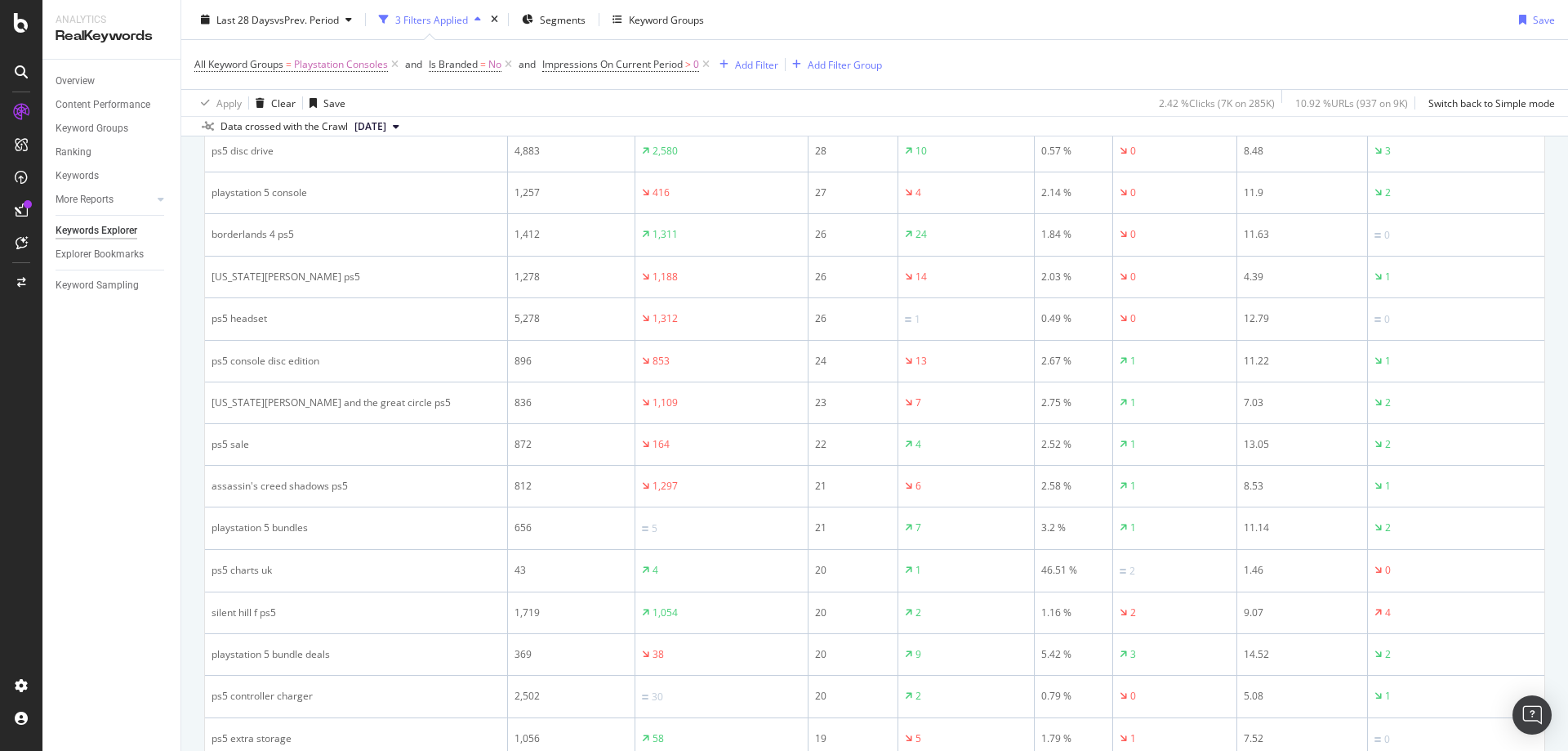
scroll to position [1898, 0]
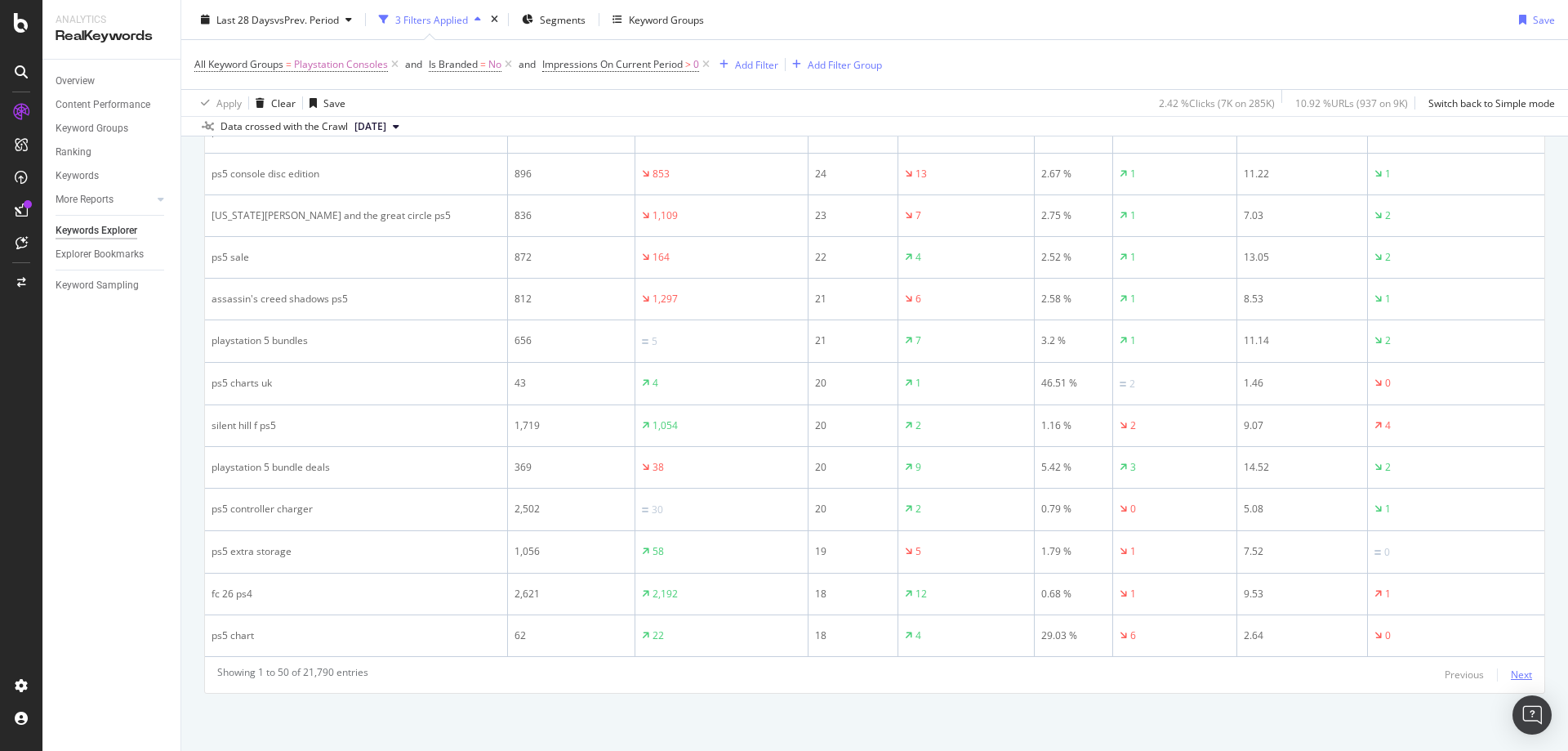
click at [1511, 673] on div "Next" at bounding box center [1522, 675] width 21 height 14
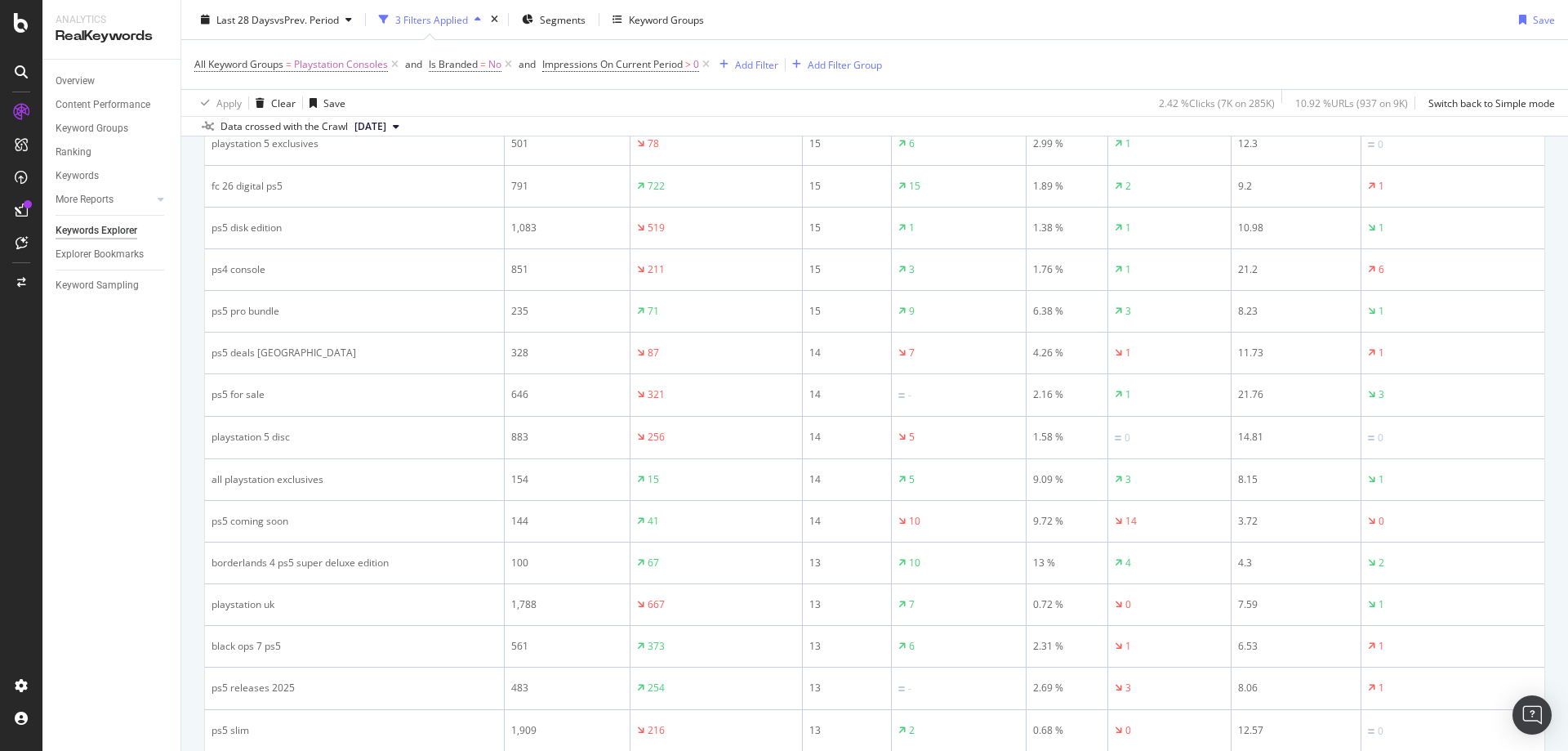
scroll to position [340, 0]
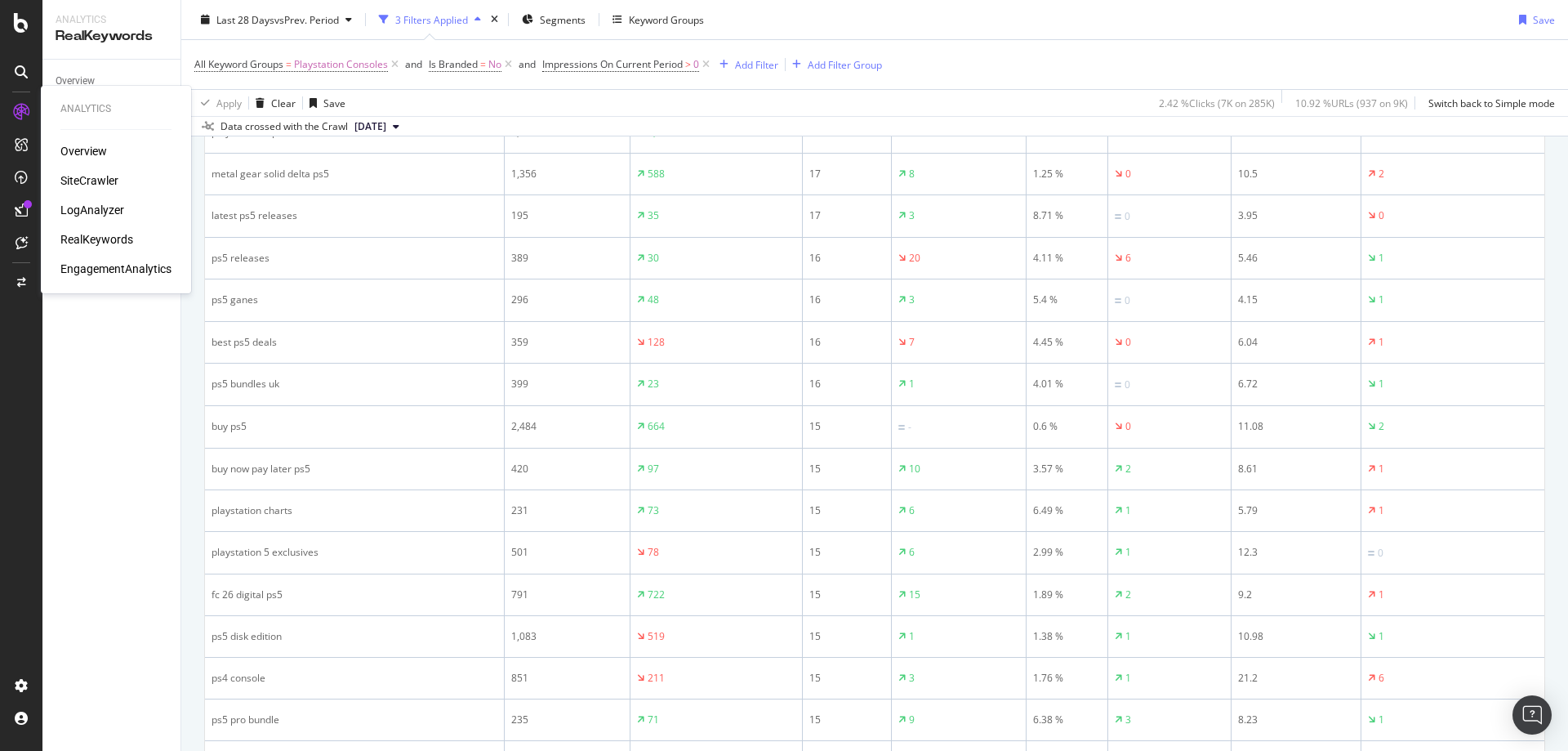
click at [109, 189] on div "SiteCrawler" at bounding box center [90, 180] width 58 height 16
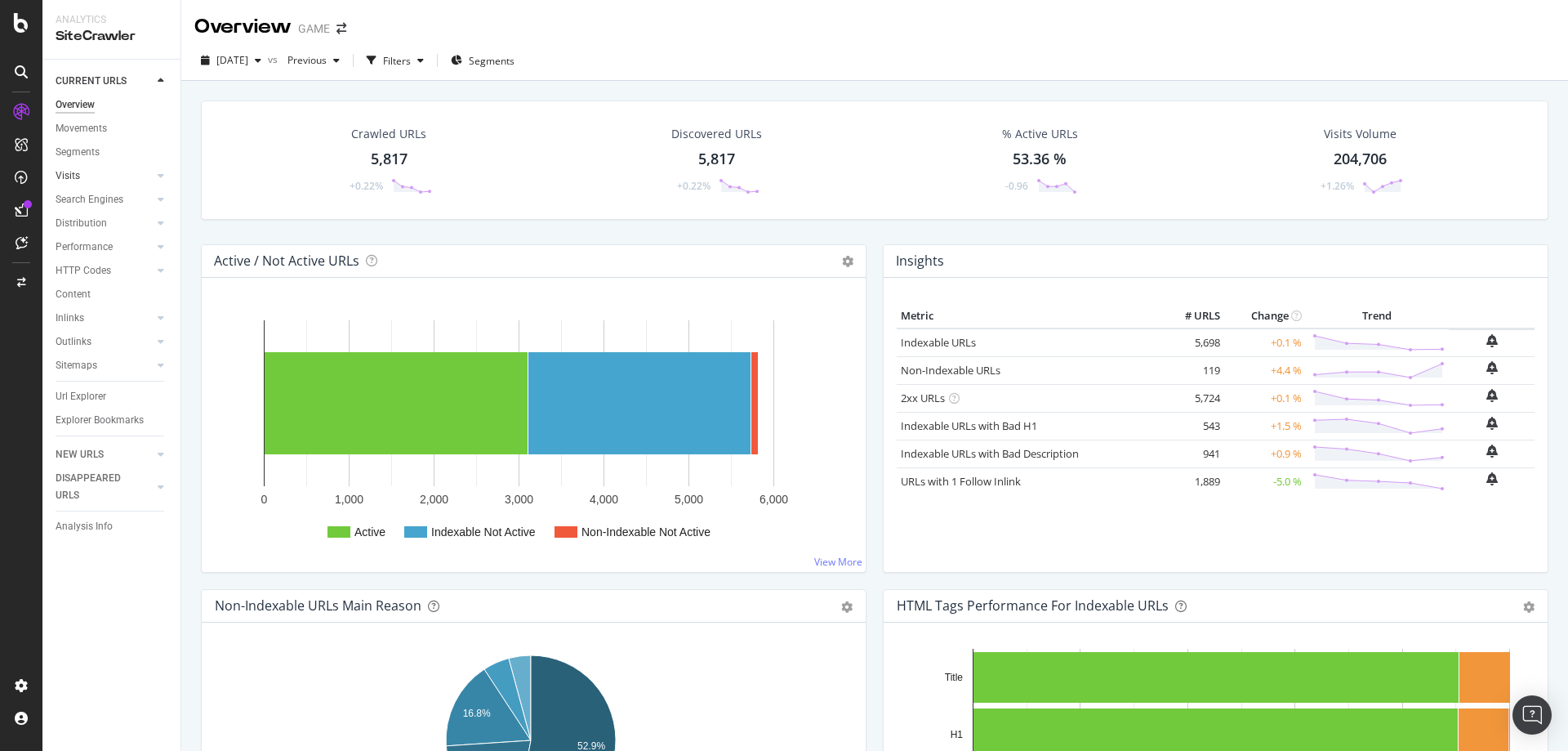
click at [107, 178] on link "Visits" at bounding box center [104, 176] width 97 height 17
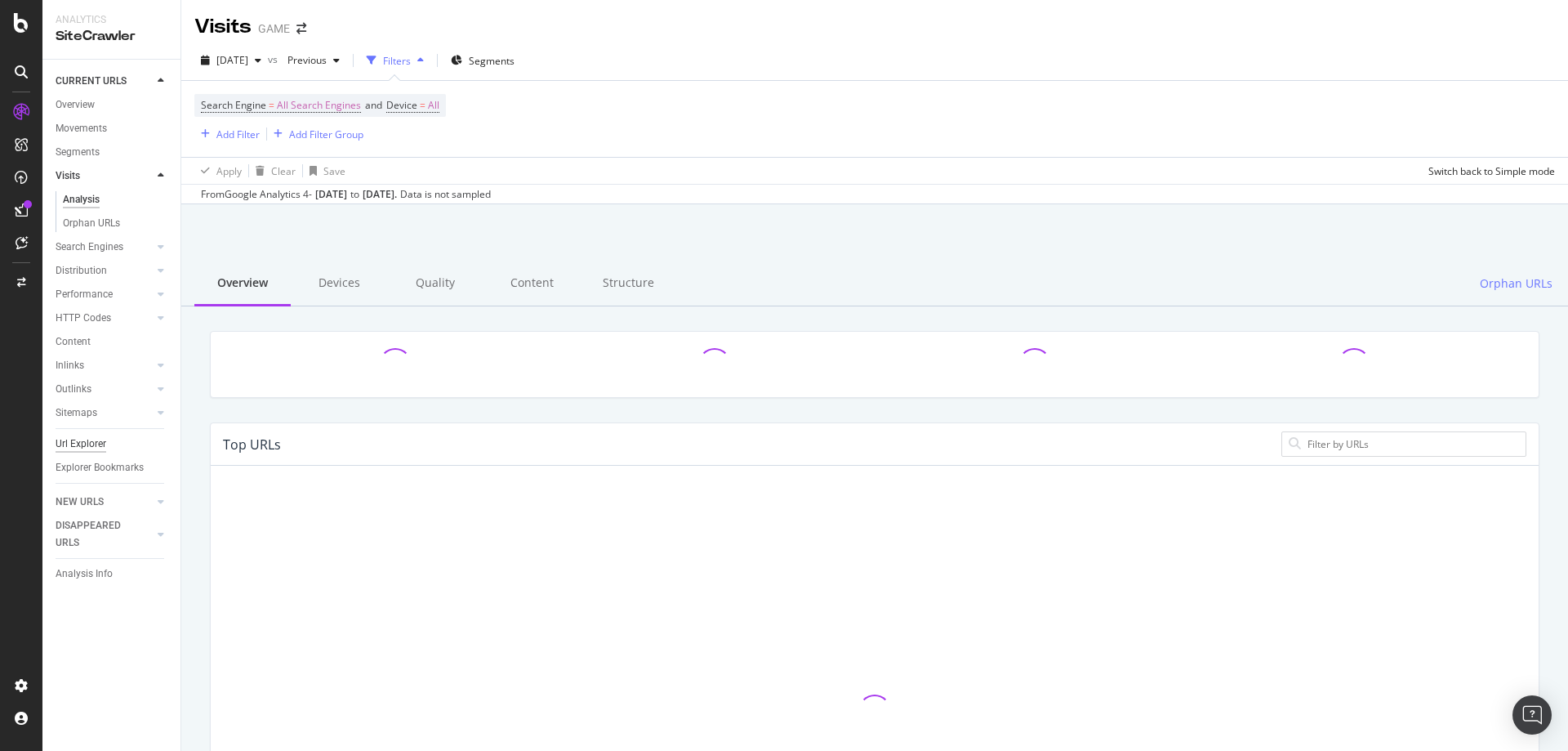
click at [90, 443] on div "Url Explorer" at bounding box center [81, 444] width 51 height 17
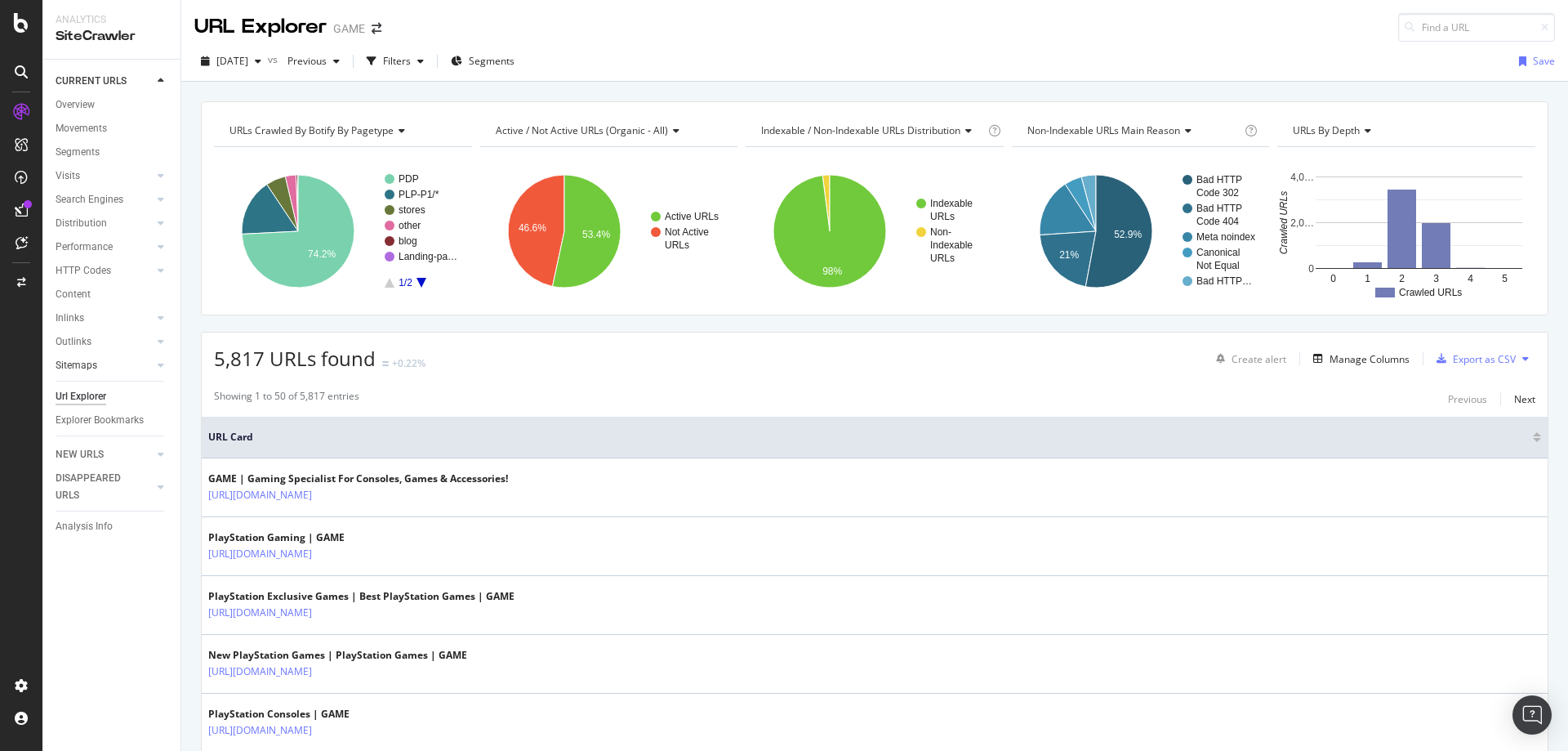
click at [100, 369] on link "Sitemaps" at bounding box center [104, 365] width 97 height 17
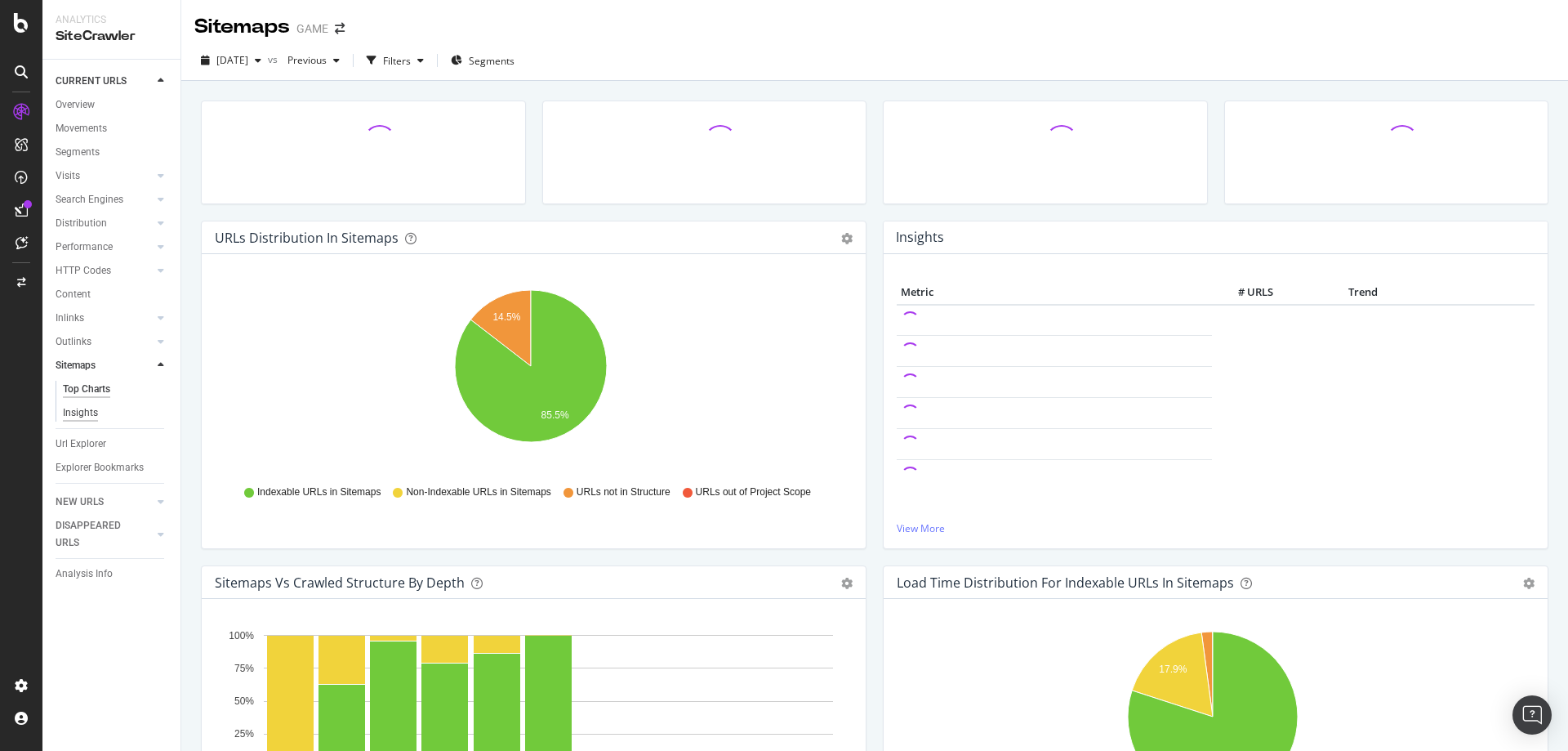
click at [86, 405] on div "Insights" at bounding box center [80, 413] width 36 height 17
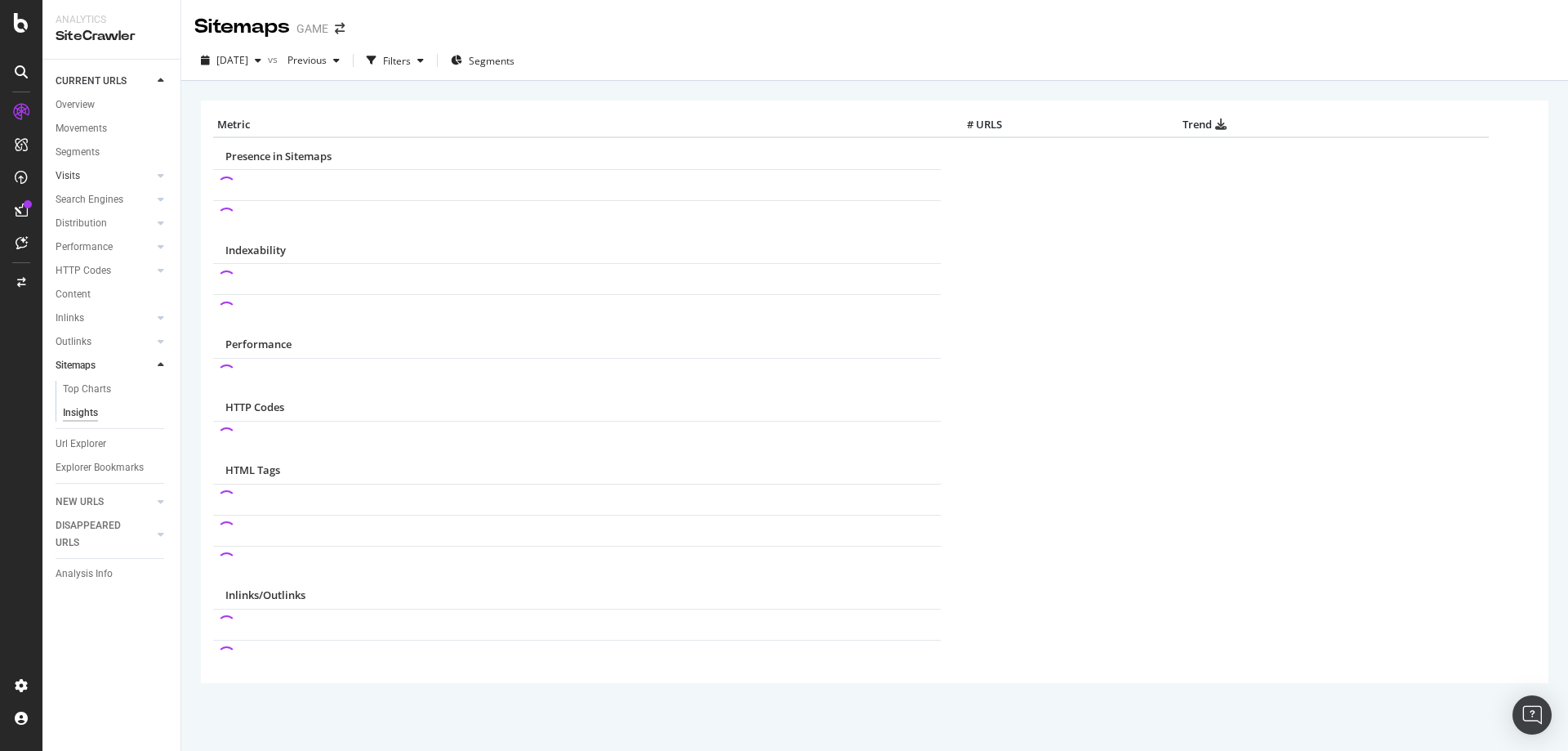
click at [92, 168] on link "Visits" at bounding box center [104, 176] width 97 height 17
click at [95, 123] on div "Movements" at bounding box center [81, 129] width 52 height 17
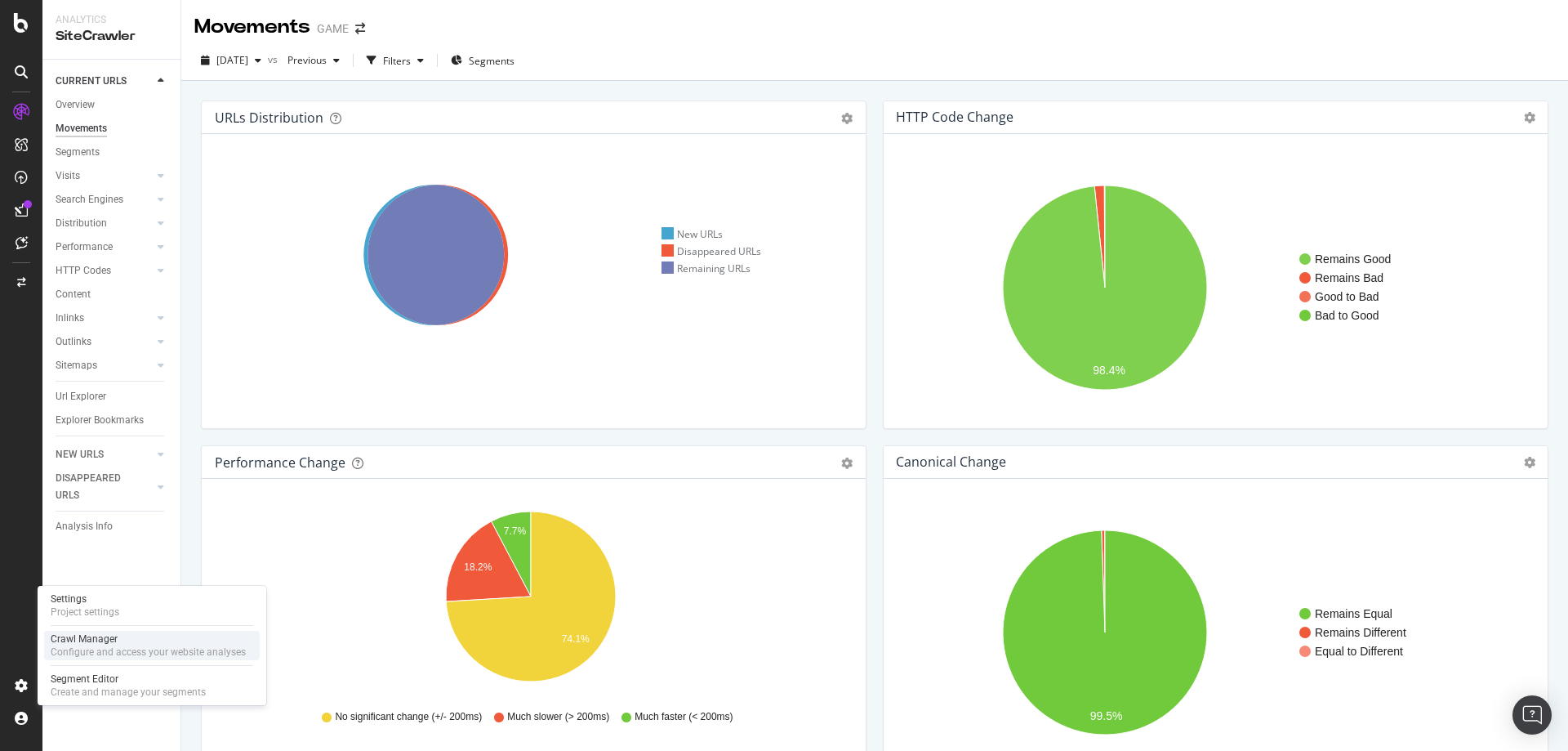
click at [109, 649] on div "Configure and access your website analyses" at bounding box center [148, 651] width 195 height 13
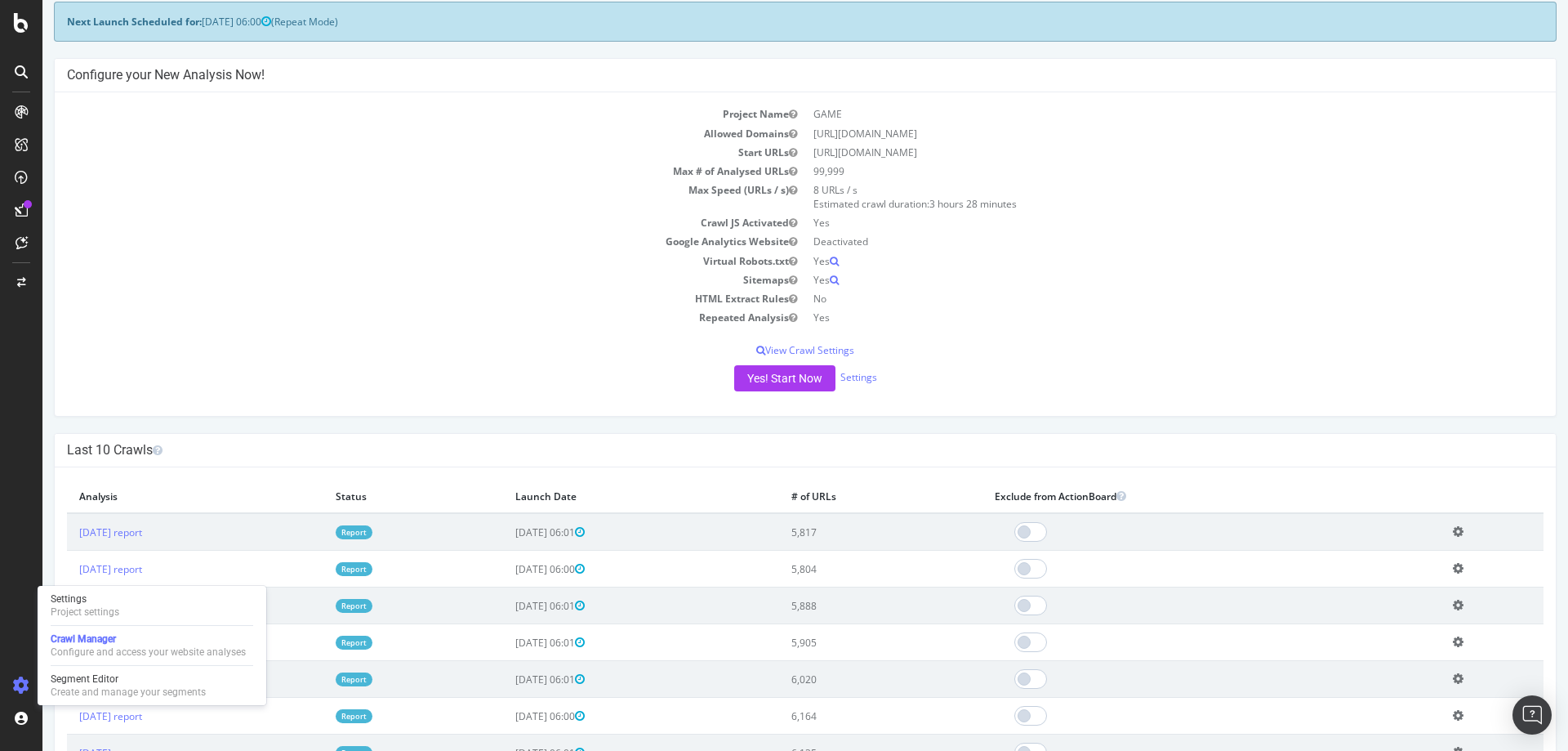
scroll to position [163, 0]
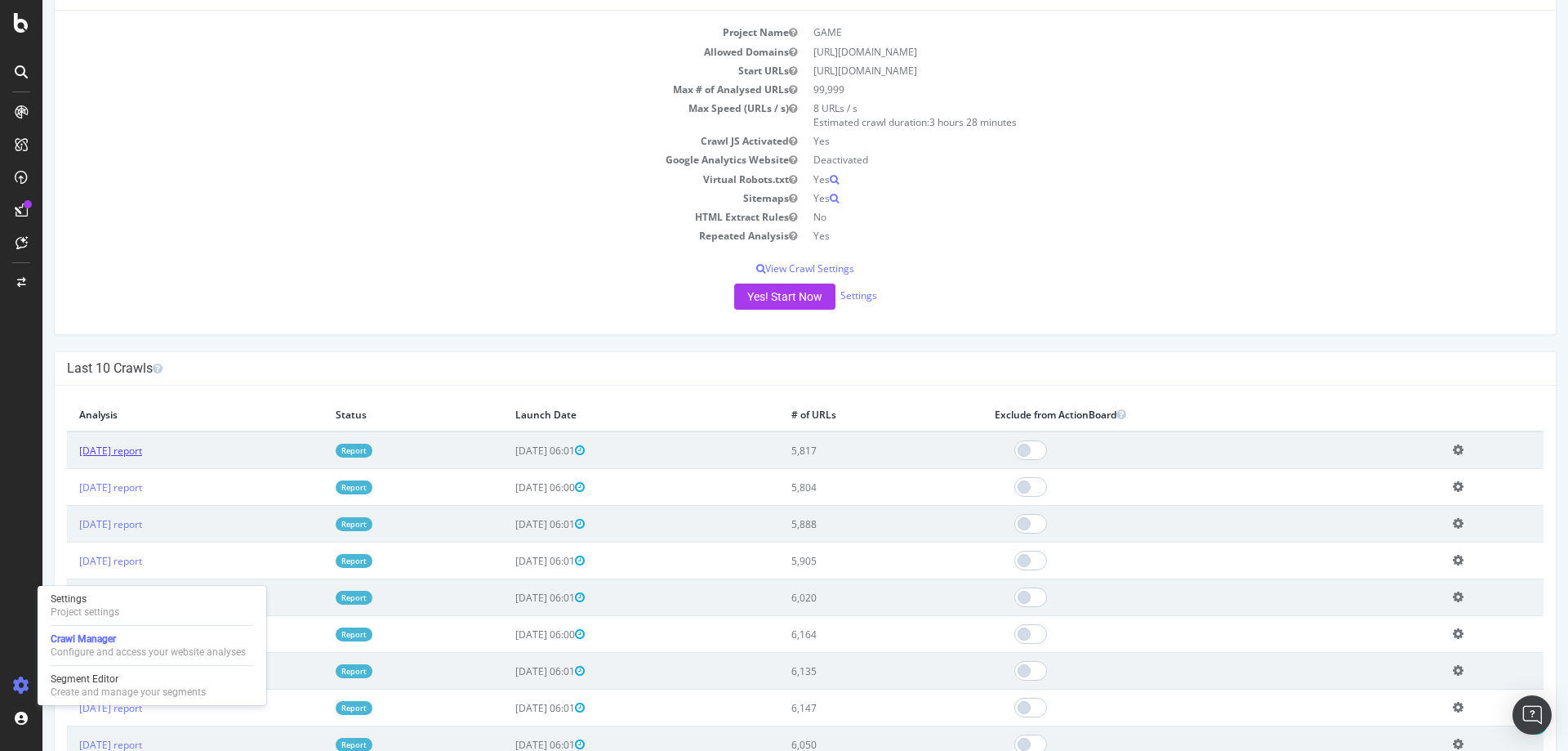
click at [142, 454] on link "[DATE] report" at bounding box center [111, 451] width 63 height 14
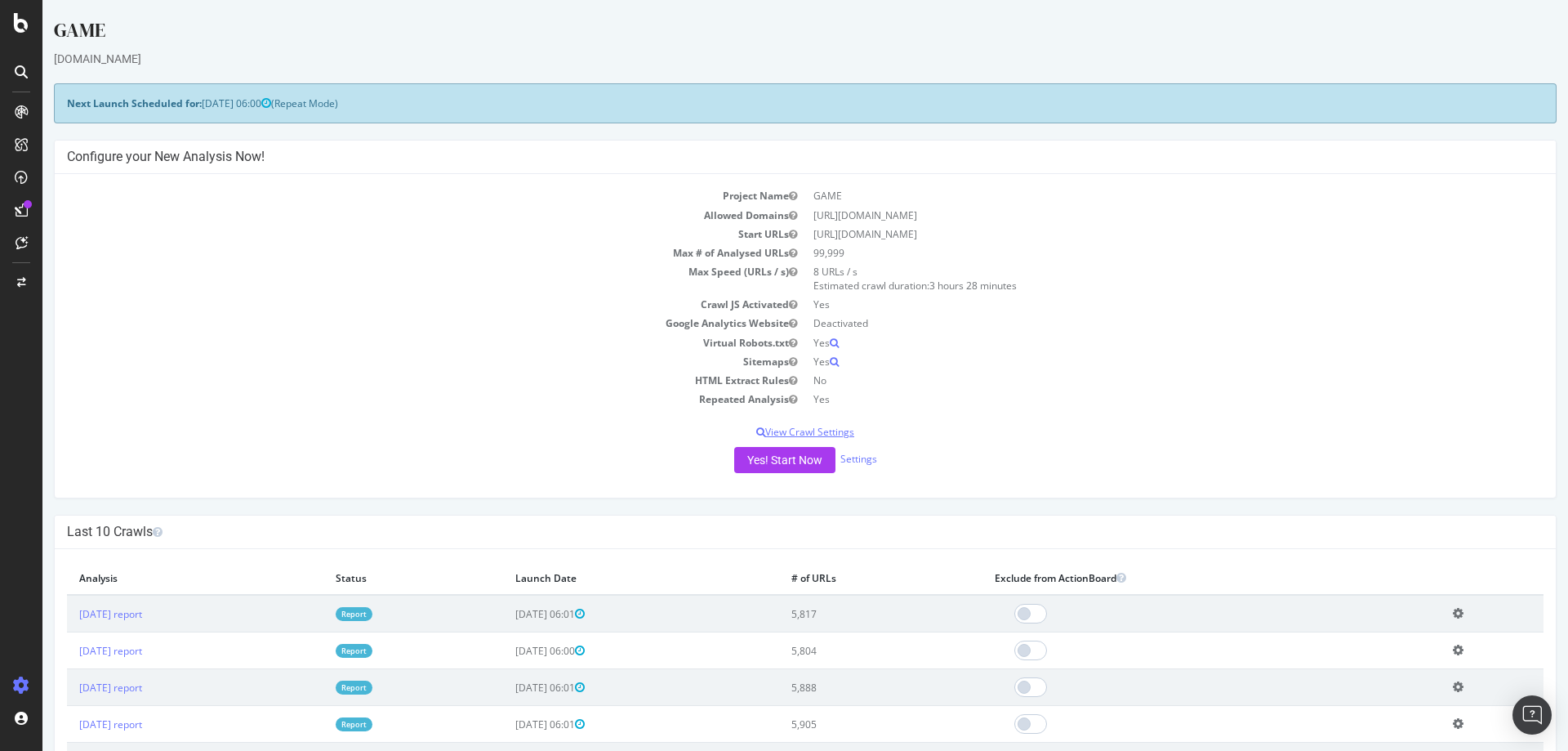
click at [842, 435] on p "View Crawl Settings" at bounding box center [805, 432] width 1477 height 14
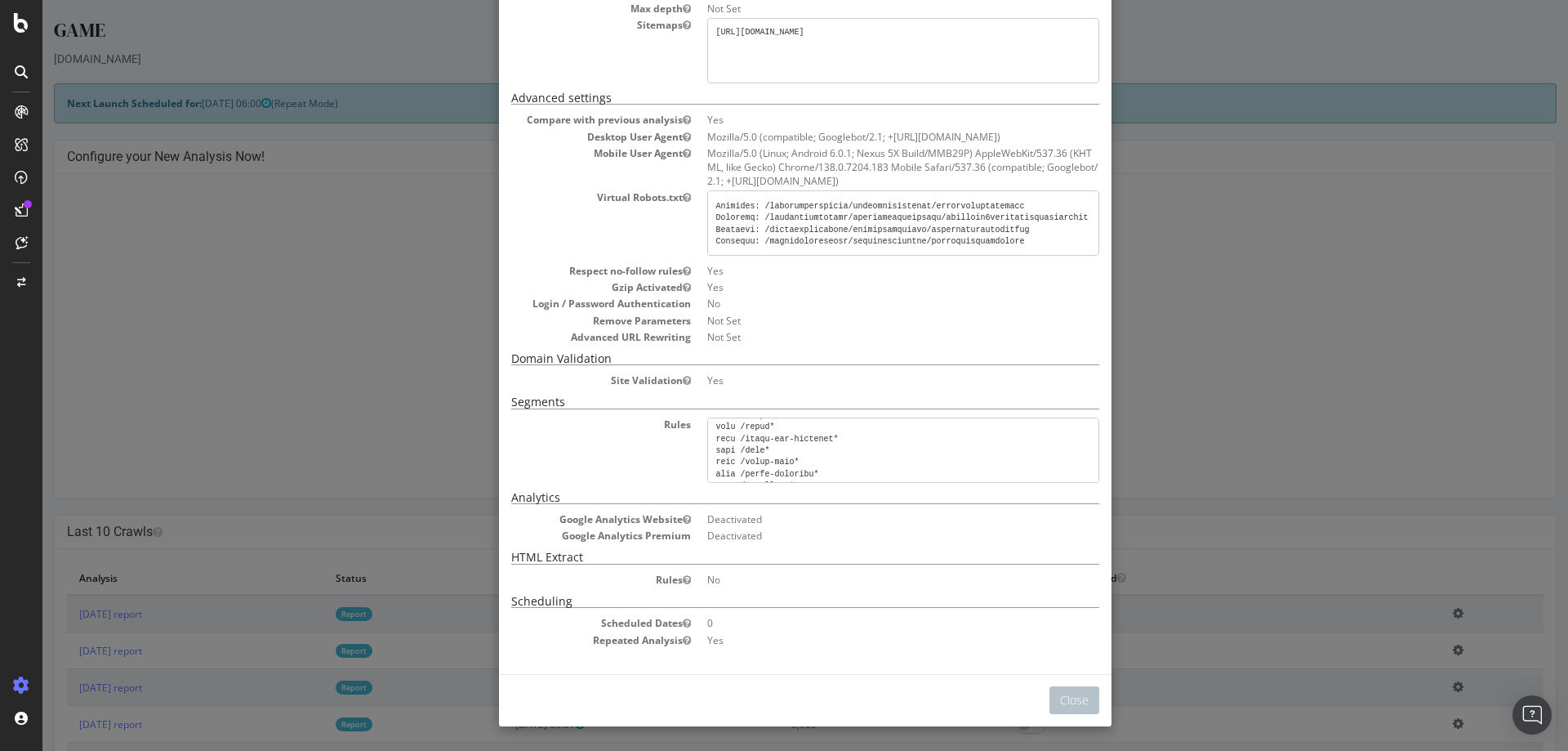
scroll to position [4250, 0]
click at [190, 332] on div "× Close Project Settings Main Project Name GAME Start URLs [URL][DOMAIN_NAME] A…" at bounding box center [805, 376] width 1526 height 751
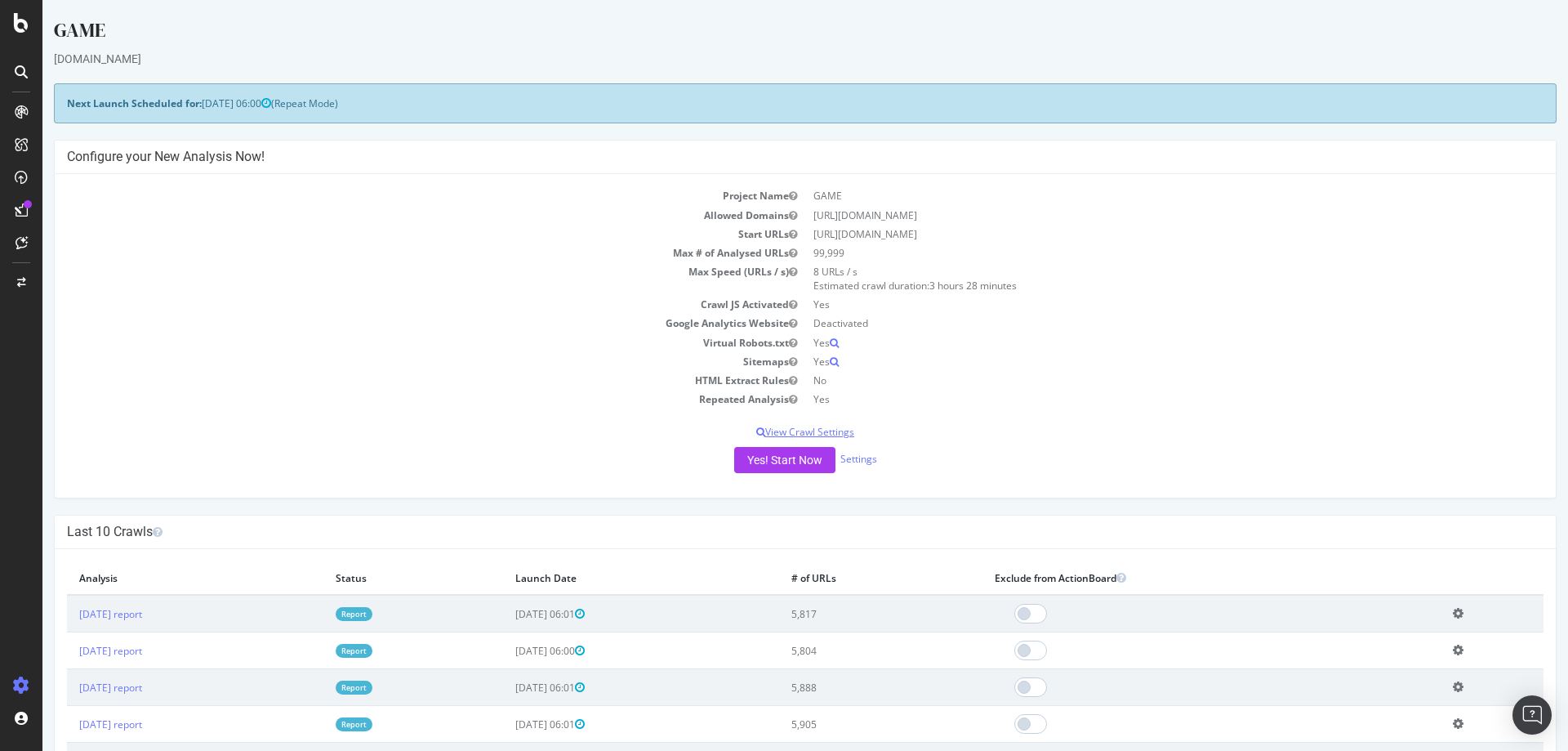
click at [819, 435] on p "View Crawl Settings" at bounding box center [805, 432] width 1477 height 14
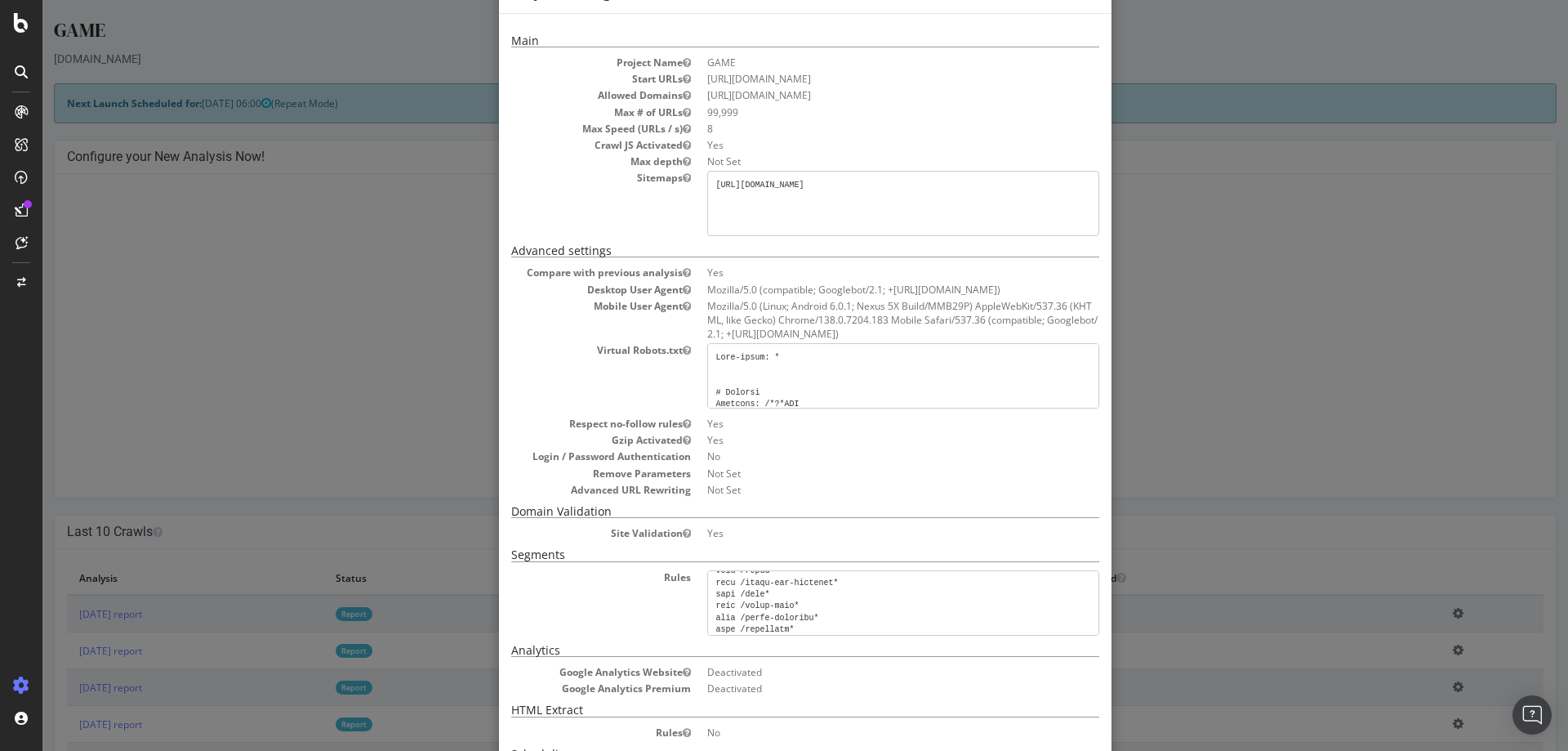
scroll to position [82, 0]
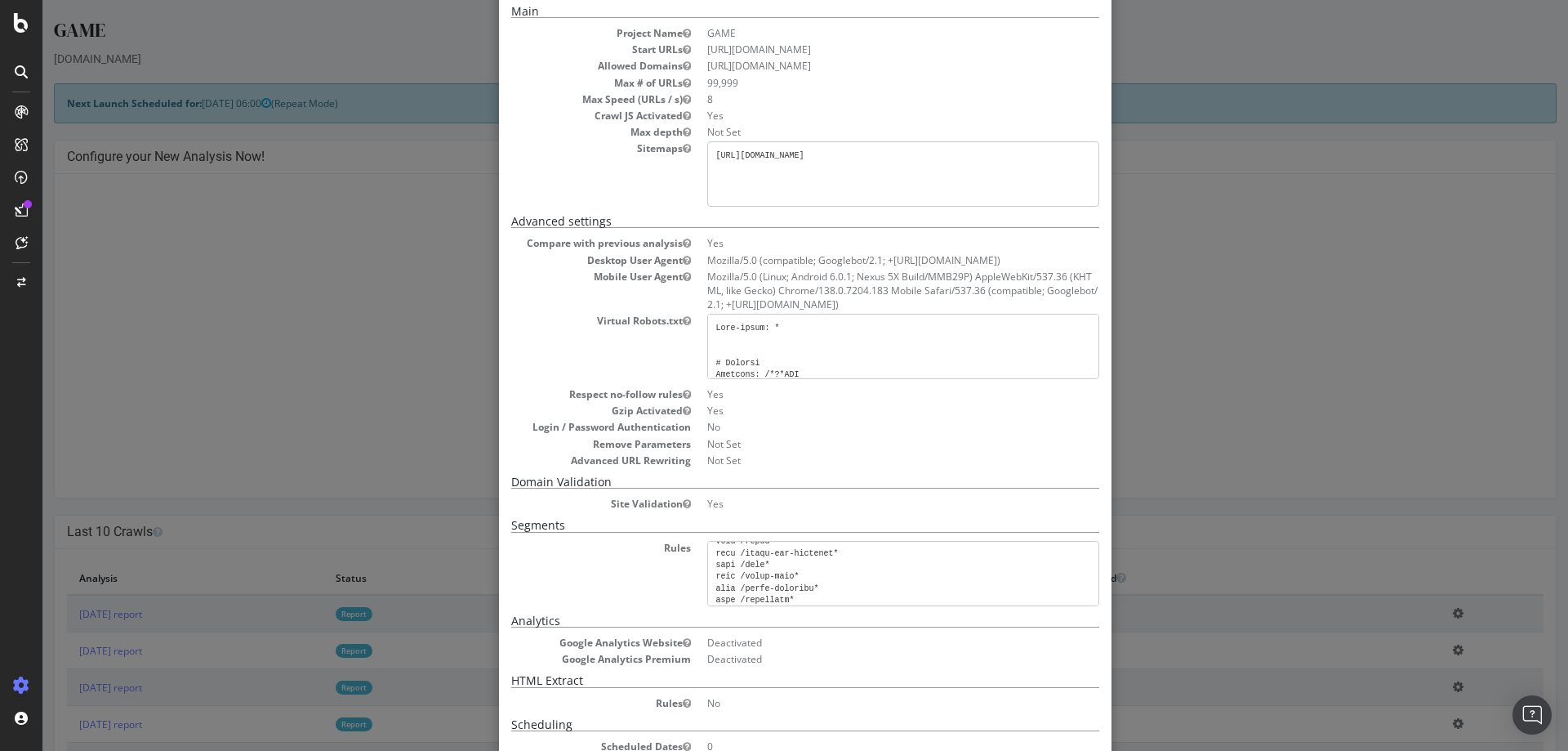
click at [1236, 313] on div "× Close Project Settings Main Project Name GAME Start URLs [URL][DOMAIN_NAME] A…" at bounding box center [805, 376] width 1526 height 751
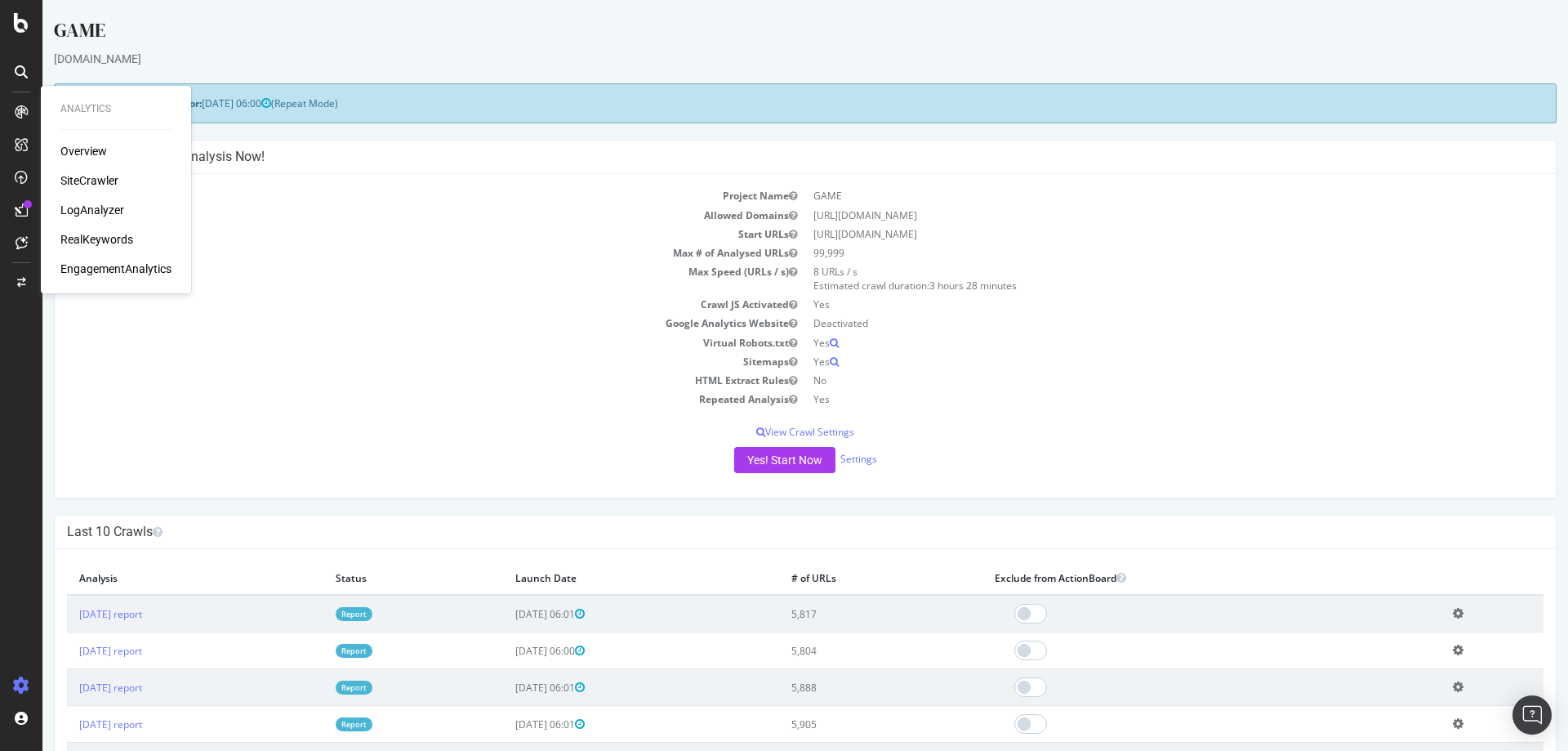
click at [102, 177] on div "SiteCrawler" at bounding box center [90, 180] width 58 height 16
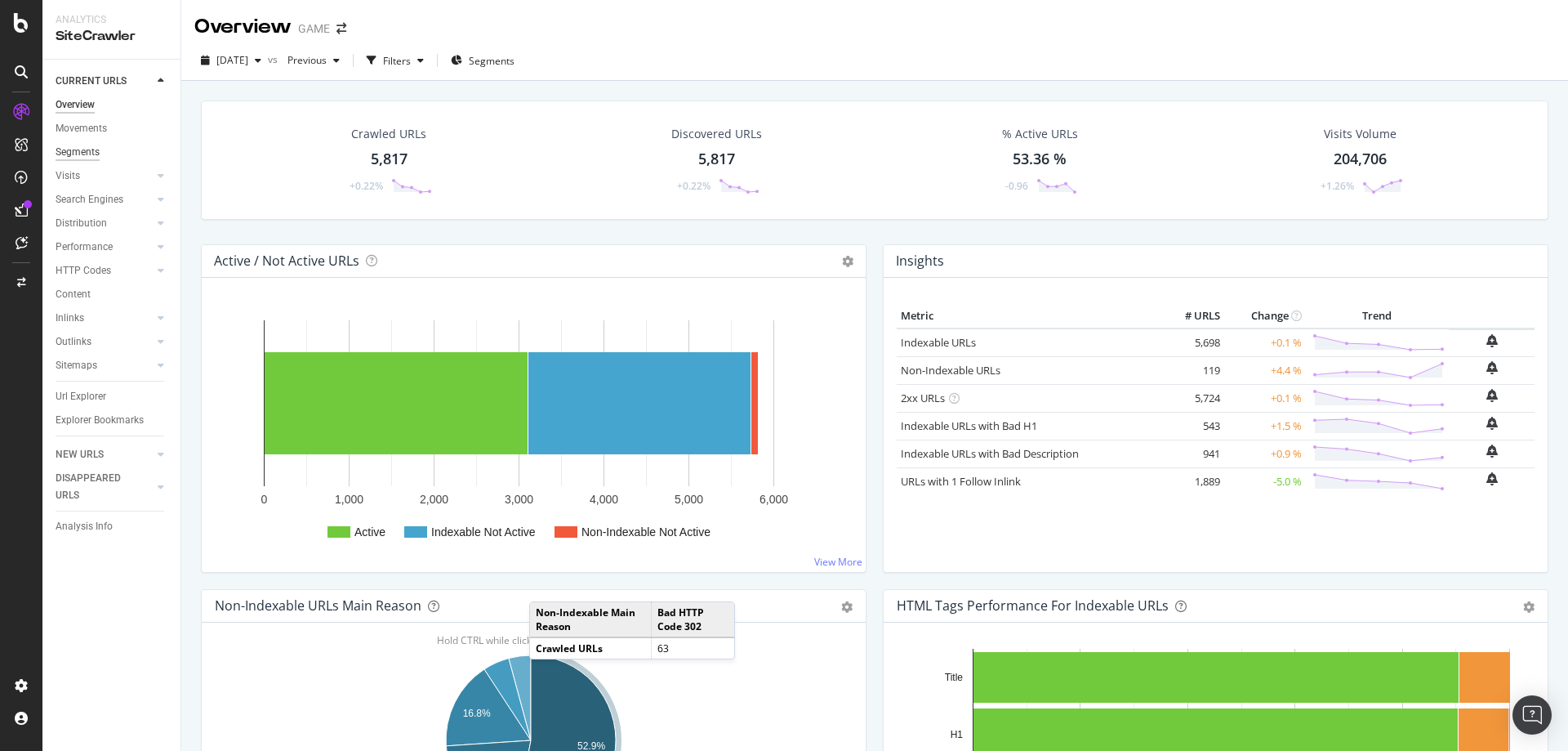
click at [82, 146] on div "Segments" at bounding box center [78, 152] width 44 height 17
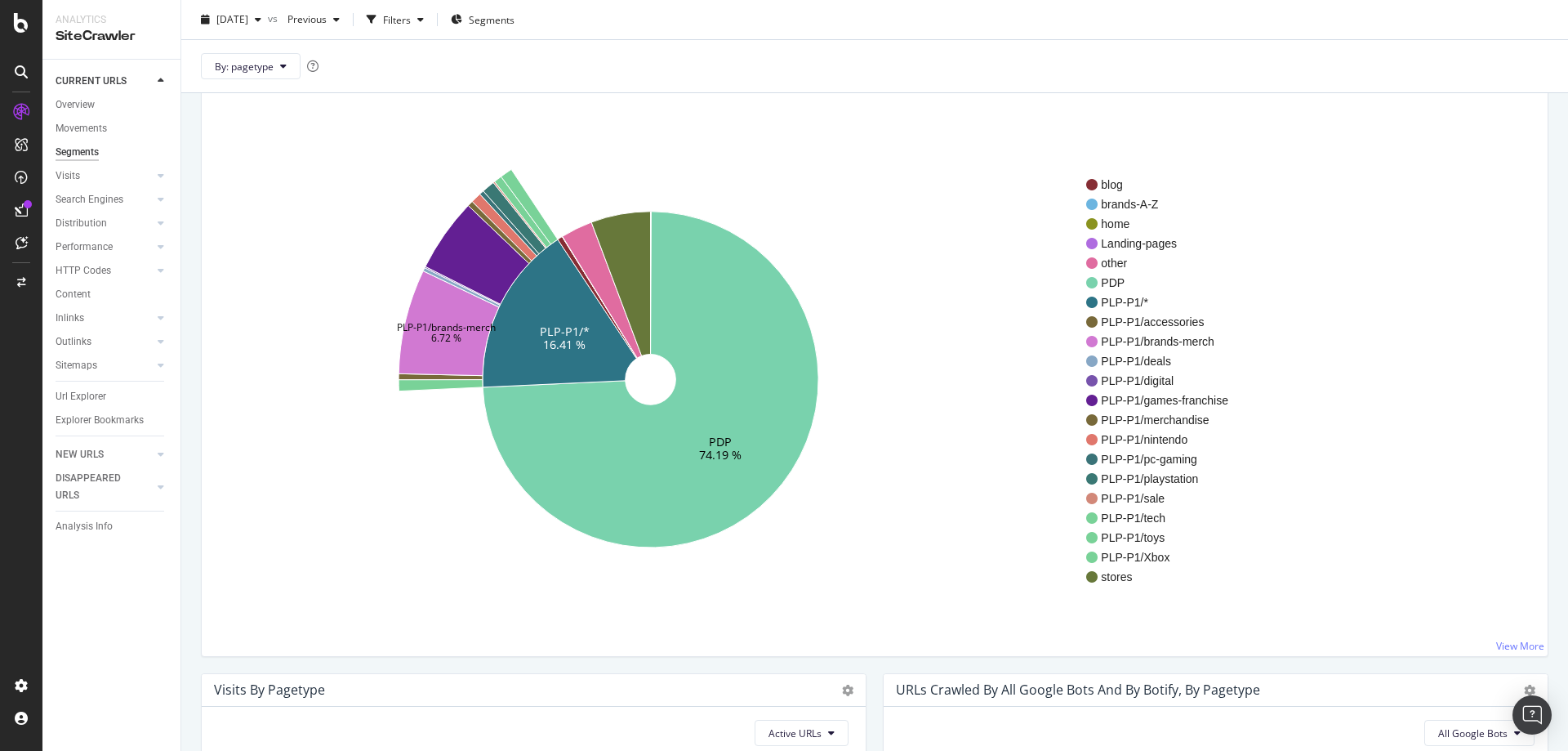
scroll to position [82, 0]
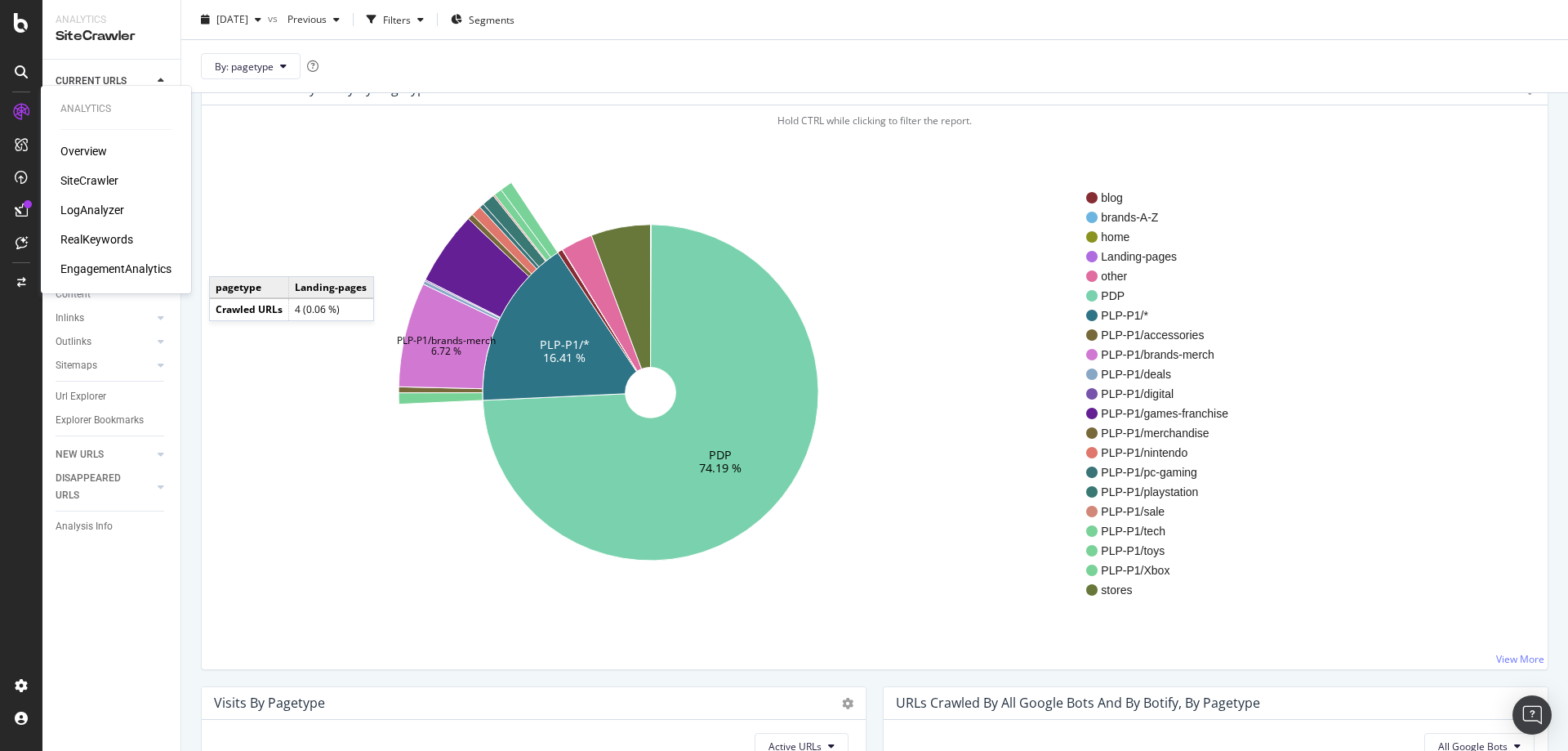
click at [98, 213] on div "LogAnalyzer" at bounding box center [92, 210] width 63 height 16
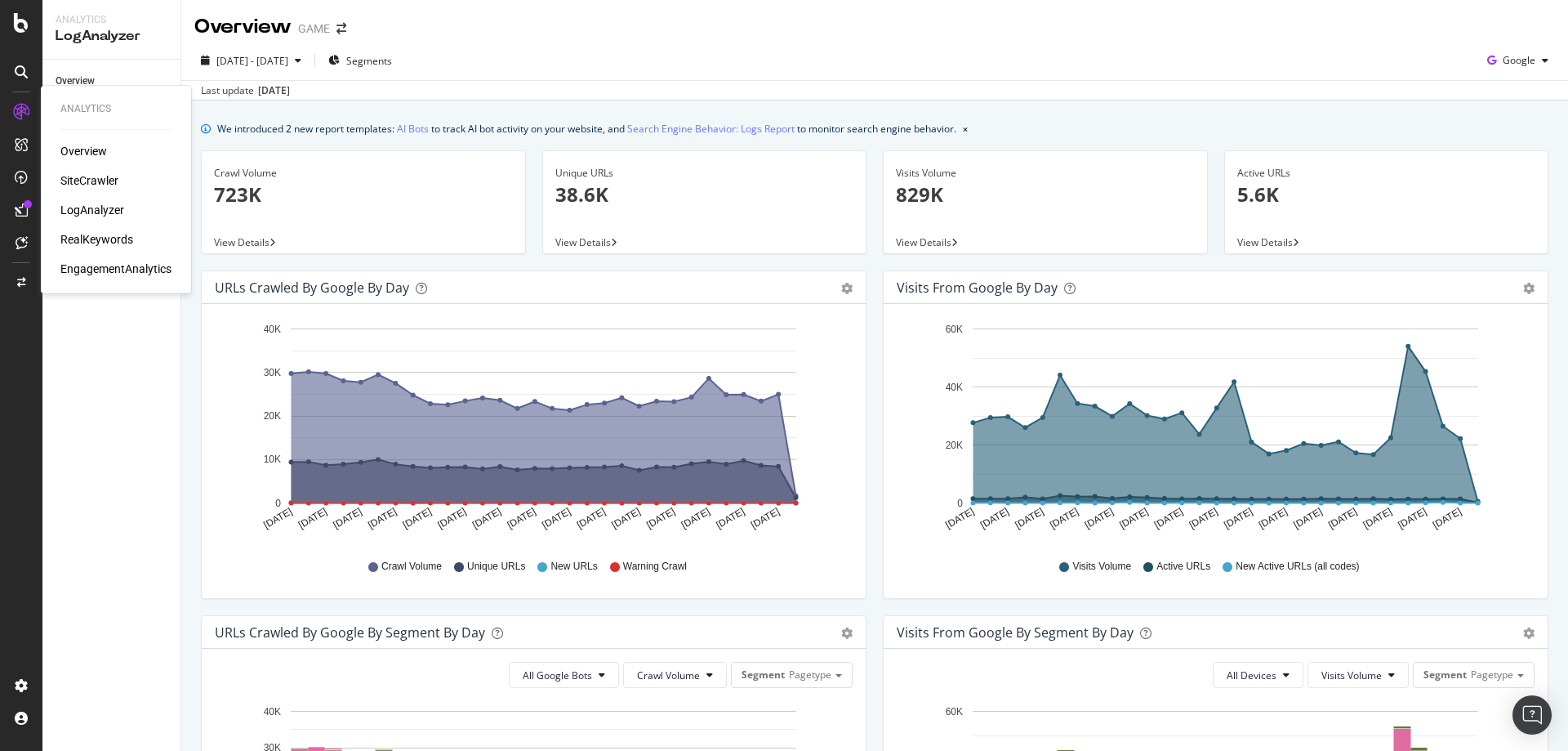
click at [91, 179] on div "SiteCrawler" at bounding box center [90, 180] width 58 height 16
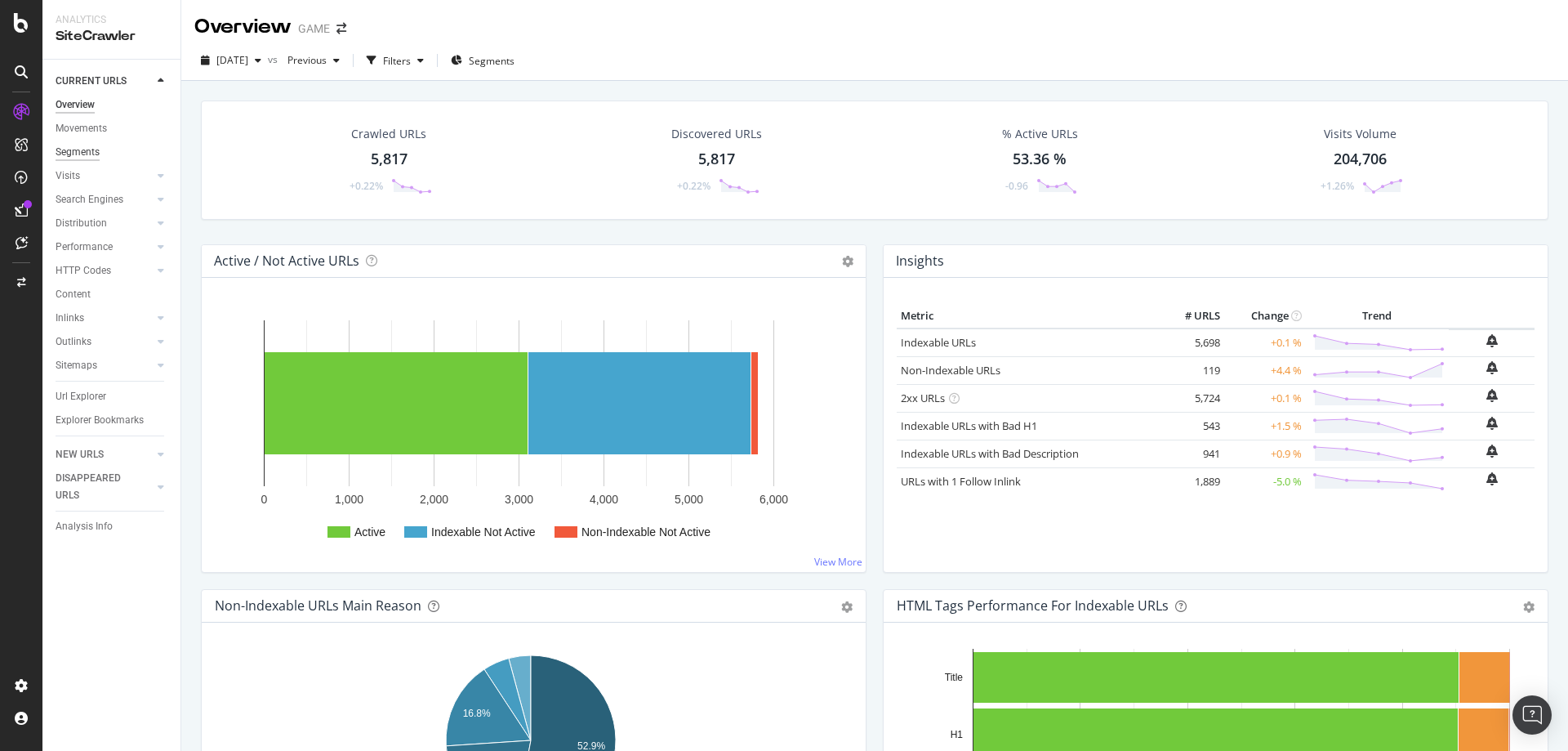
click at [81, 160] on div "Segments" at bounding box center [78, 152] width 44 height 17
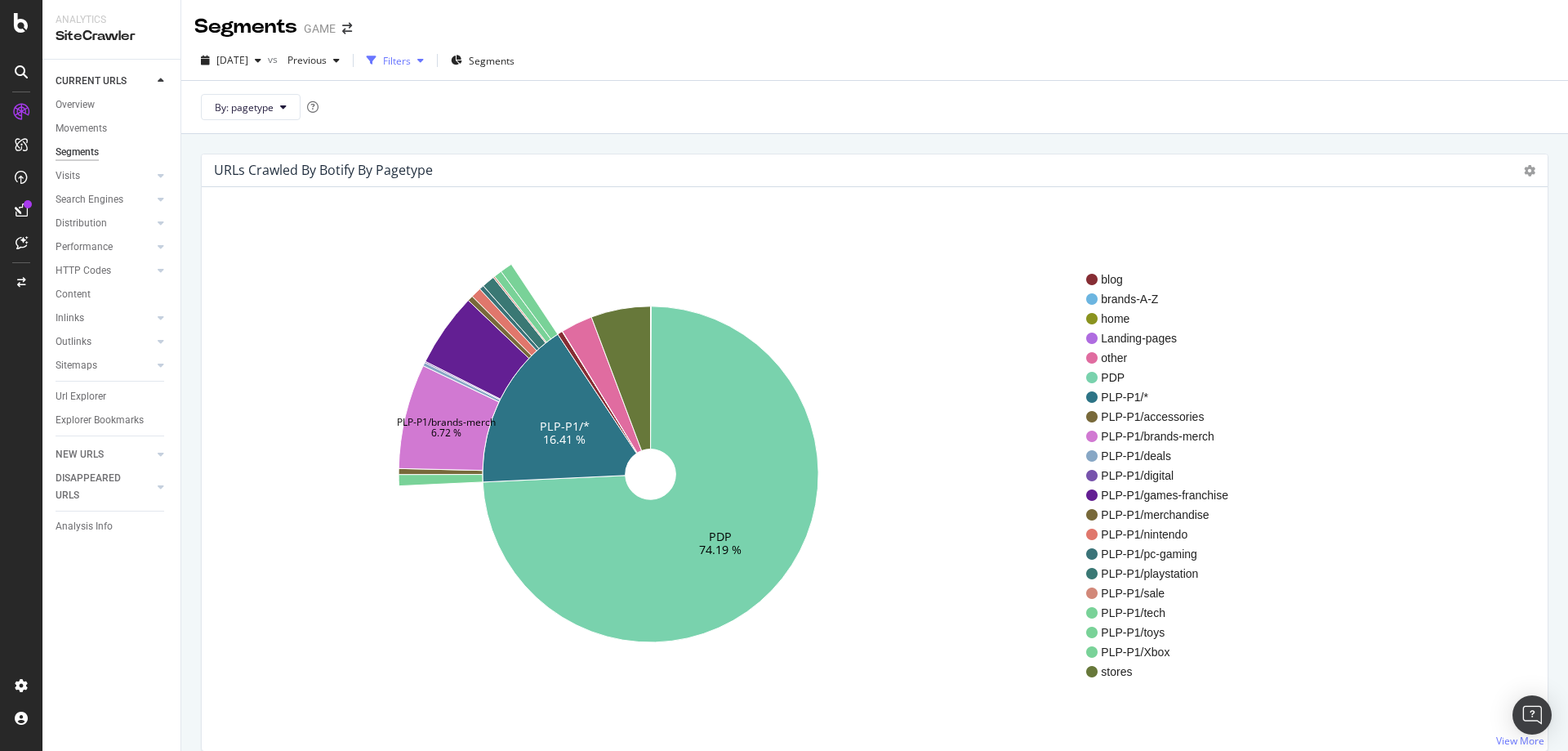
click at [411, 58] on div "Filters" at bounding box center [396, 61] width 28 height 14
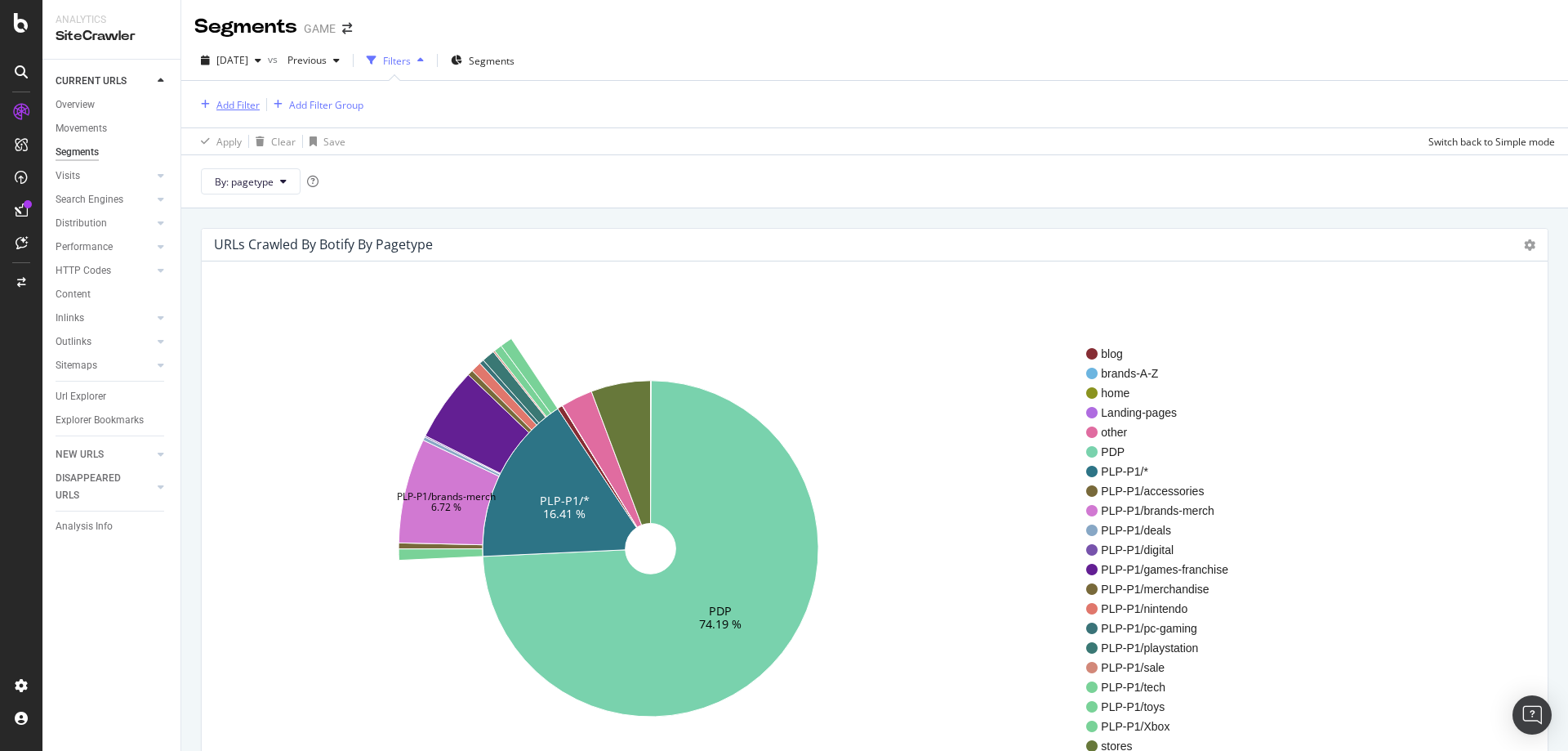
click at [234, 107] on div "Add Filter" at bounding box center [238, 105] width 43 height 14
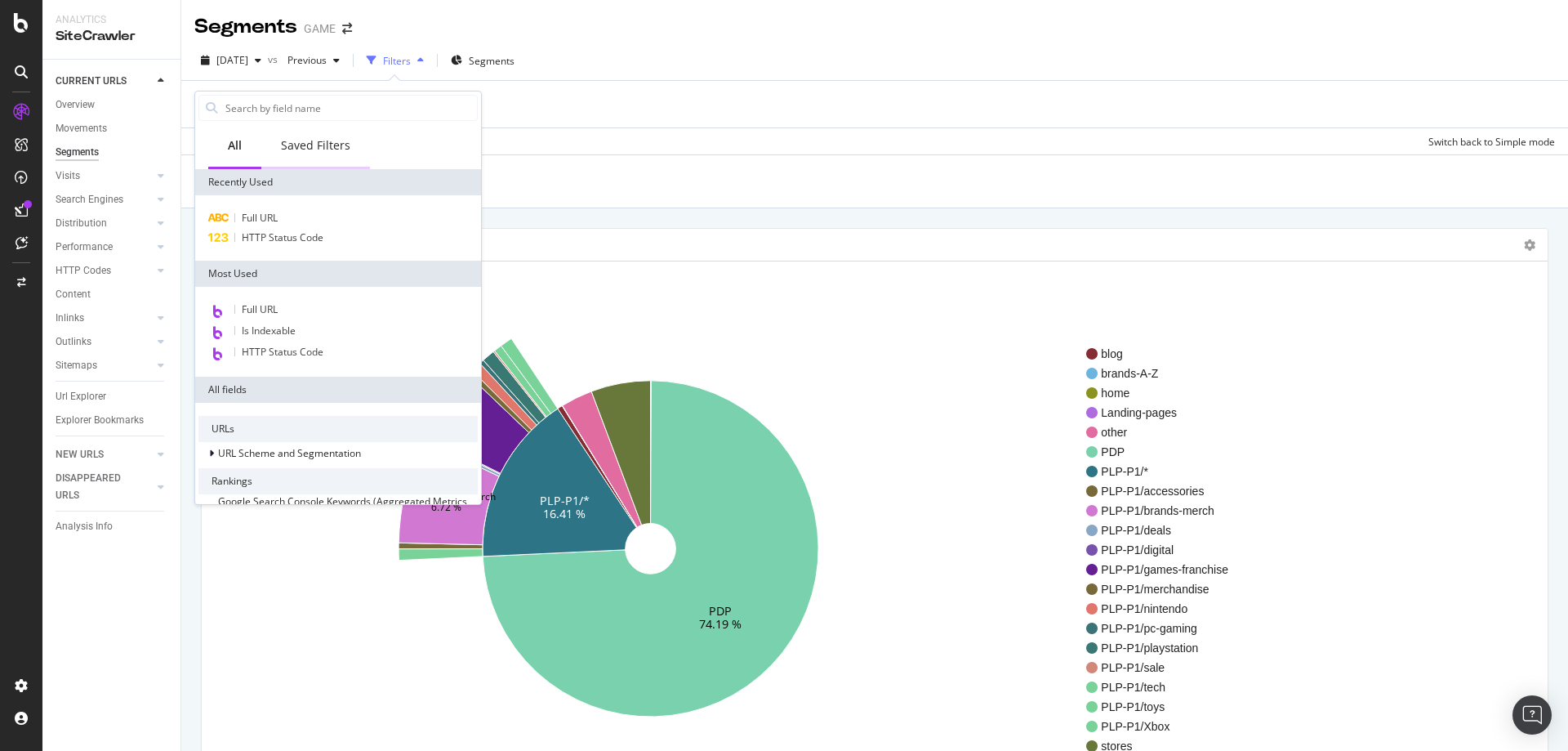
click at [293, 159] on div "Saved Filters" at bounding box center [315, 146] width 109 height 45
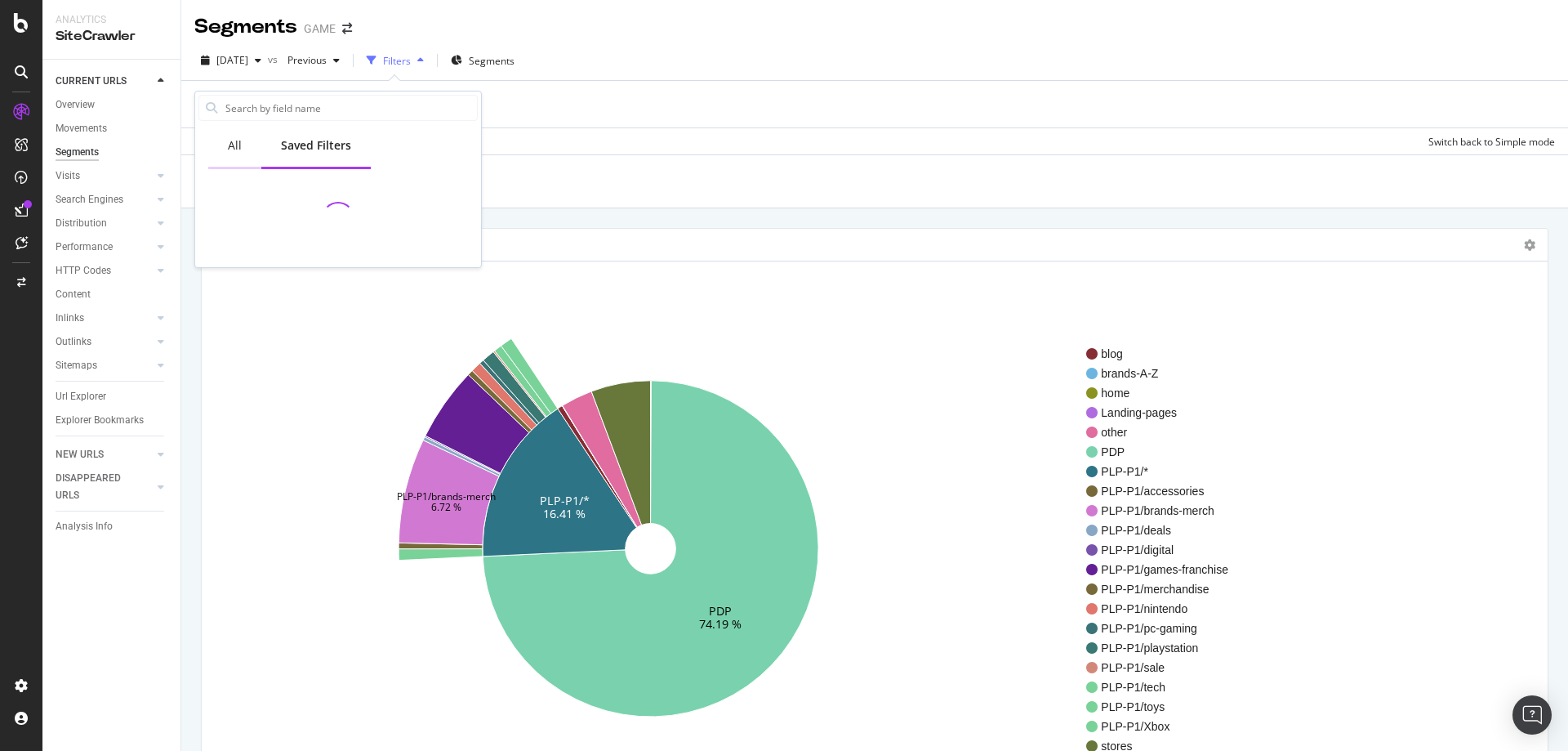
click at [251, 151] on div "All" at bounding box center [234, 146] width 53 height 45
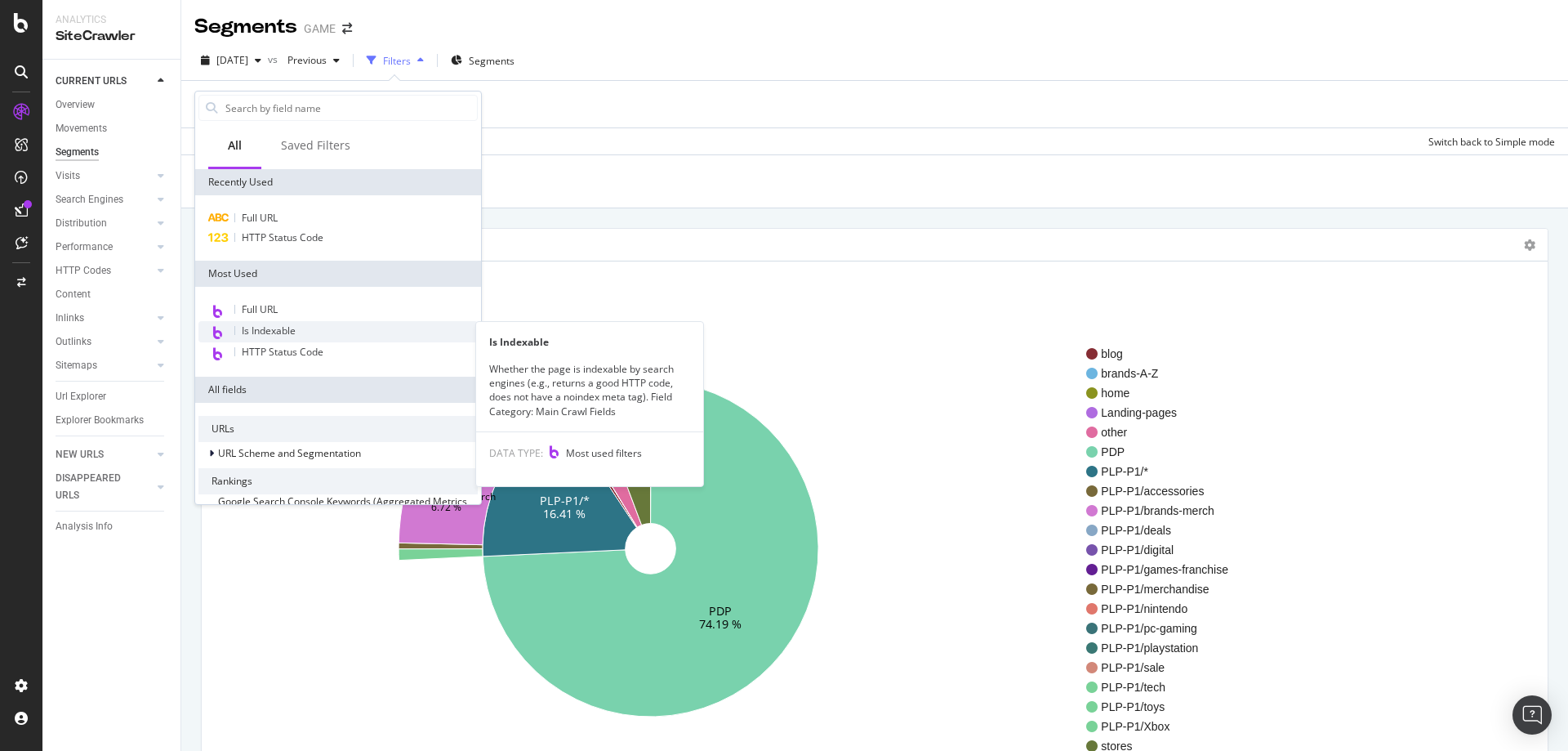
click at [347, 325] on div "Is Indexable" at bounding box center [338, 332] width 280 height 21
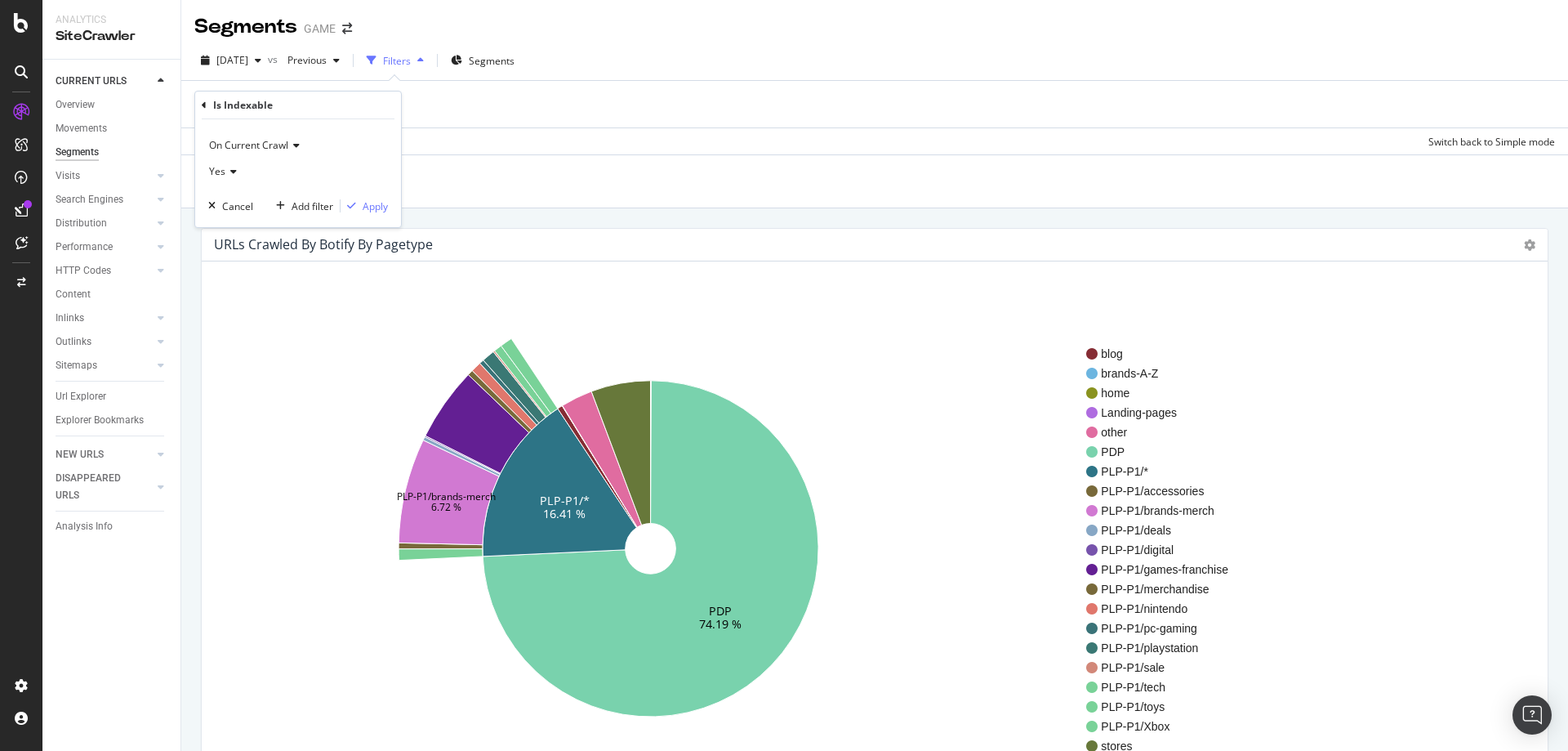
click at [232, 173] on icon at bounding box center [232, 172] width 12 height 10
click at [291, 177] on div "Yes" at bounding box center [298, 171] width 180 height 26
click at [367, 205] on div "Apply" at bounding box center [375, 206] width 25 height 14
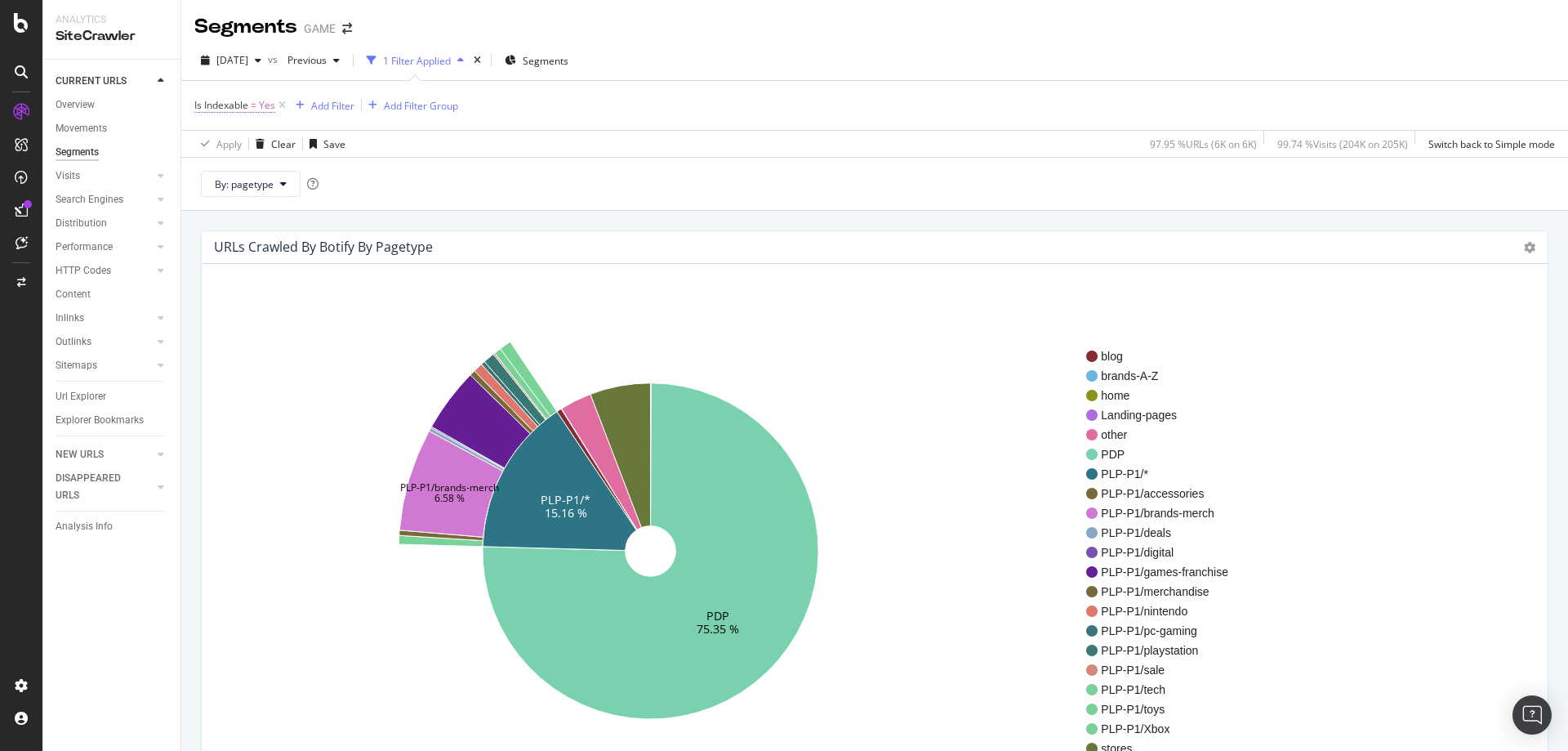
click at [253, 110] on span "=" at bounding box center [254, 105] width 6 height 14
click at [232, 179] on div "Yes" at bounding box center [298, 170] width 180 height 26
click at [230, 226] on span "No" at bounding box center [222, 225] width 13 height 14
click at [367, 200] on div "Apply" at bounding box center [375, 205] width 25 height 14
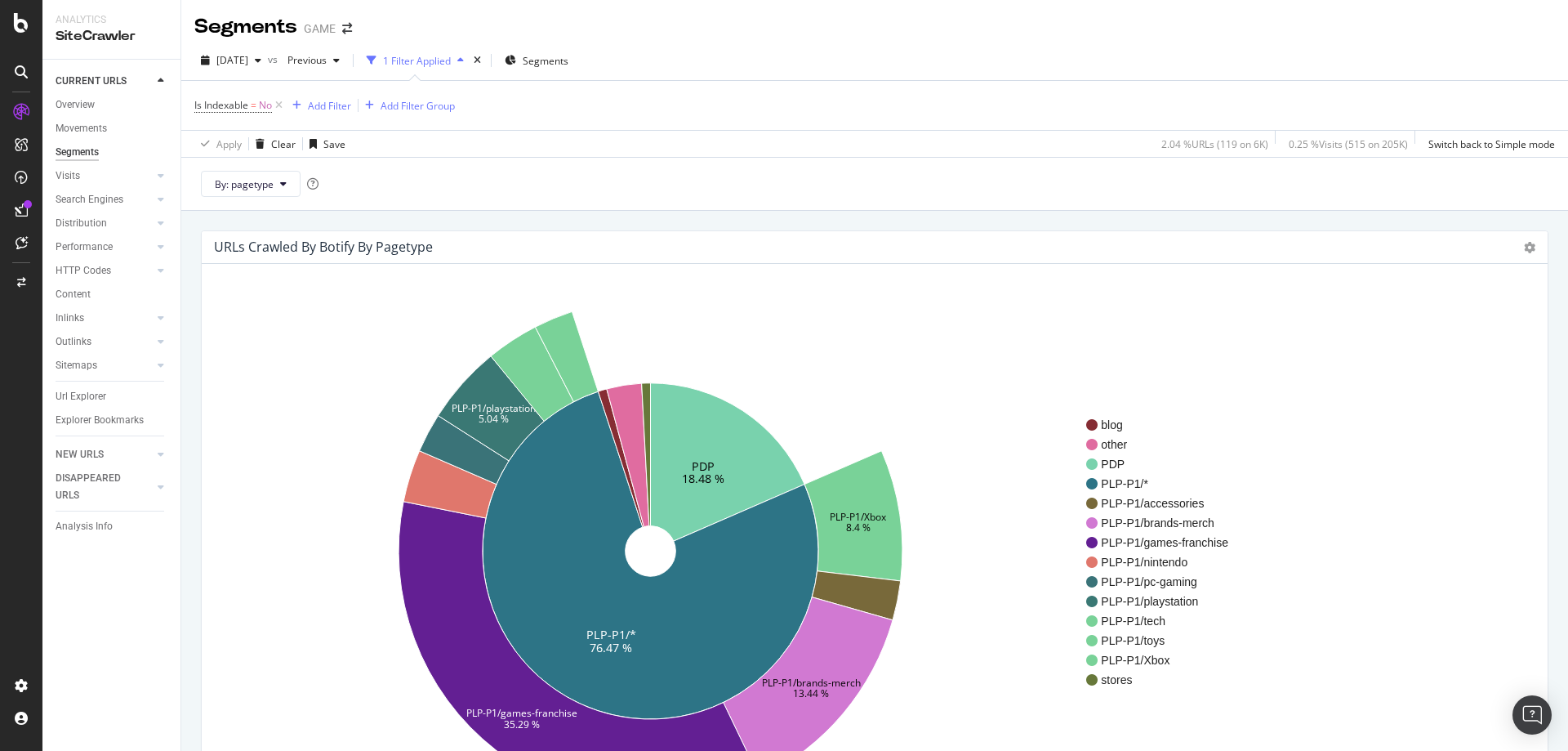
drag, startPoint x: 940, startPoint y: 287, endPoint x: 954, endPoint y: 282, distance: 14.9
drag, startPoint x: 954, startPoint y: 282, endPoint x: 944, endPoint y: 308, distance: 27.9
drag, startPoint x: 944, startPoint y: 308, endPoint x: 948, endPoint y: 319, distance: 11.7
click at [948, 319] on icon "PDP 18.48 % PLP-P1/* 76.47 % PLP-P1/Xbox 8.4 % PLP-P1/brands-merch 13.44 % PLP-…" at bounding box center [650, 551] width 871 height 504
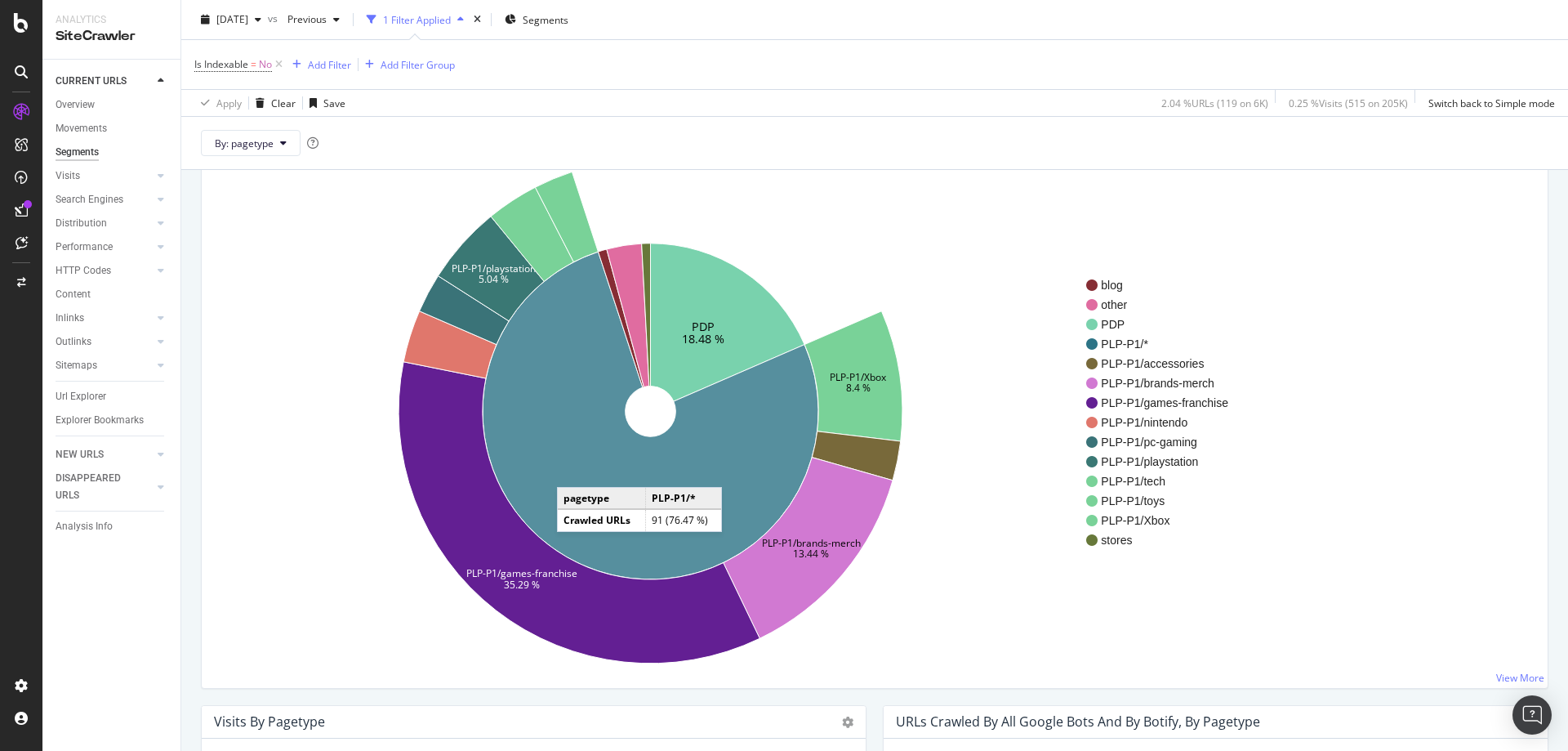
scroll to position [163, 0]
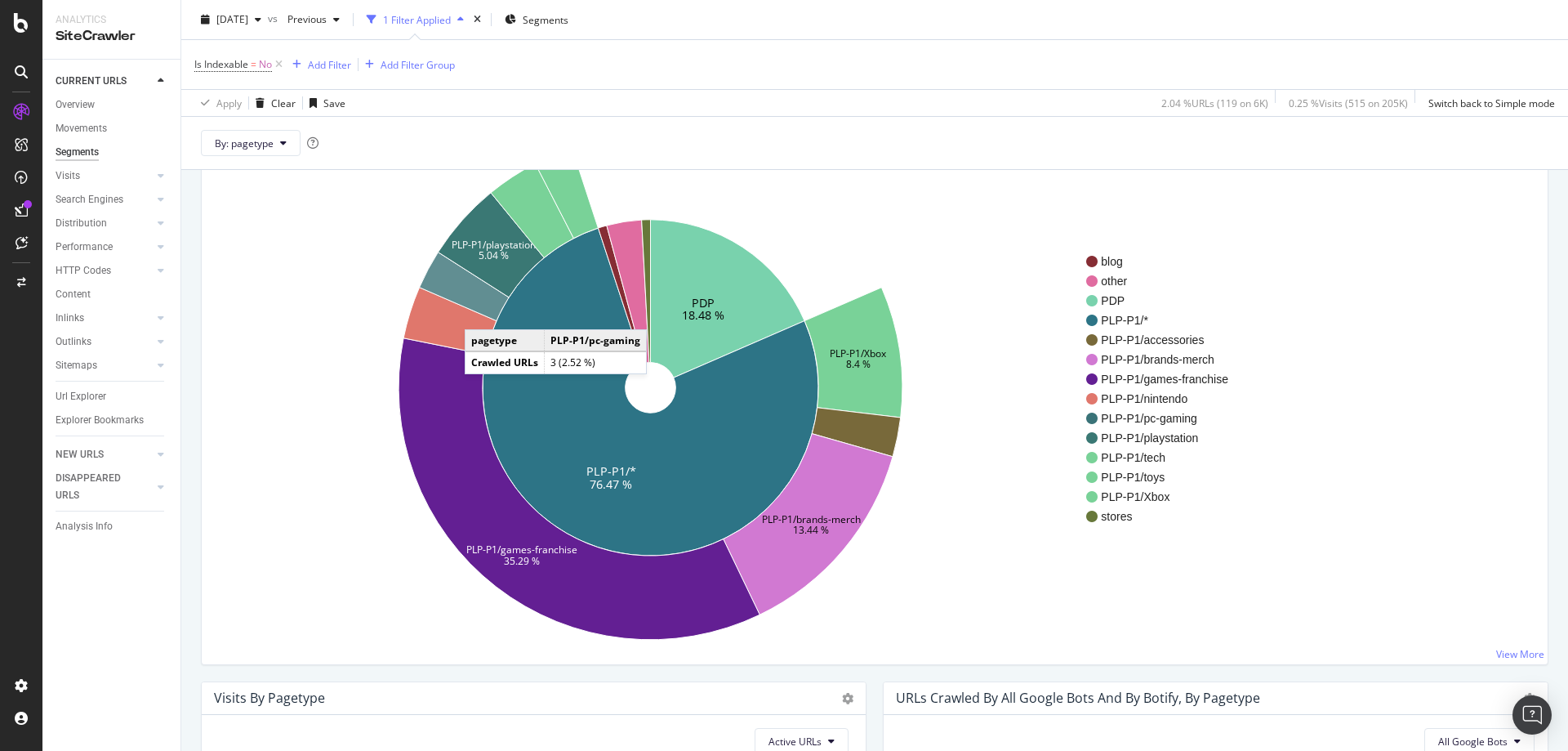
click at [481, 313] on icon at bounding box center [465, 286] width 90 height 69
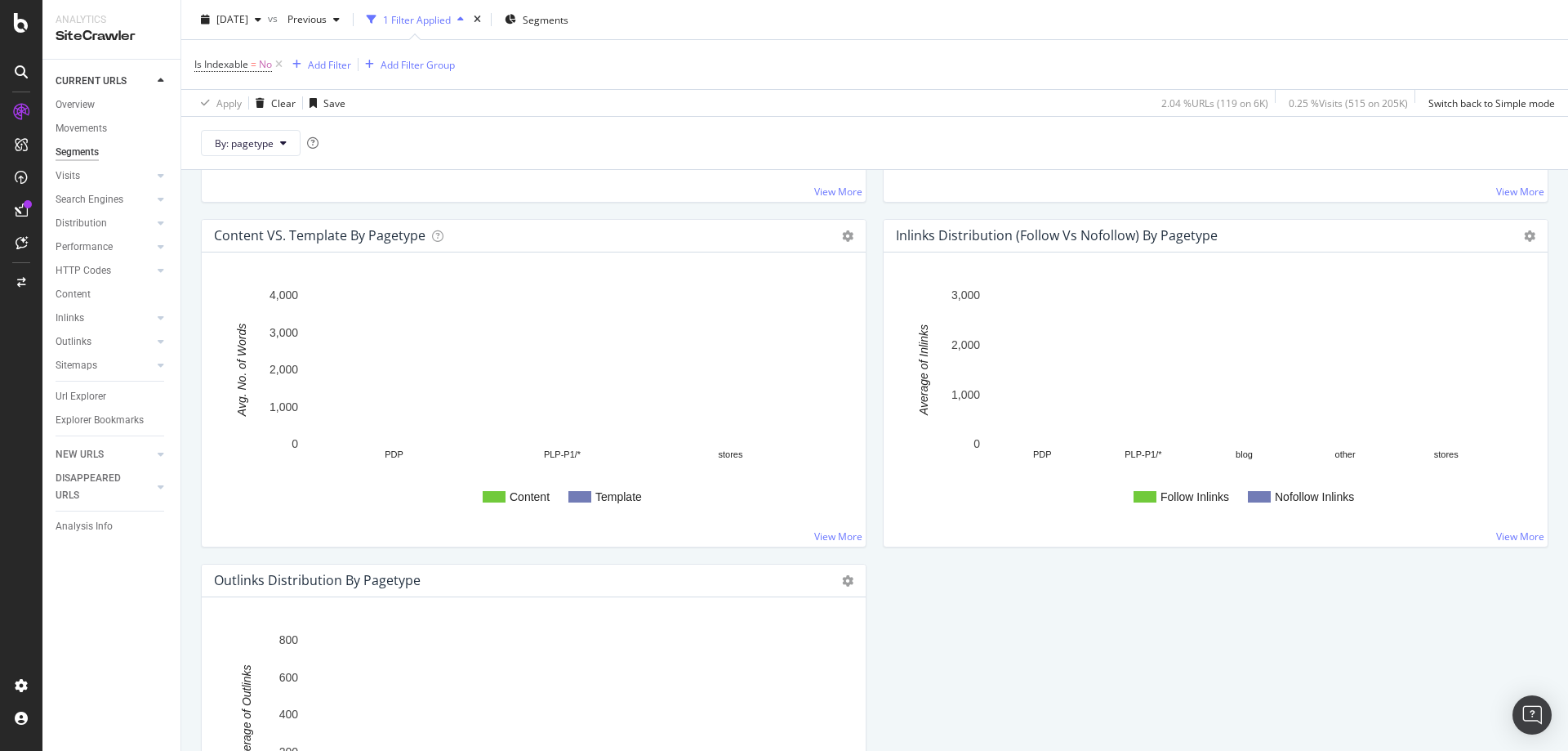
scroll to position [1631, 0]
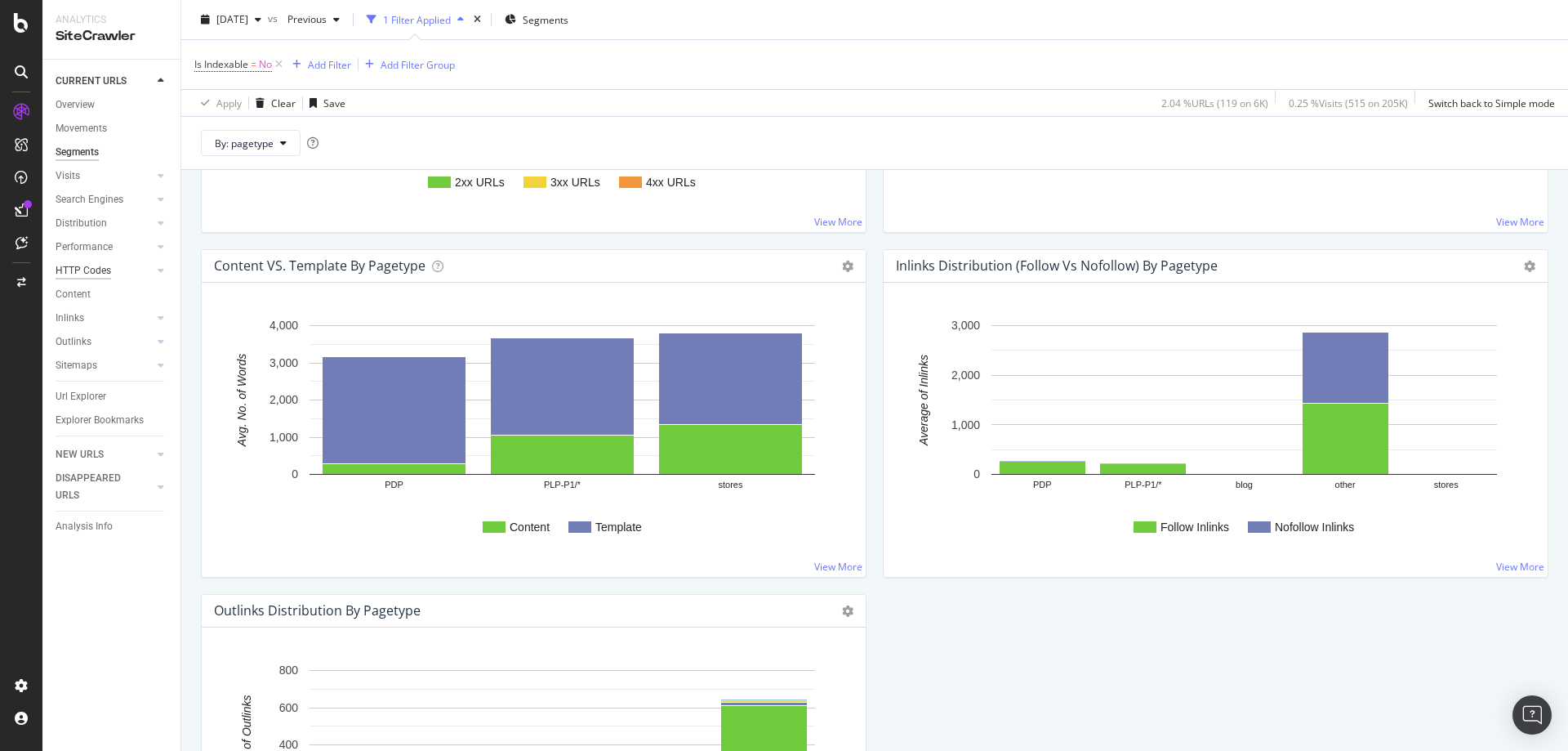
click at [77, 277] on div "HTTP Codes" at bounding box center [84, 271] width 56 height 17
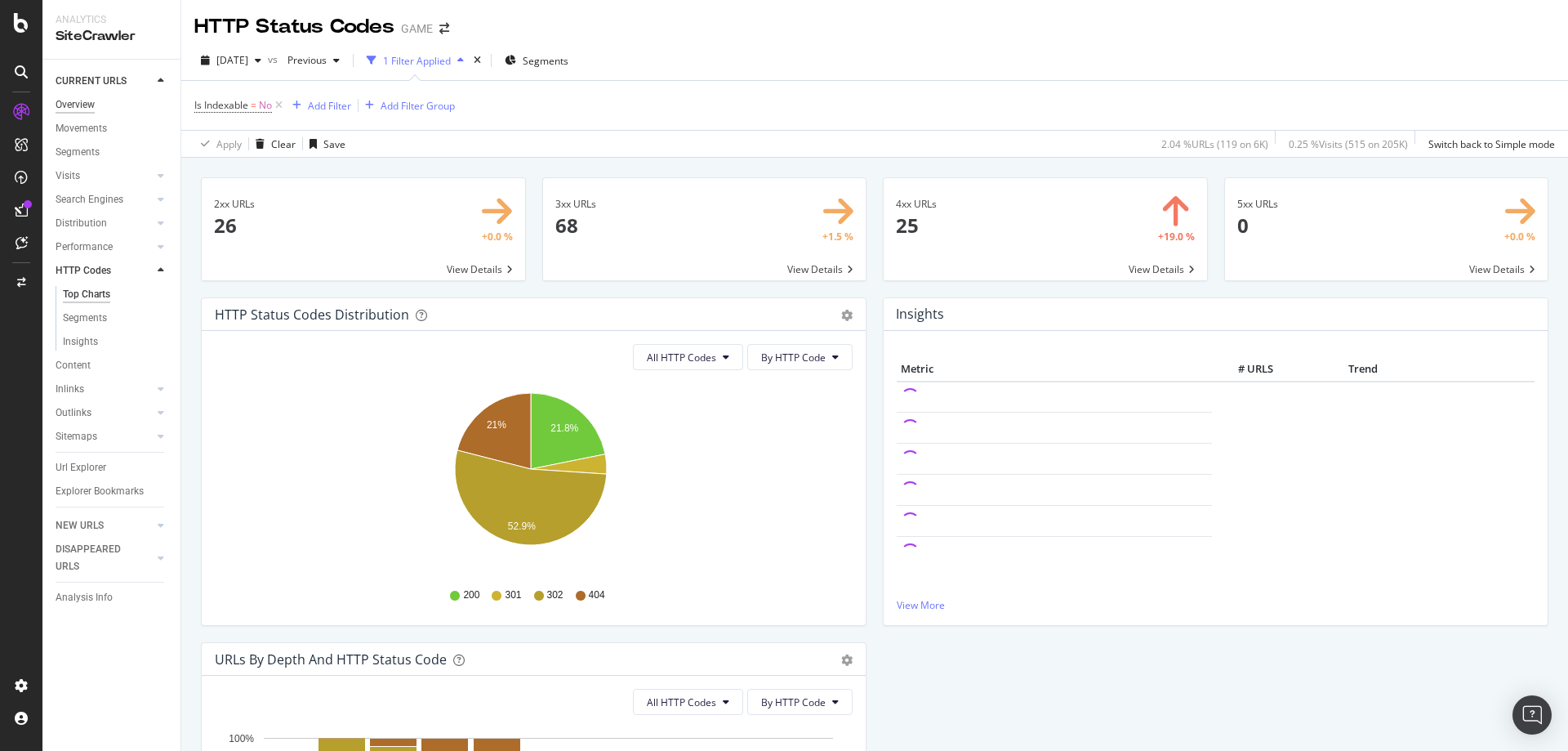
click at [59, 96] on div "Overview" at bounding box center [75, 105] width 39 height 17
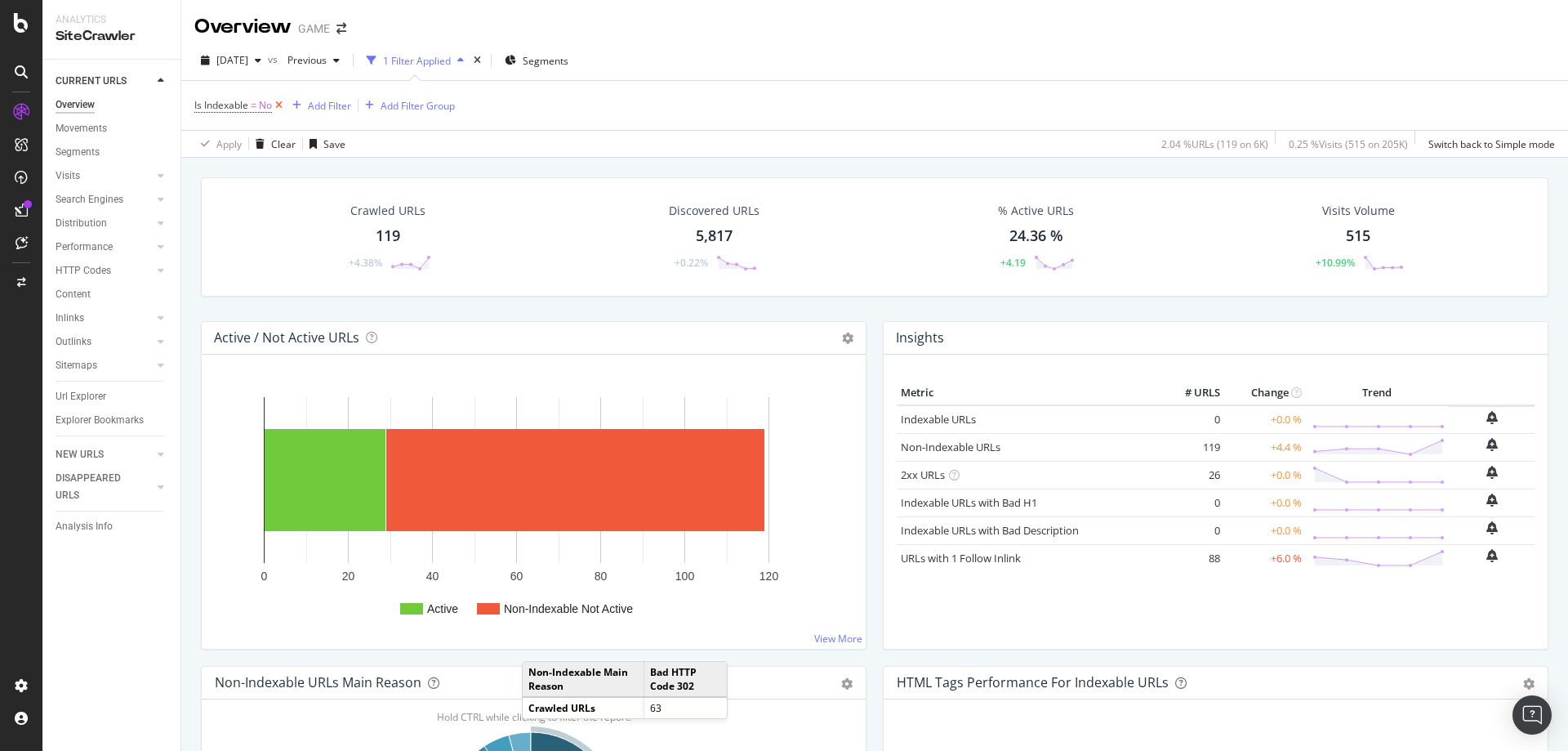
click at [280, 107] on icon at bounding box center [279, 105] width 14 height 16
